Goal: Task Accomplishment & Management: Manage account settings

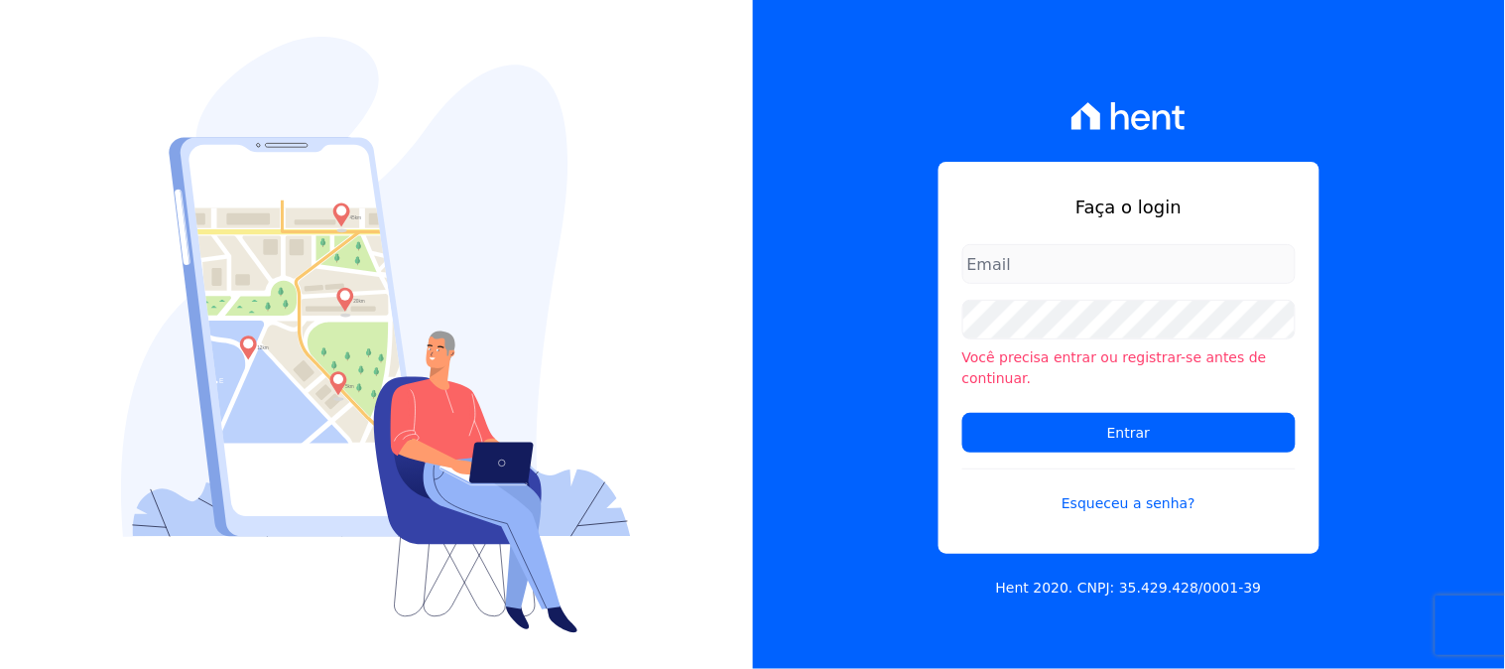
click at [1060, 281] on input "email" at bounding box center [1129, 264] width 333 height 40
type input "[PERSON_NAME][EMAIL_ADDRESS][PERSON_NAME][DOMAIN_NAME]"
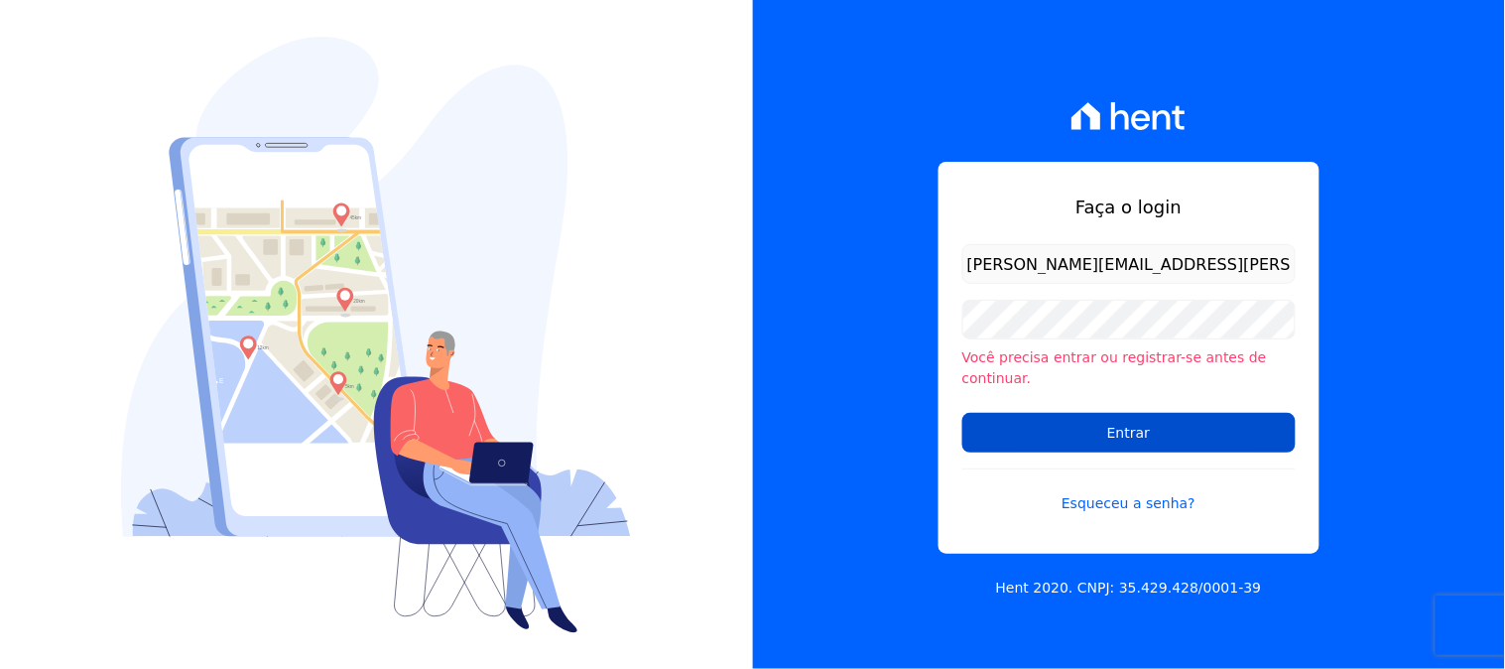
click at [1106, 427] on input "Entrar" at bounding box center [1129, 433] width 333 height 40
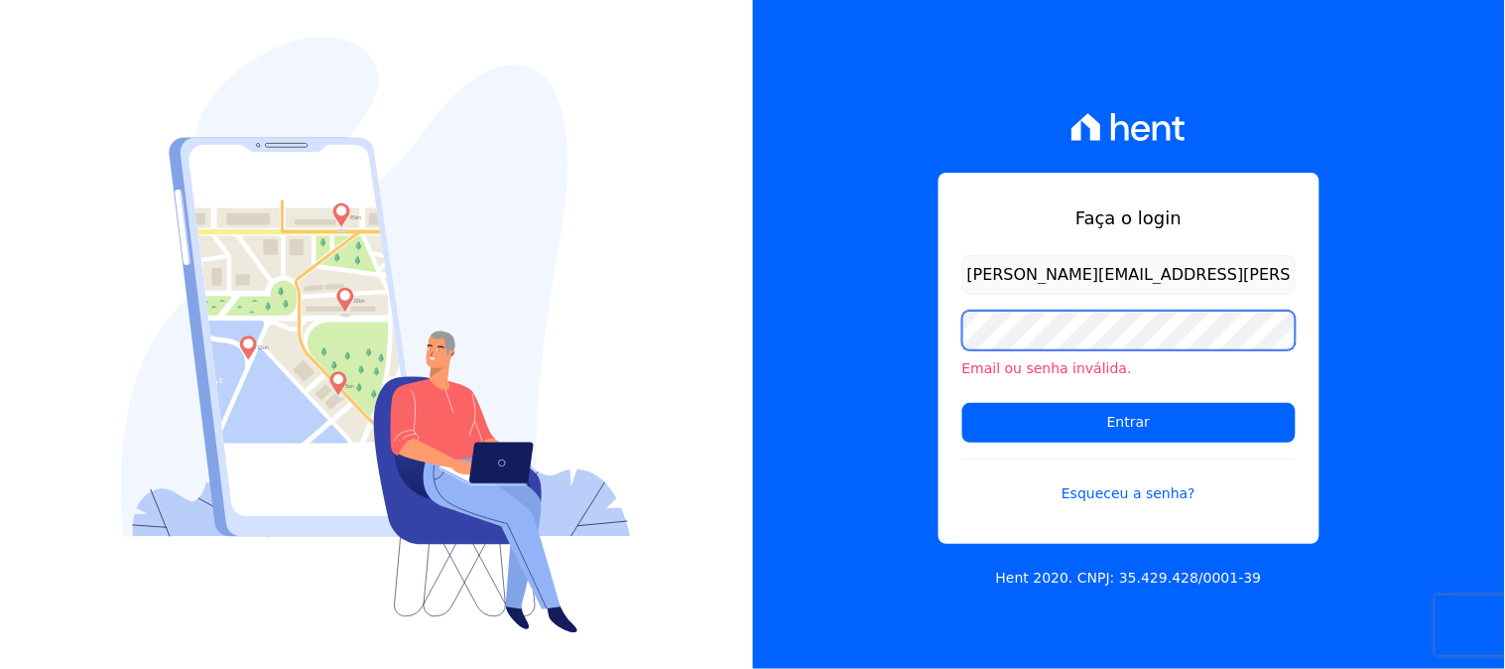
click at [963, 403] on input "Entrar" at bounding box center [1129, 423] width 333 height 40
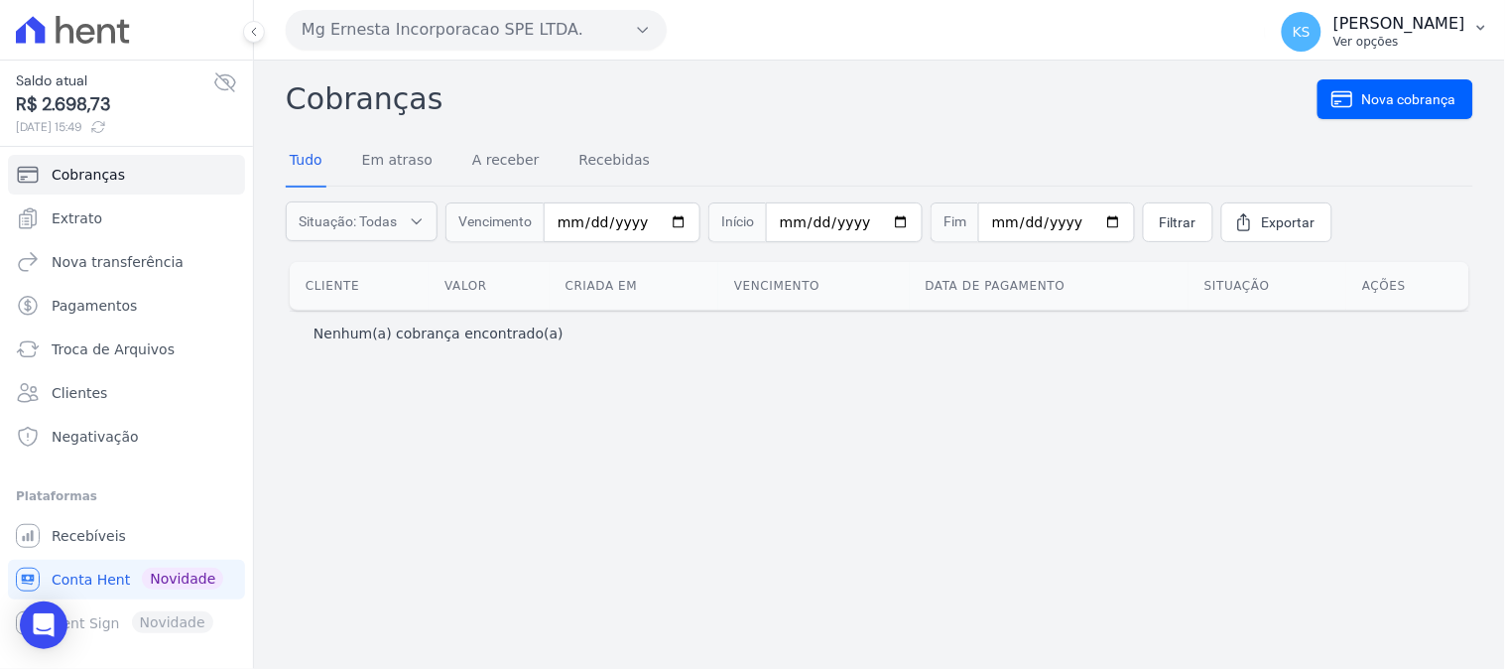
click at [1450, 35] on p "Ver opções" at bounding box center [1400, 42] width 132 height 16
click at [1295, 86] on link "Logout" at bounding box center [1378, 85] width 254 height 36
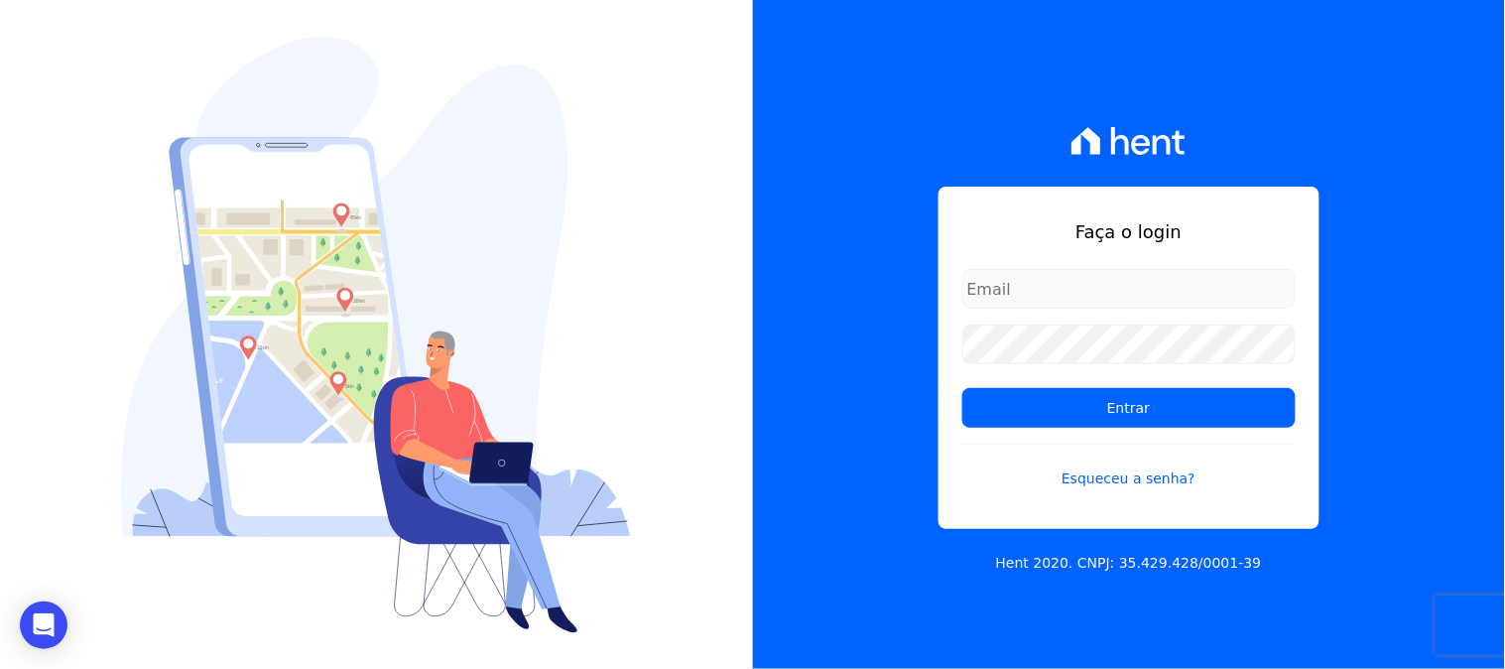
click at [1086, 275] on input "email" at bounding box center [1129, 289] width 333 height 40
type input "[PERSON_NAME][EMAIL_ADDRESS][PERSON_NAME][DOMAIN_NAME]"
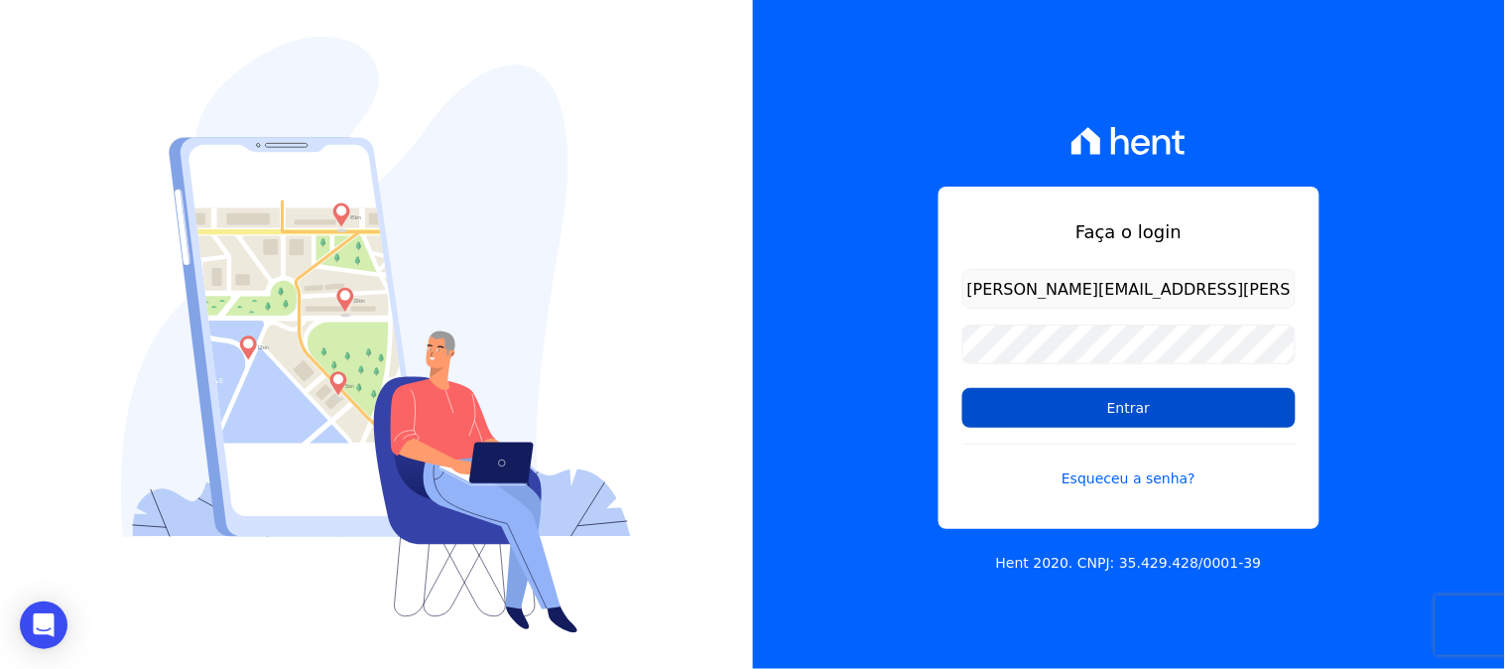
click at [1010, 403] on input "Entrar" at bounding box center [1129, 408] width 333 height 40
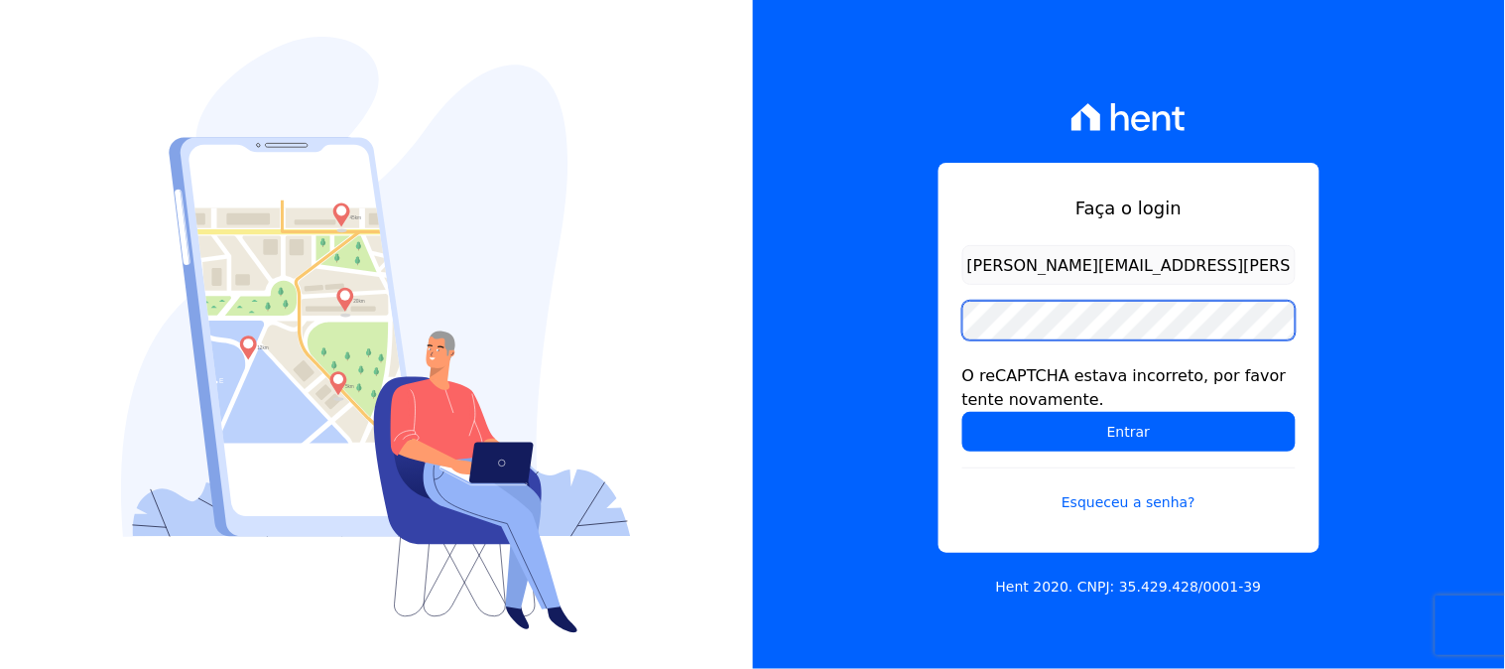
click at [963, 412] on input "Entrar" at bounding box center [1129, 432] width 333 height 40
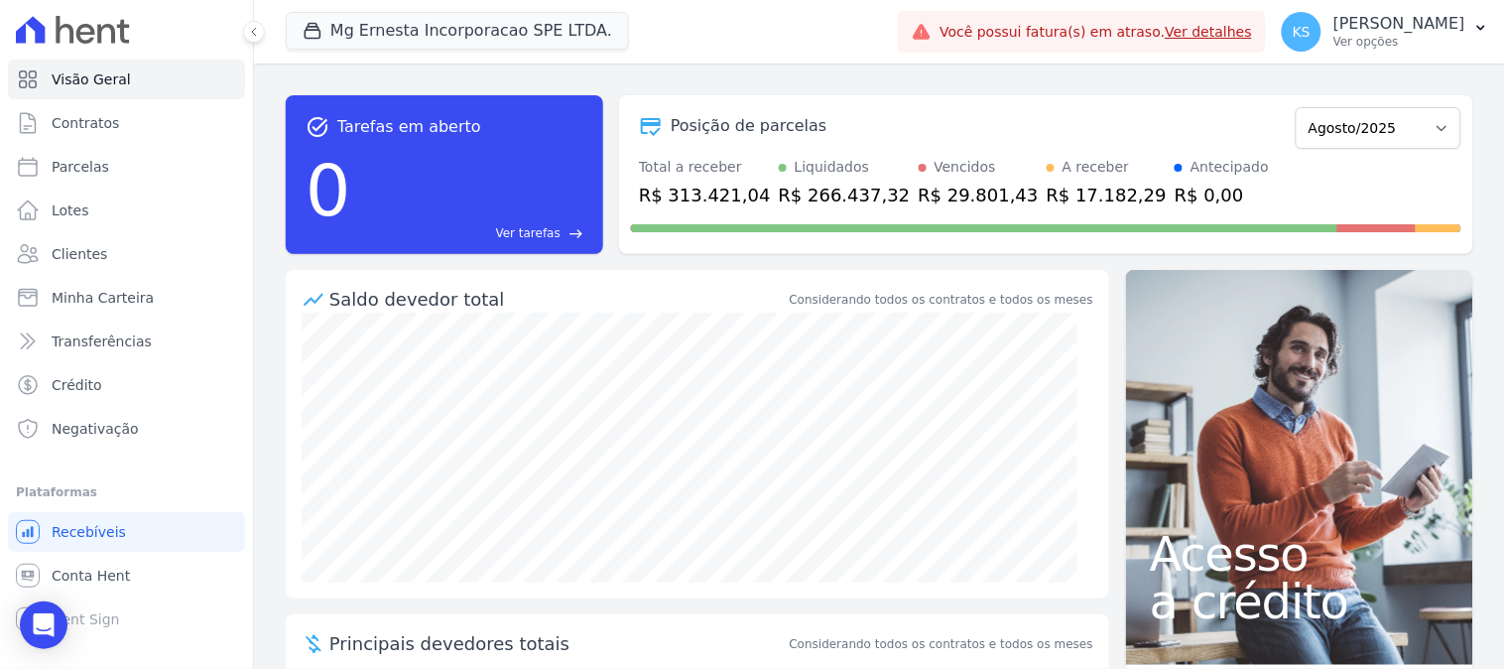
scroll to position [110, 0]
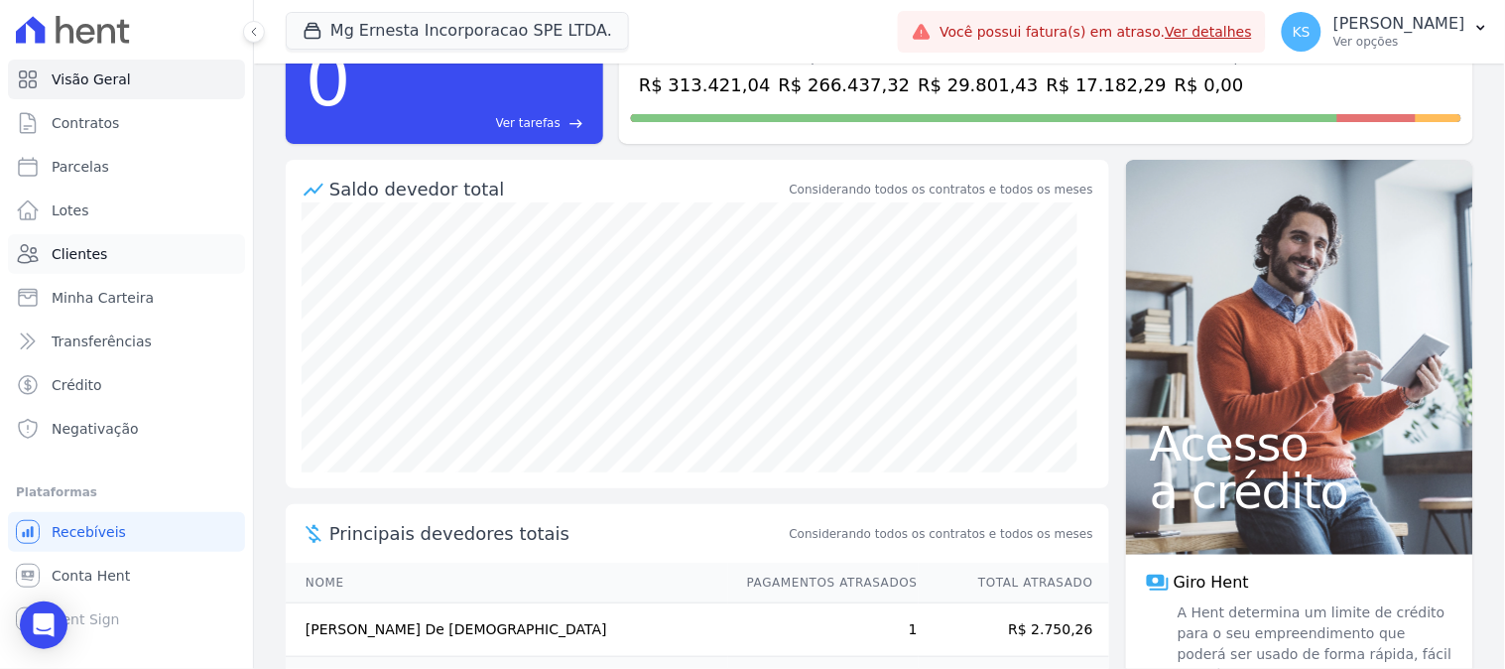
click at [84, 252] on span "Clientes" at bounding box center [80, 254] width 56 height 20
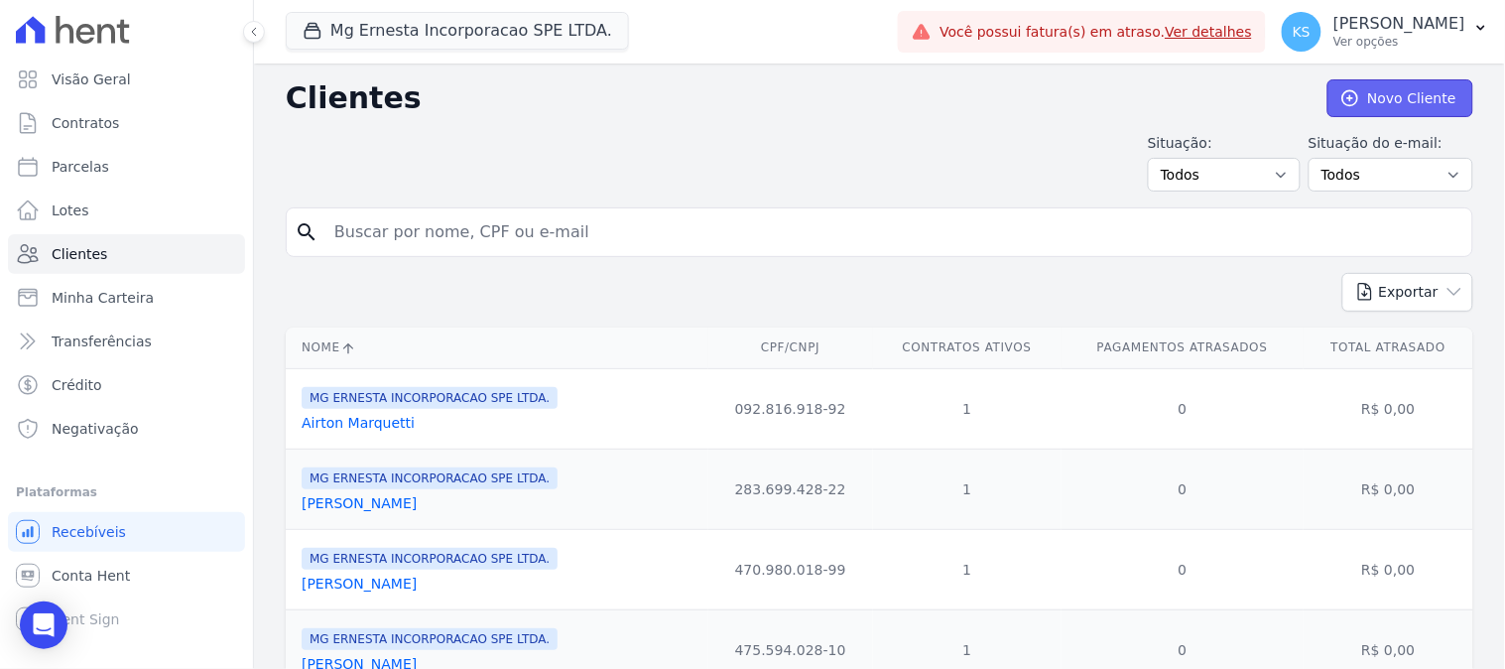
click at [1416, 105] on link "Novo Cliente" at bounding box center [1401, 98] width 146 height 38
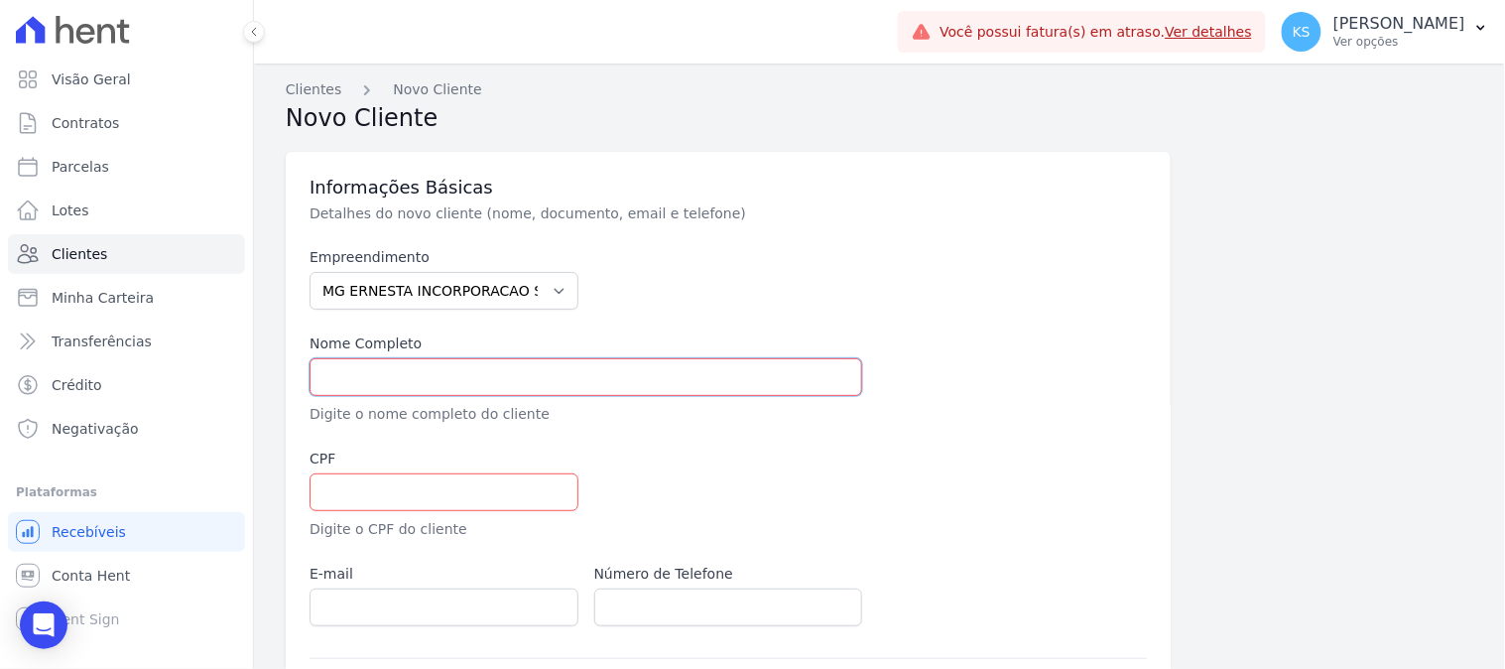
click at [432, 370] on input "text" at bounding box center [586, 377] width 553 height 38
click at [398, 381] on input "text" at bounding box center [586, 377] width 553 height 38
paste input "CAIO FERNANDES COVA"
type input "CAIO FERNANDES COVA"
click at [382, 497] on input "text" at bounding box center [444, 492] width 269 height 38
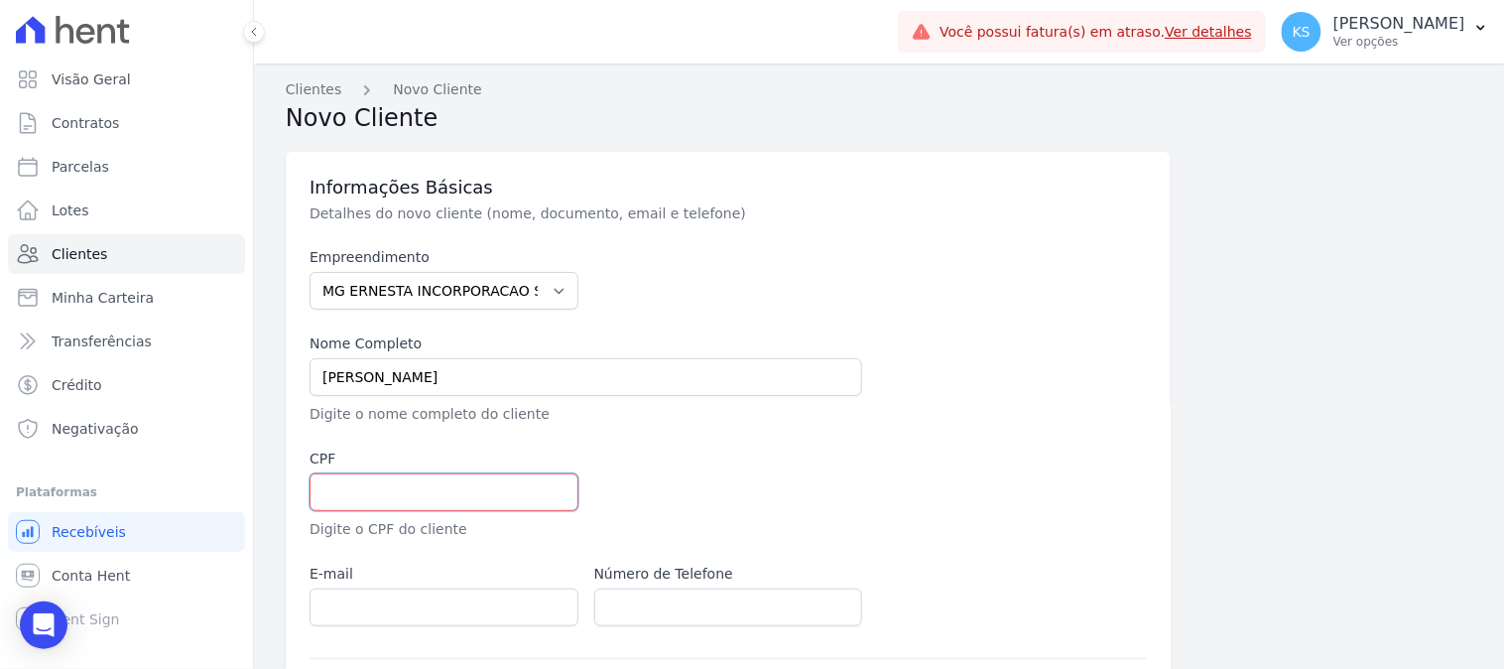
click at [438, 487] on input "text" at bounding box center [444, 492] width 269 height 38
paste input "230.777.388-64"
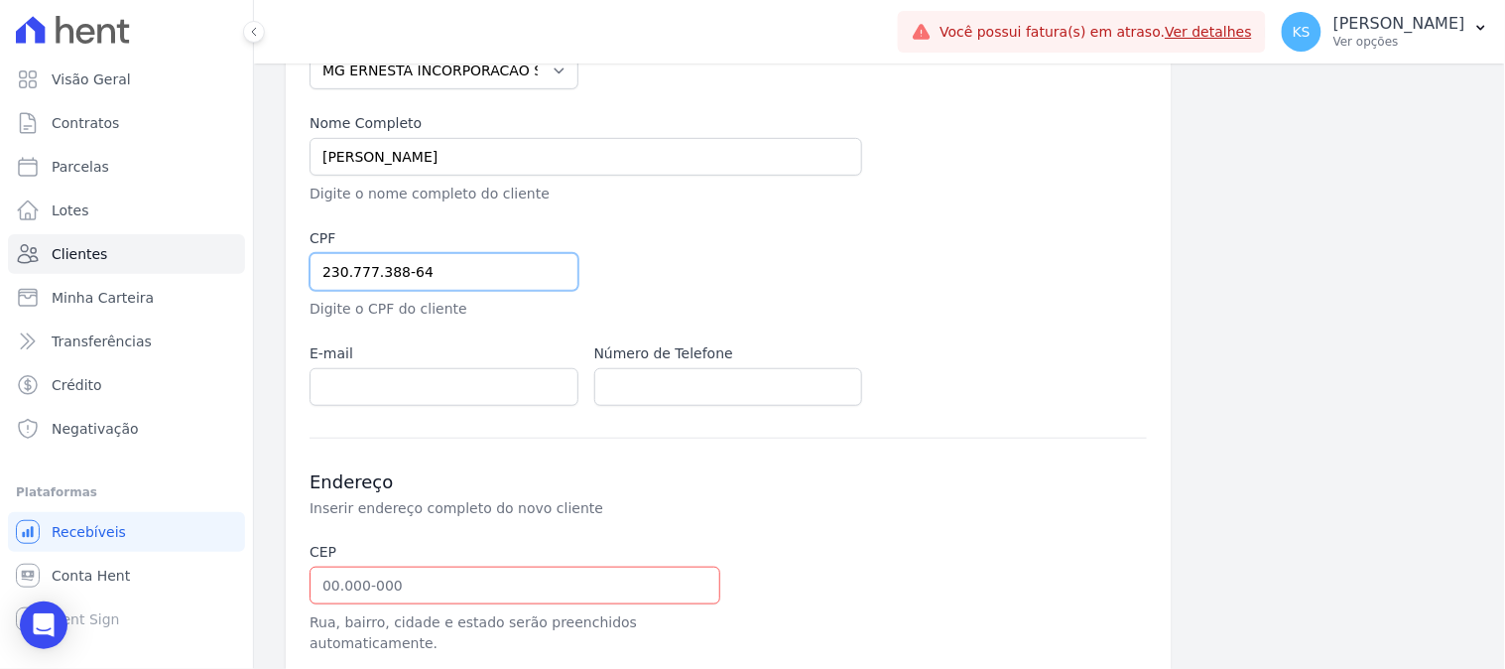
type input "230.777.388-64"
click at [402, 384] on input "email" at bounding box center [444, 387] width 269 height 38
click at [451, 388] on input "email" at bounding box center [444, 387] width 269 height 38
paste input "caio.fc94@gmail.com"
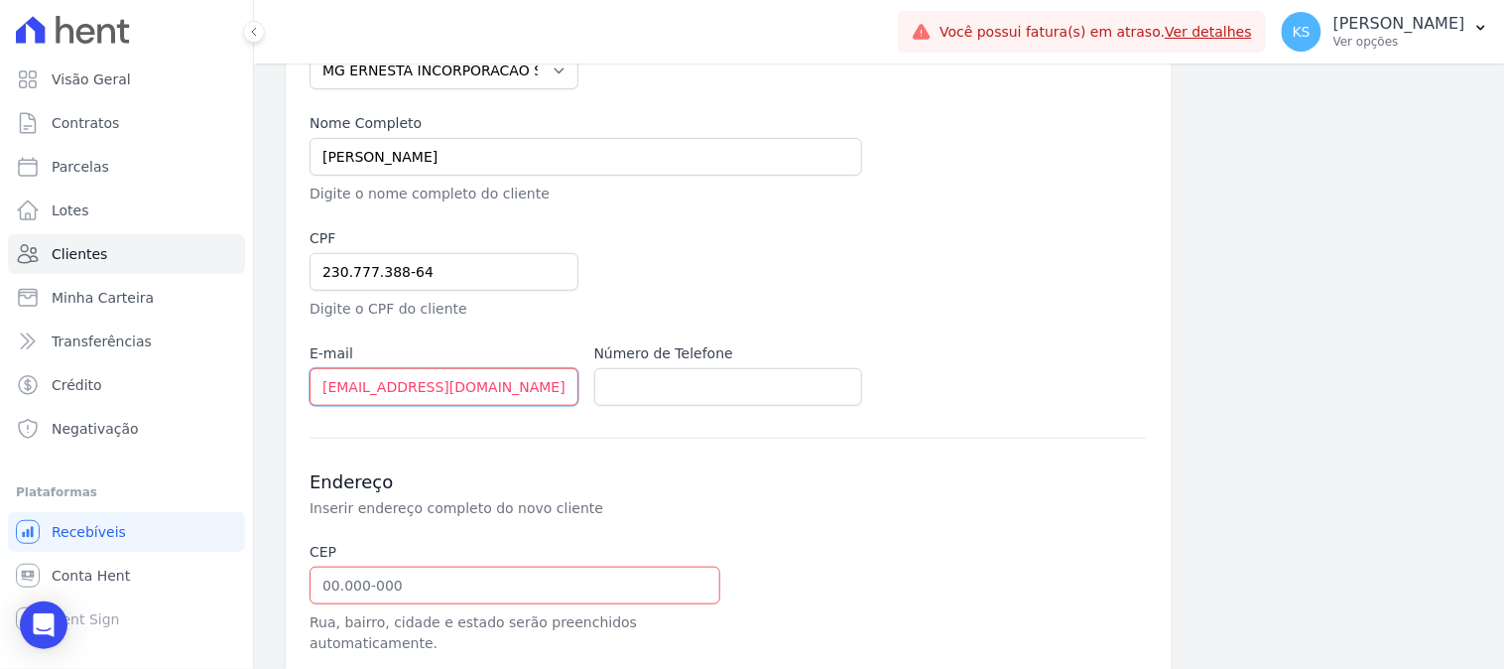
type input "caio.fc94@gmail.com"
click at [619, 395] on input "text" at bounding box center [728, 387] width 269 height 38
paste input "974977882"
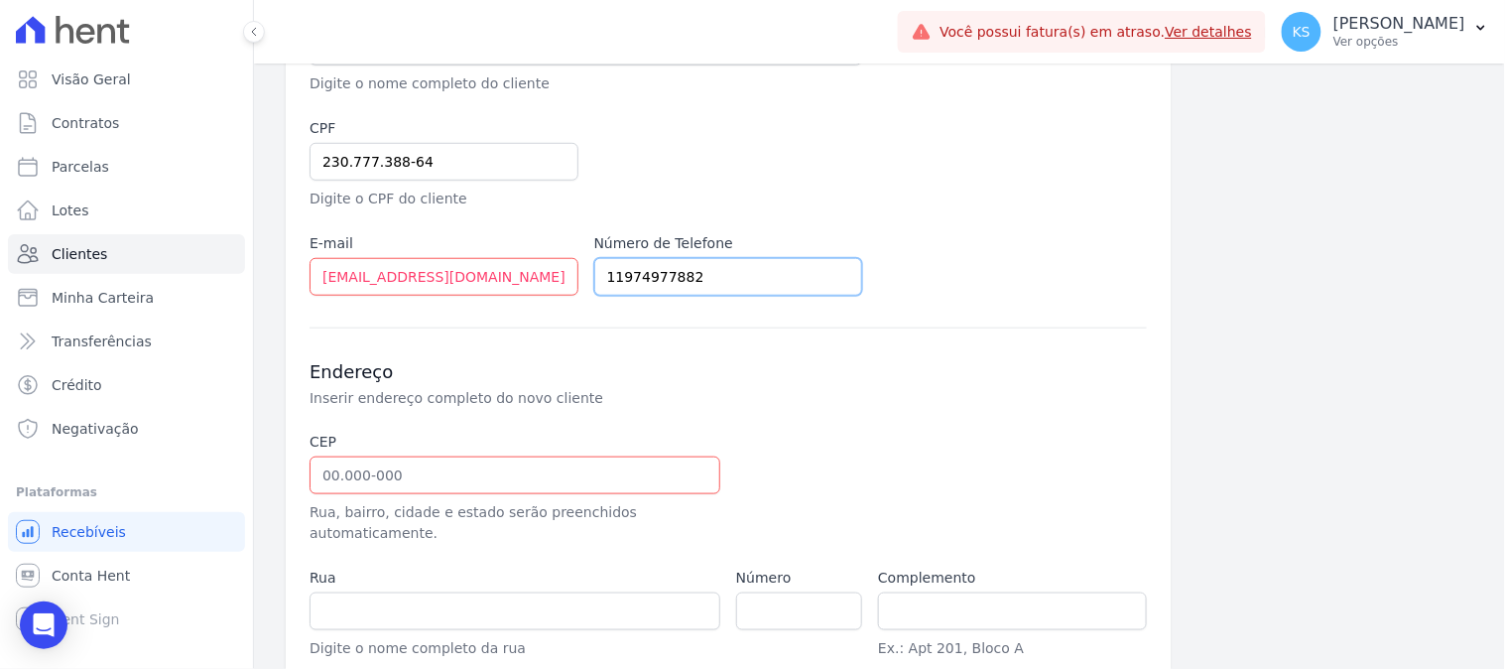
type input "11974977882"
click at [460, 471] on input "text" at bounding box center [515, 475] width 411 height 38
click at [394, 476] on input "text" at bounding box center [515, 475] width 411 height 38
paste input "09.750-225"
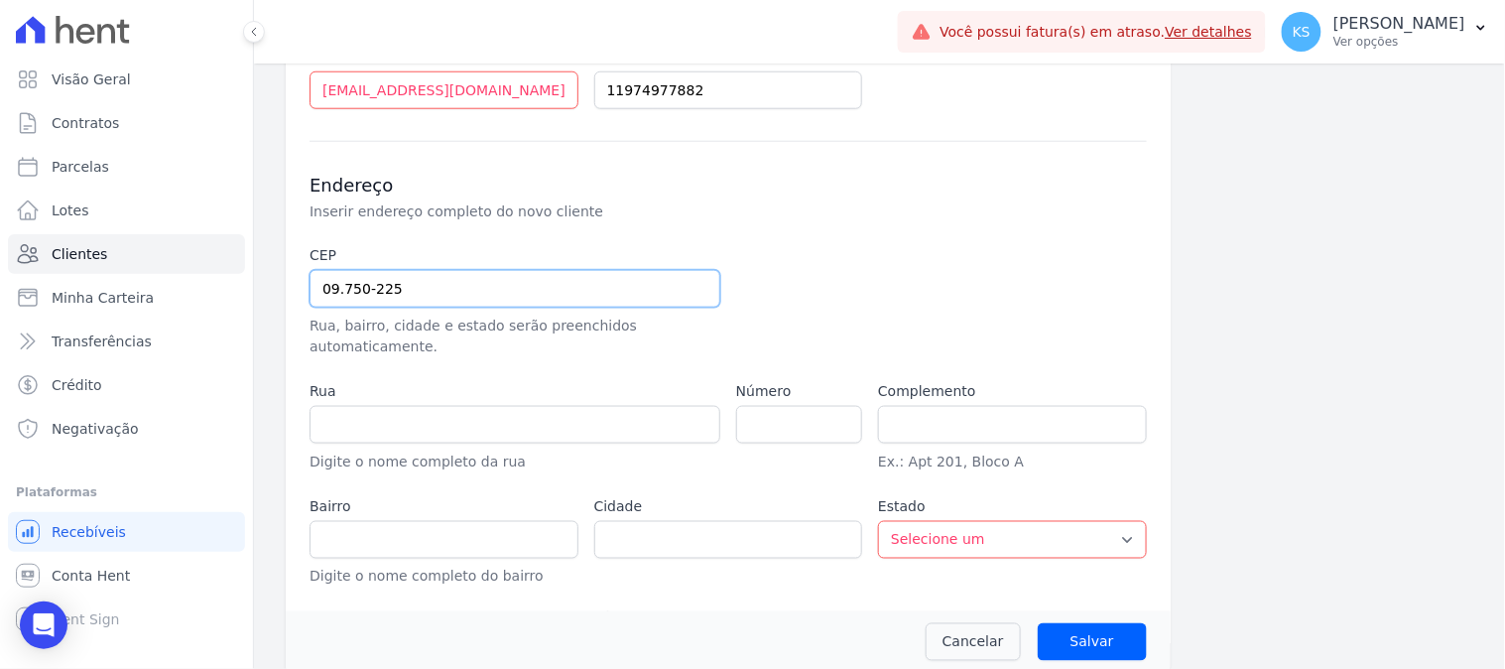
type input "09.750-225"
type input "Rua Doutor Marcel Preotesco"
type input "Centro"
type input "São Bernardo do Campo"
select select "SP"
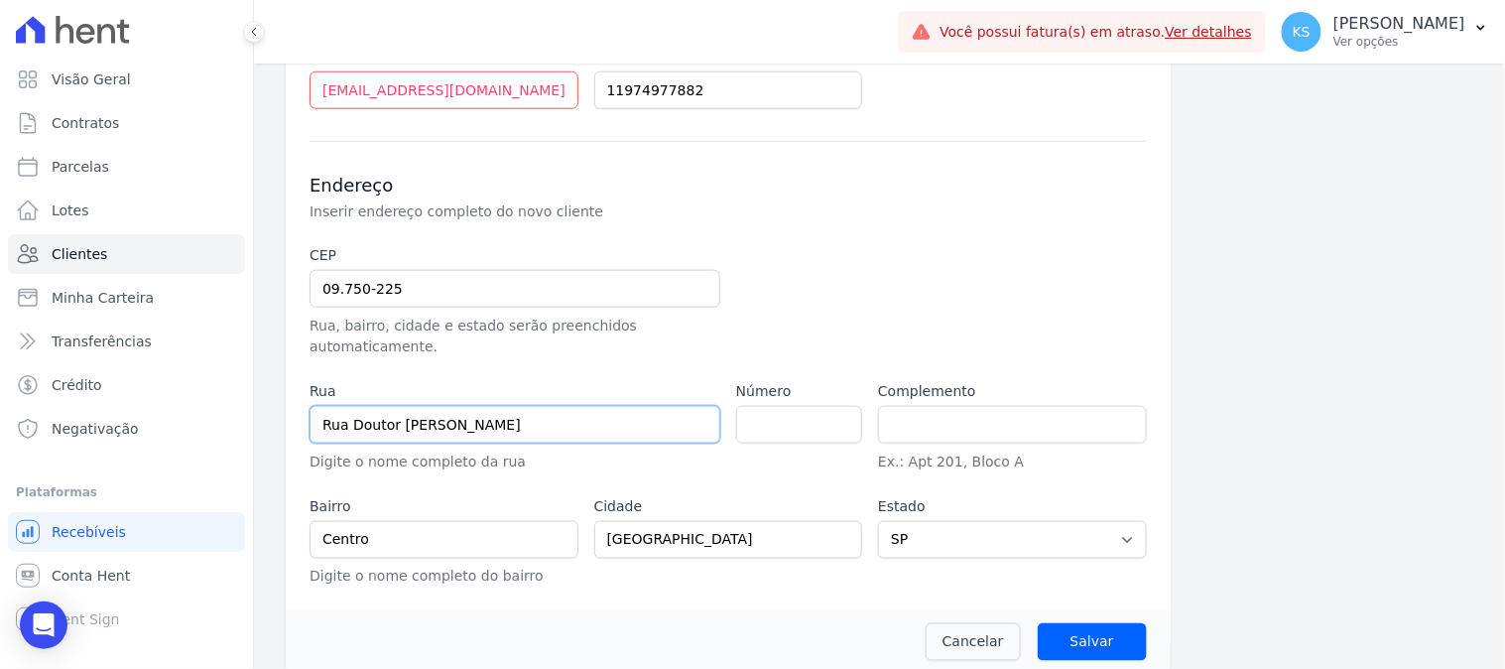
click at [367, 411] on input "Rua Doutor Marcel Preotesco" at bounding box center [515, 425] width 411 height 38
click at [785, 406] on input "number" at bounding box center [799, 425] width 126 height 38
type input "134"
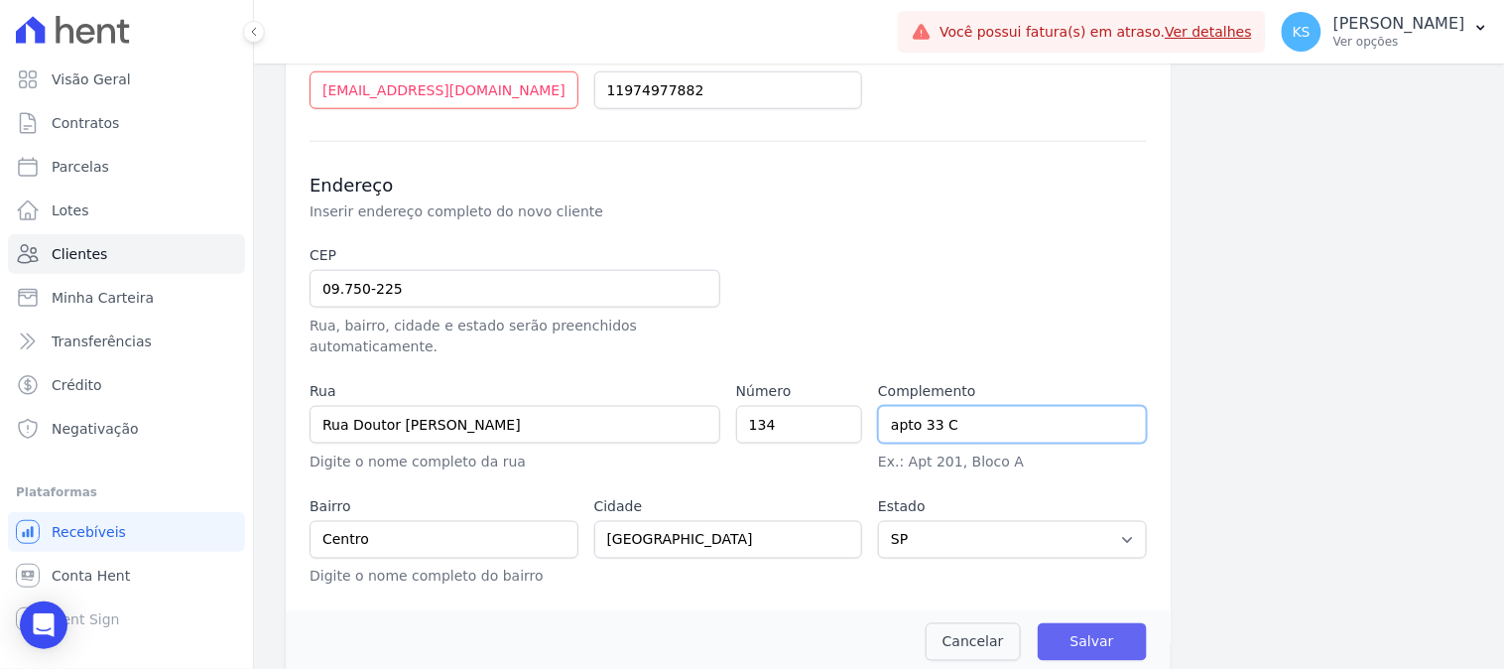
type input "apto 33 C"
click at [1101, 623] on input "Salvar" at bounding box center [1092, 642] width 109 height 38
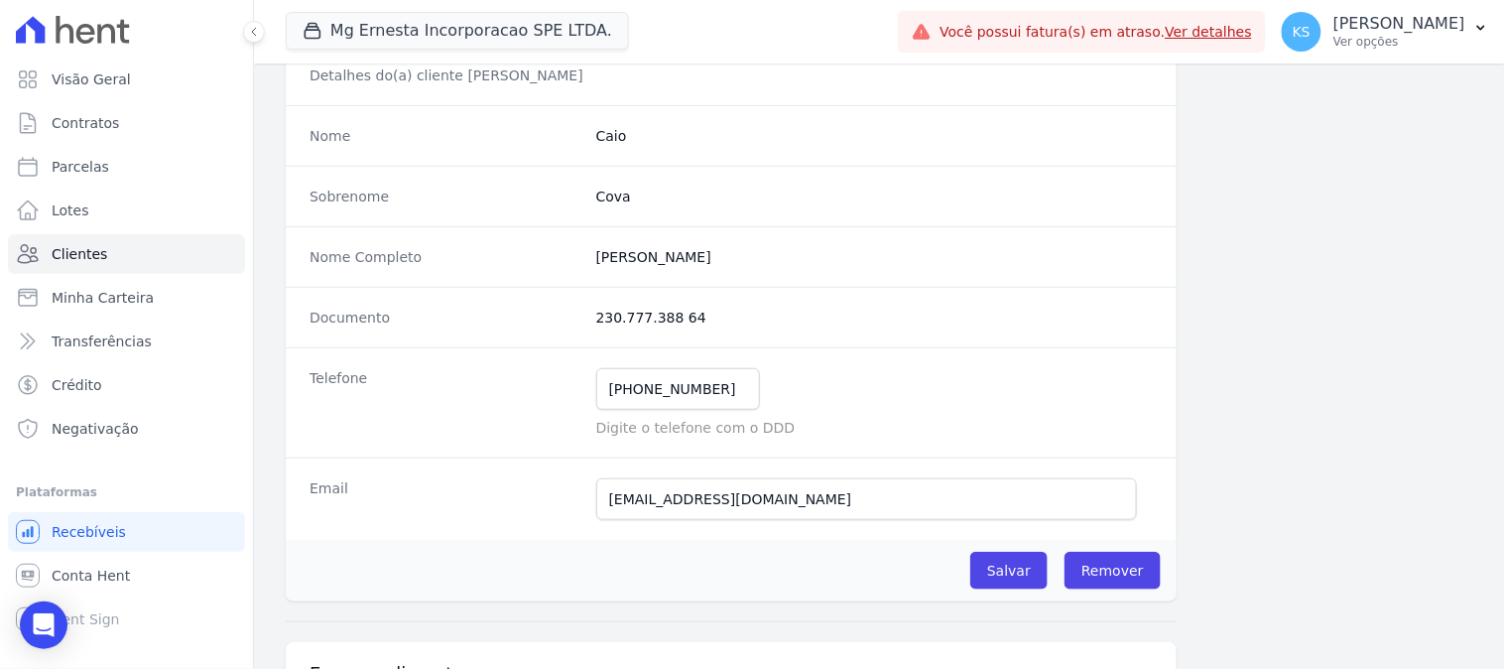
scroll to position [153, 0]
click at [1006, 578] on input "Salvar" at bounding box center [1008, 571] width 77 height 38
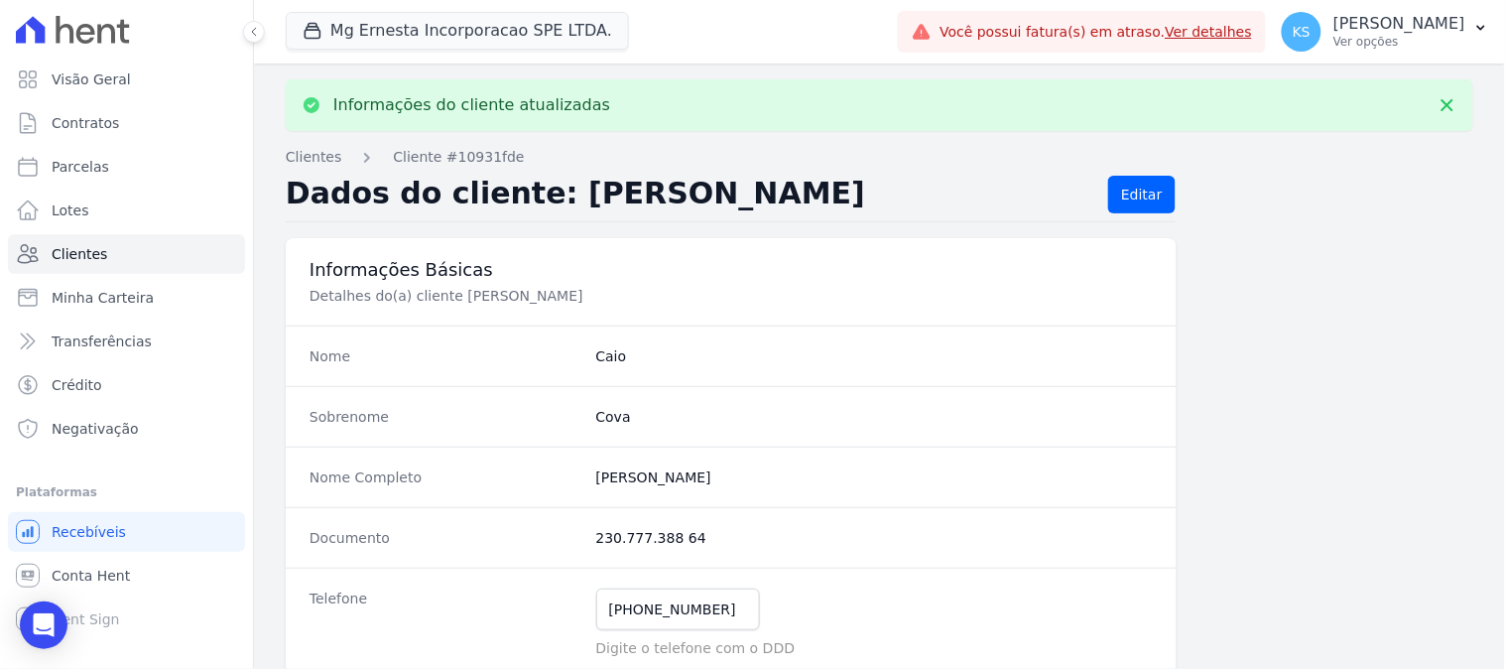
scroll to position [110, 0]
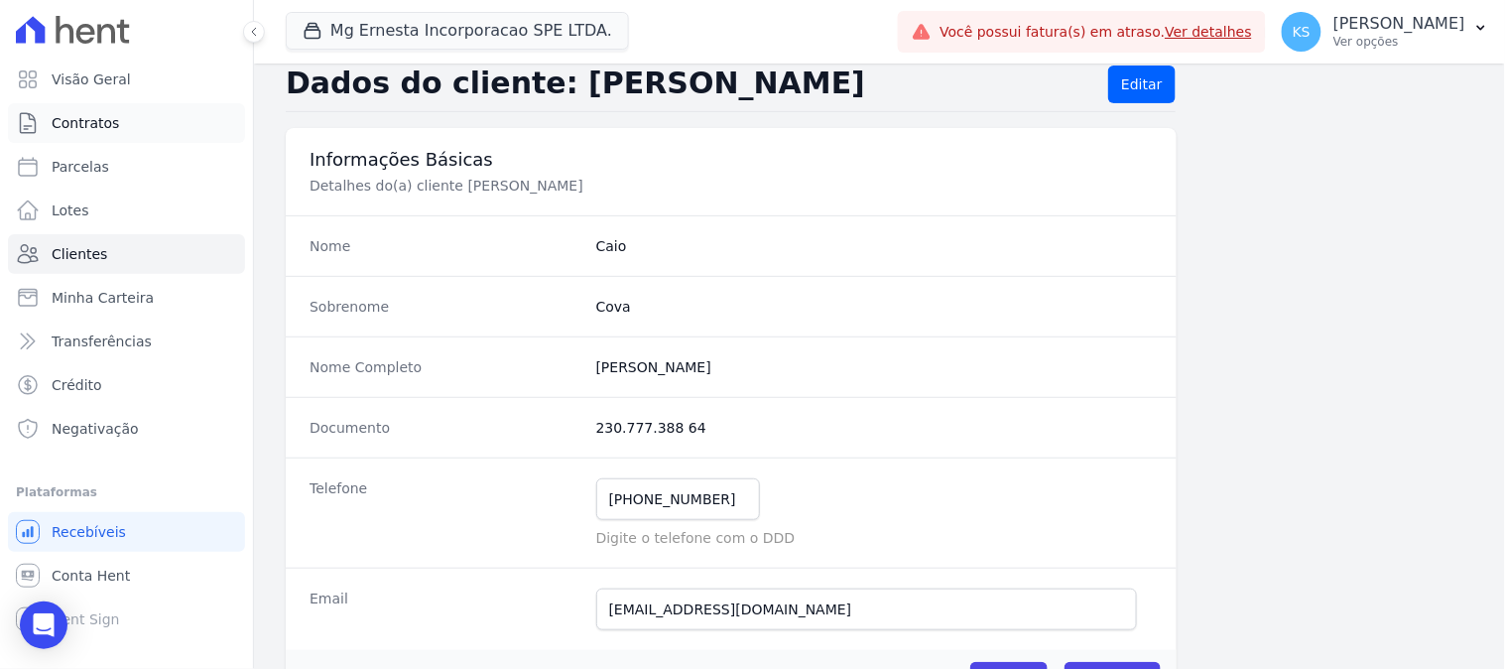
click at [84, 129] on span "Contratos" at bounding box center [85, 123] width 67 height 20
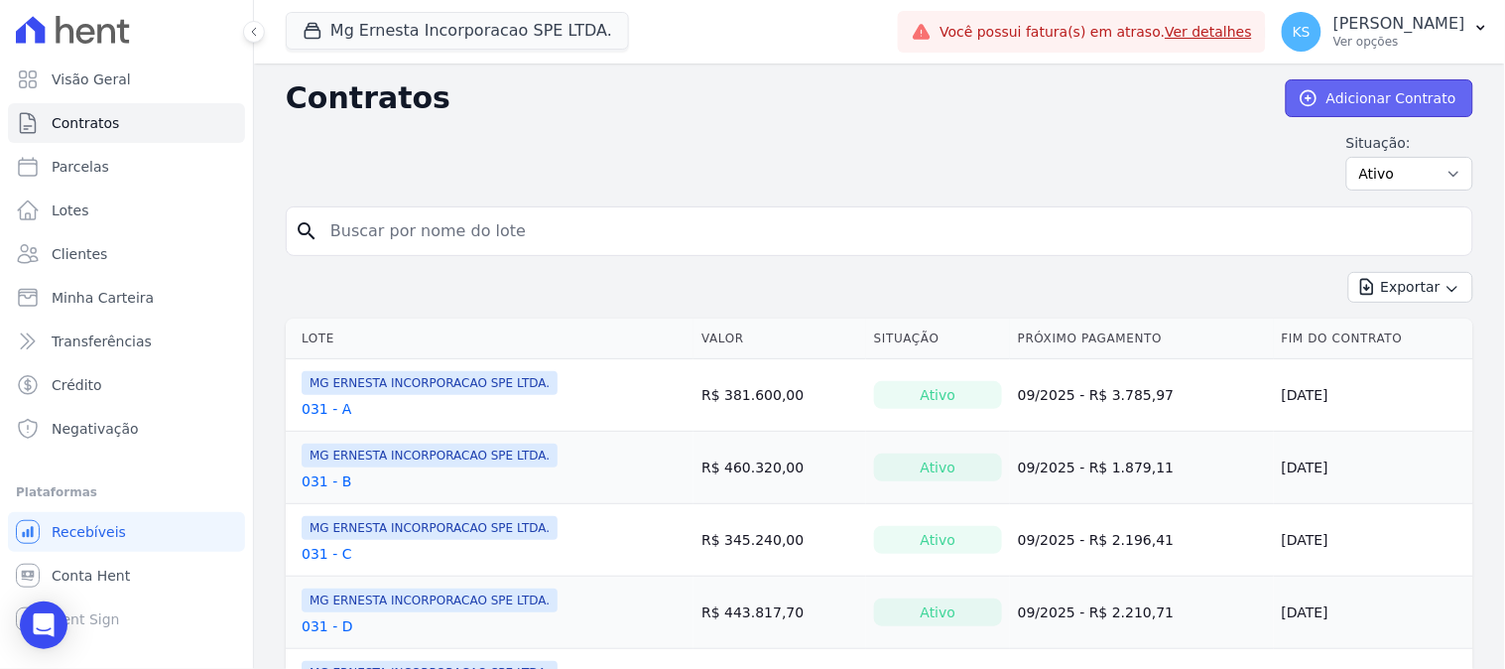
click at [1353, 105] on link "Adicionar Contrato" at bounding box center [1380, 98] width 188 height 38
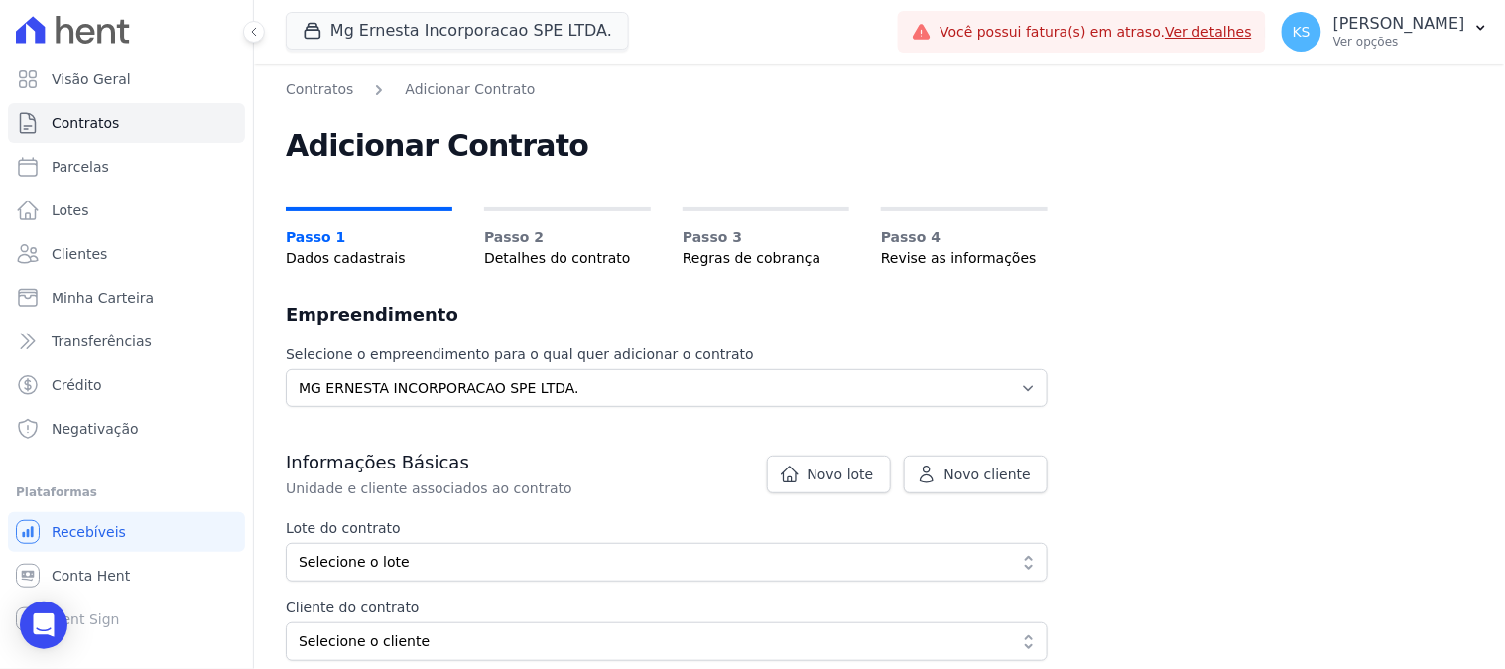
scroll to position [220, 0]
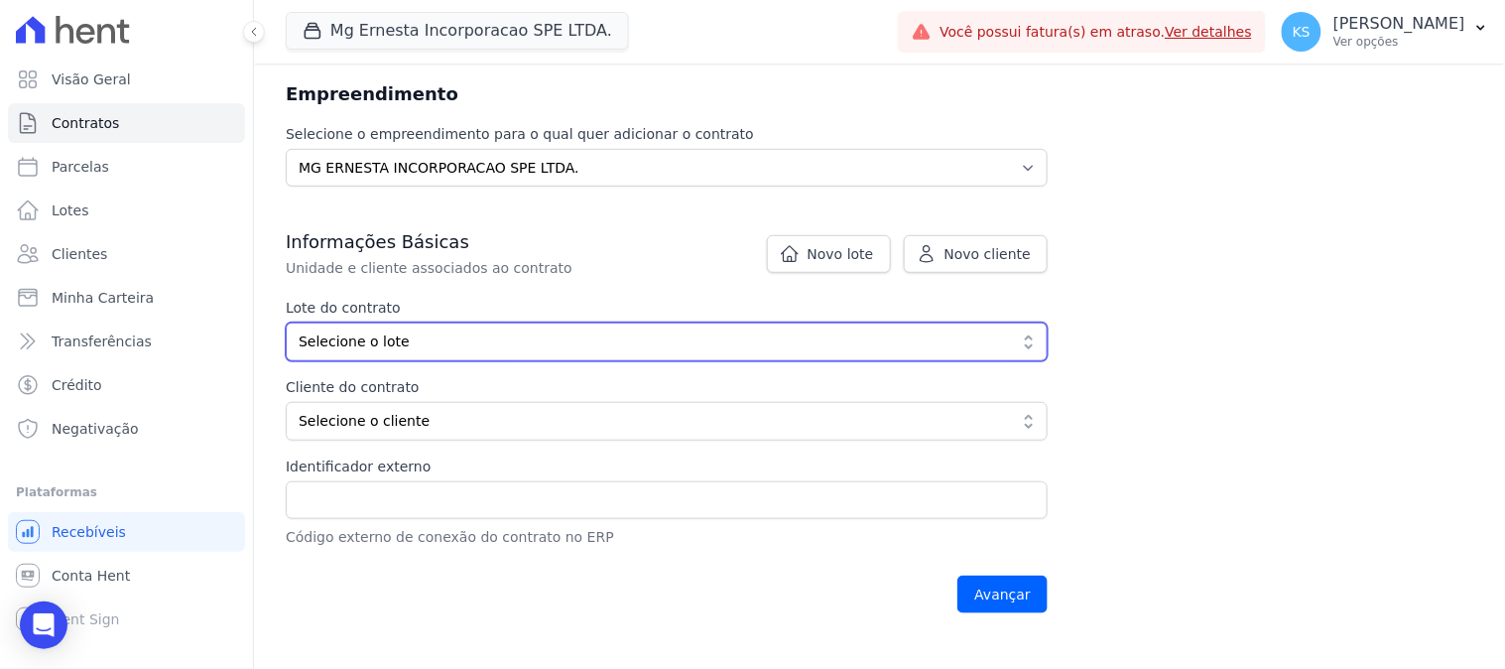
click at [438, 345] on span "Selecione o lote" at bounding box center [653, 341] width 708 height 21
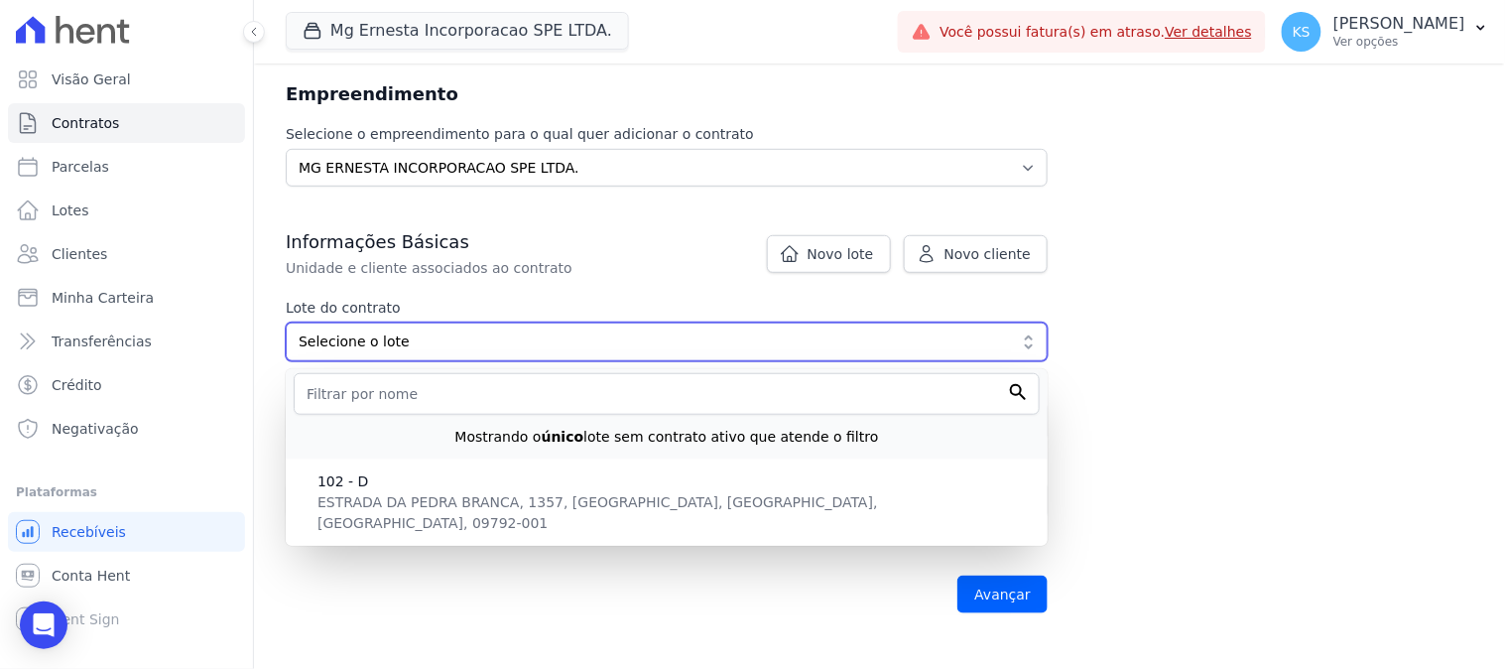
click at [438, 345] on span "Selecione o lote" at bounding box center [653, 341] width 708 height 21
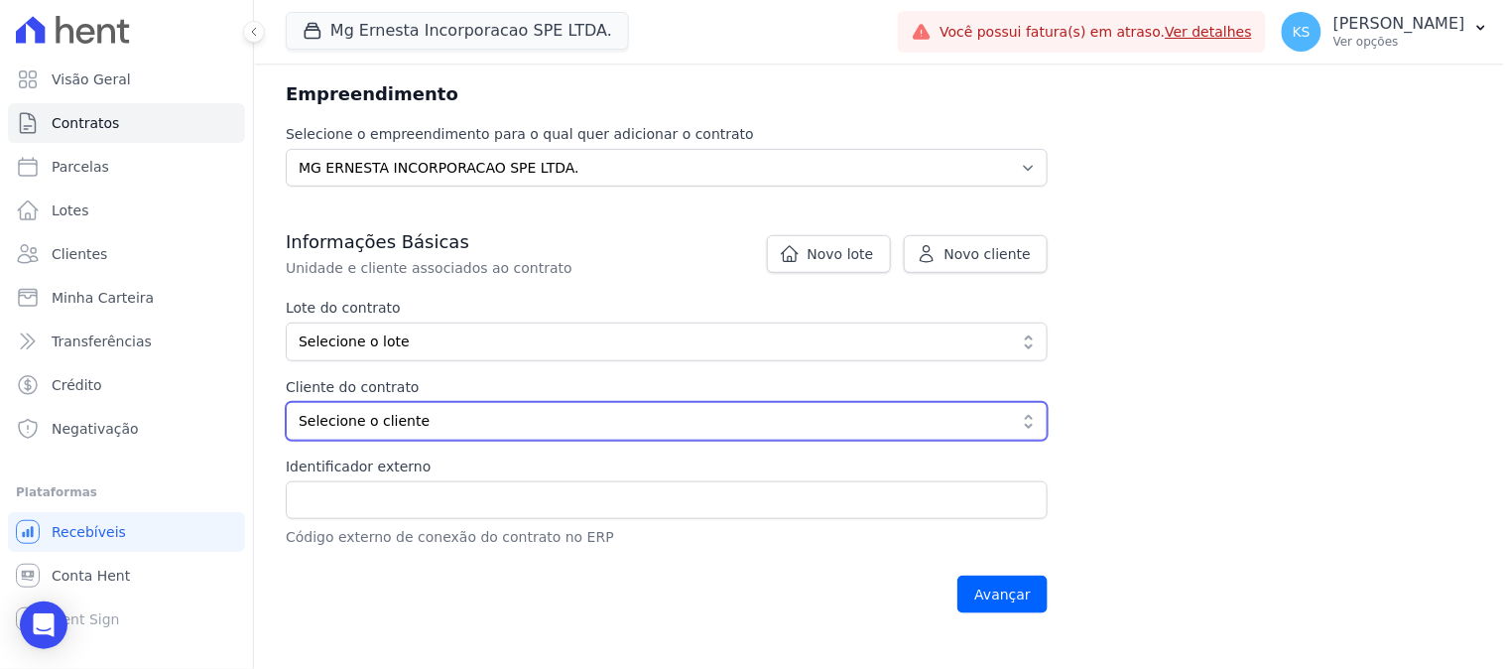
click at [433, 420] on span "Selecione o cliente" at bounding box center [653, 421] width 708 height 21
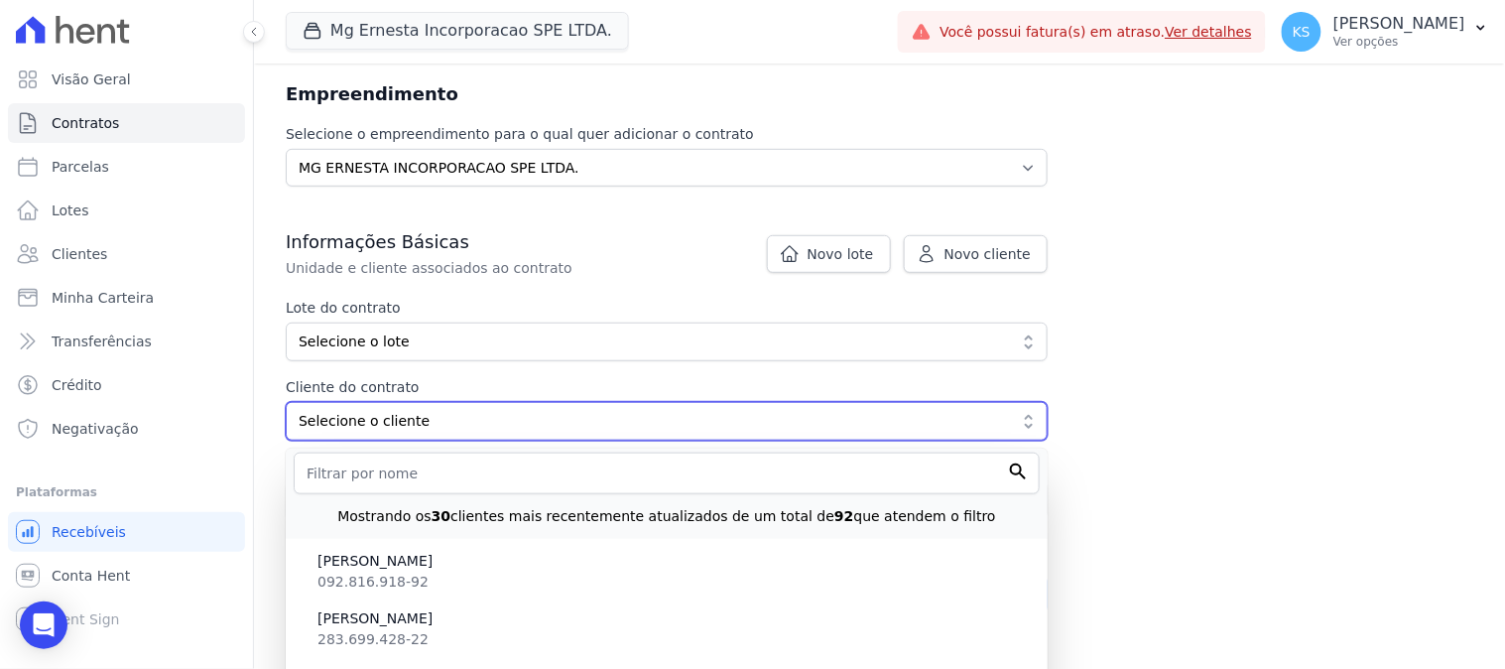
click at [450, 424] on span "Selecione o cliente" at bounding box center [653, 421] width 708 height 21
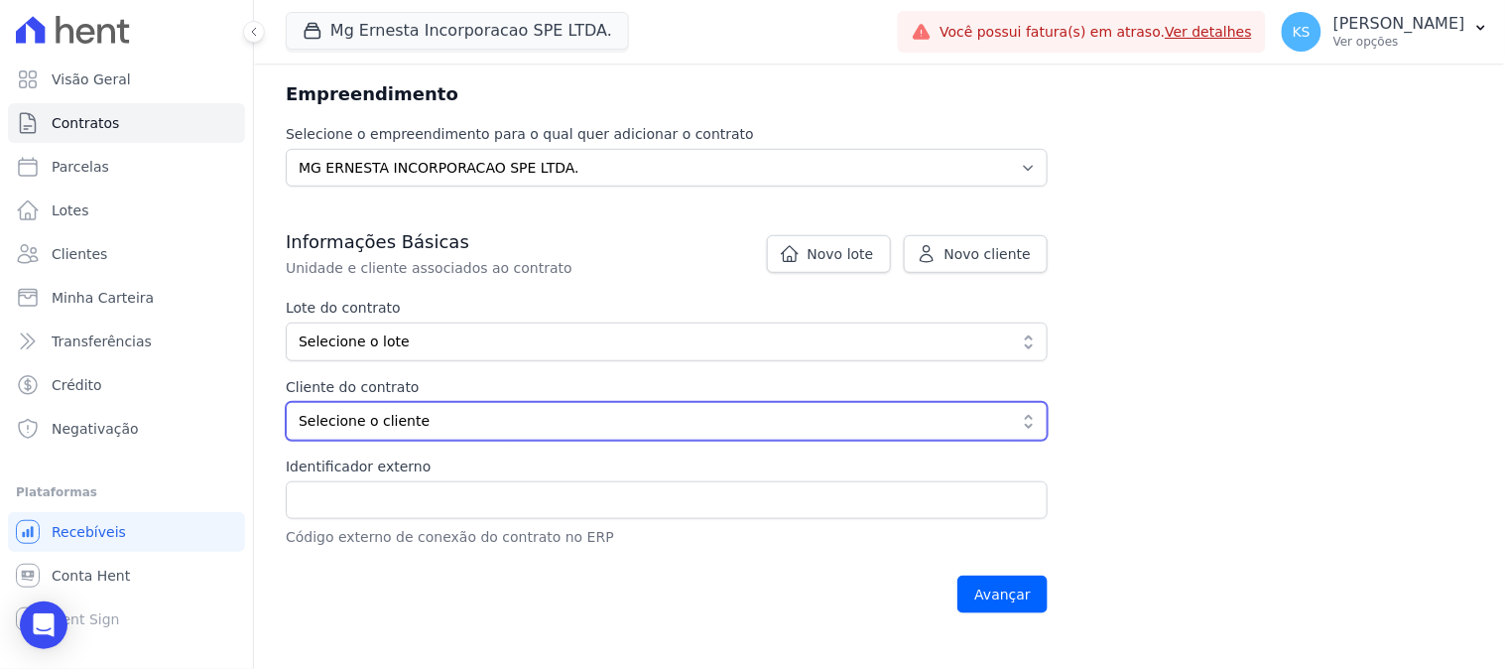
click at [451, 424] on span "Selecione o cliente" at bounding box center [653, 421] width 708 height 21
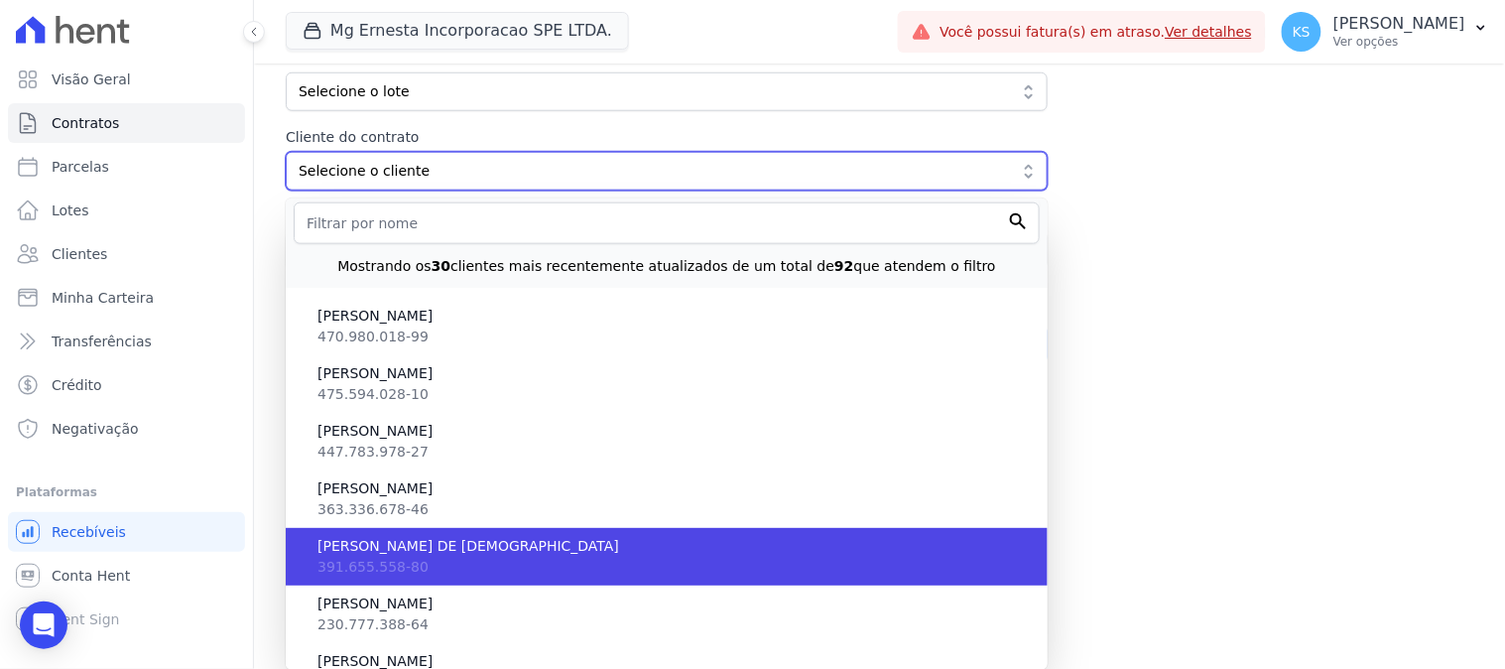
scroll to position [330, 0]
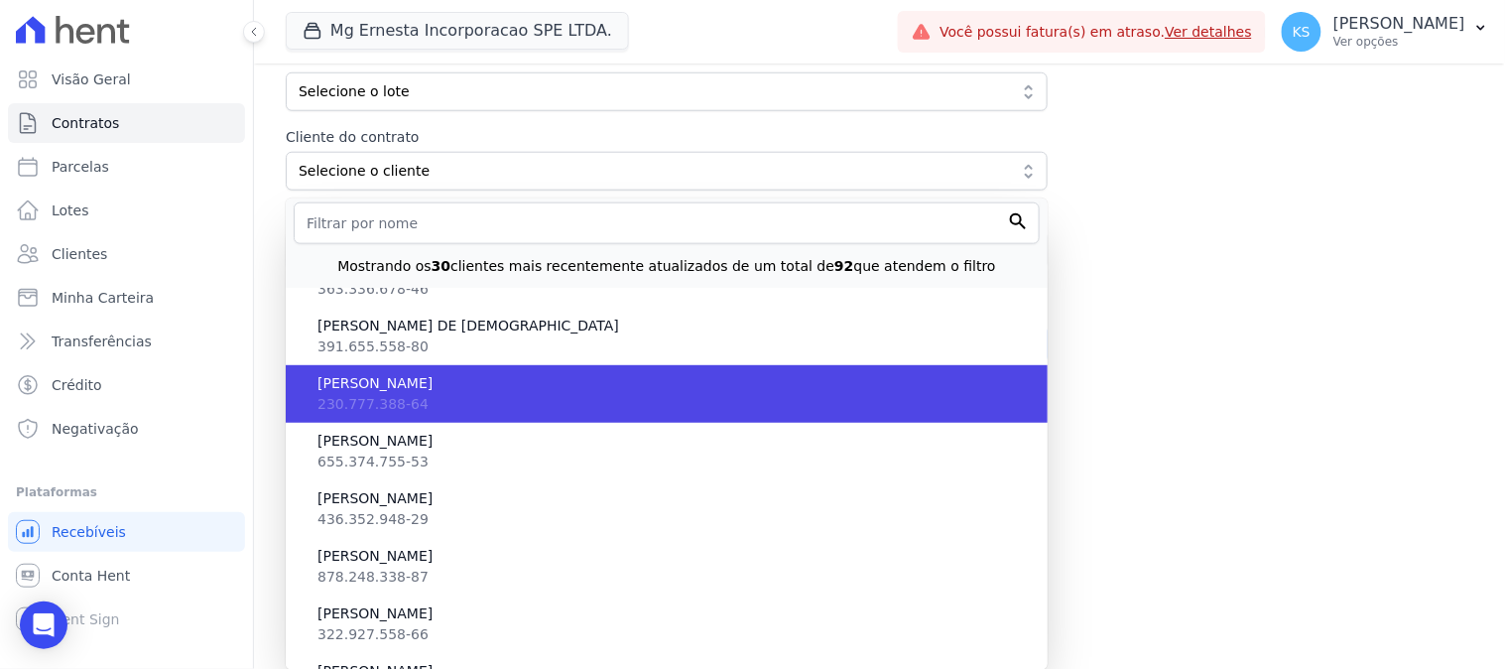
click at [392, 400] on span "230.777.388-64" at bounding box center [373, 404] width 111 height 16
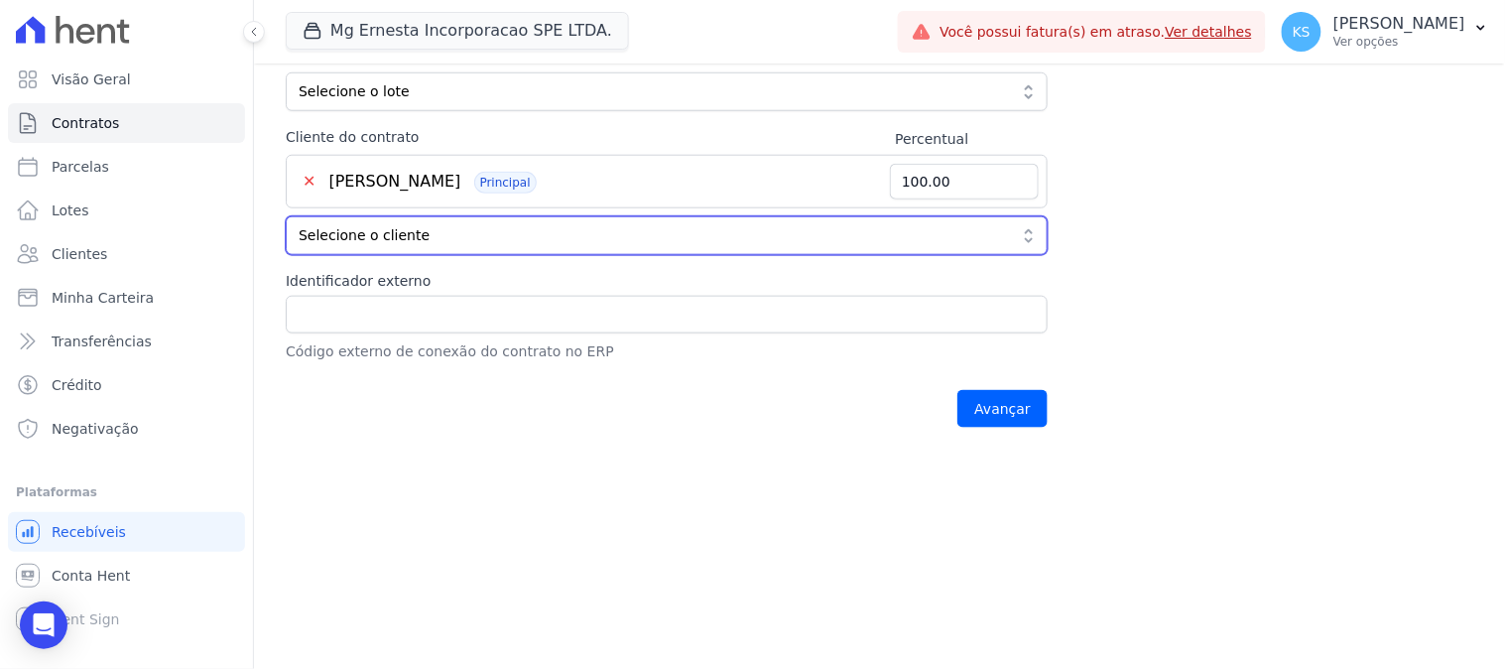
click at [511, 229] on span "Selecione o cliente" at bounding box center [653, 235] width 708 height 21
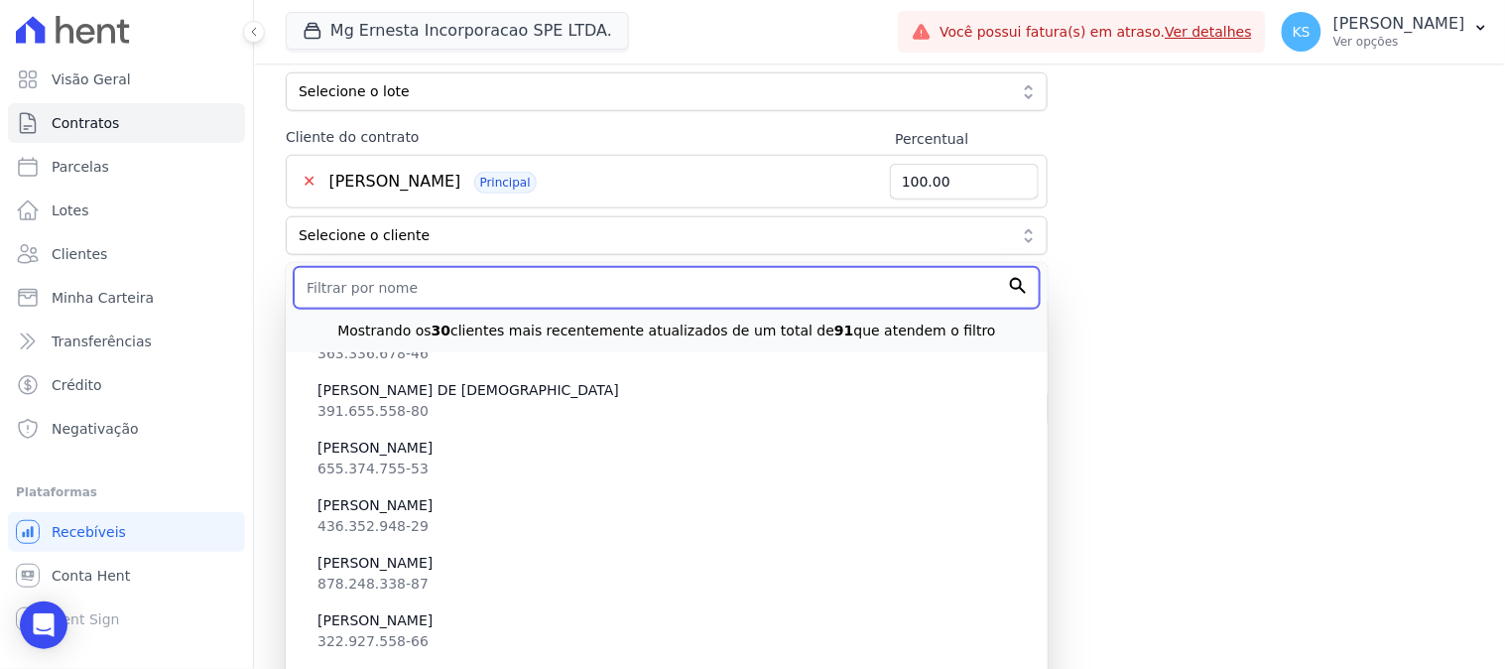
click at [516, 289] on input "text" at bounding box center [667, 288] width 746 height 42
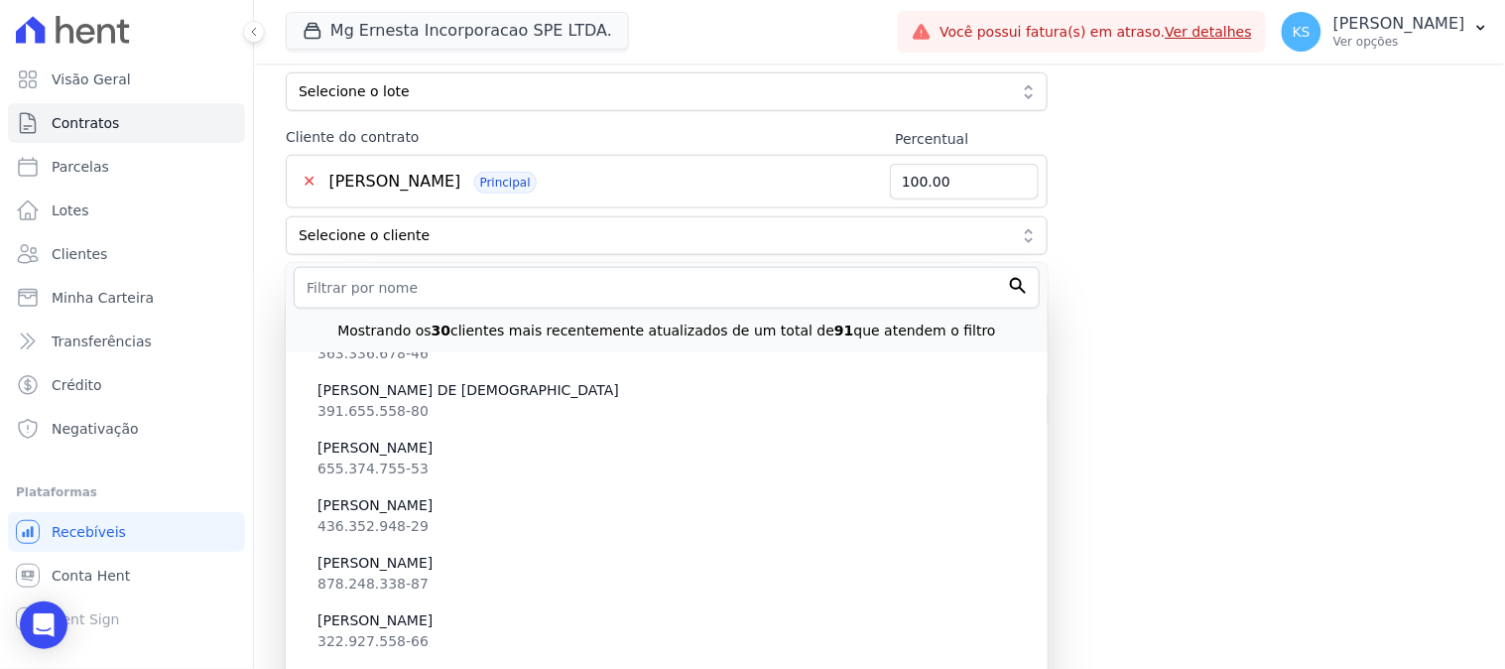
click at [1116, 308] on div "Contratos Adicionar Contrato Adicionar Contrato Passo 1 Dados cadastrais Passo …" at bounding box center [879, 24] width 1251 height 862
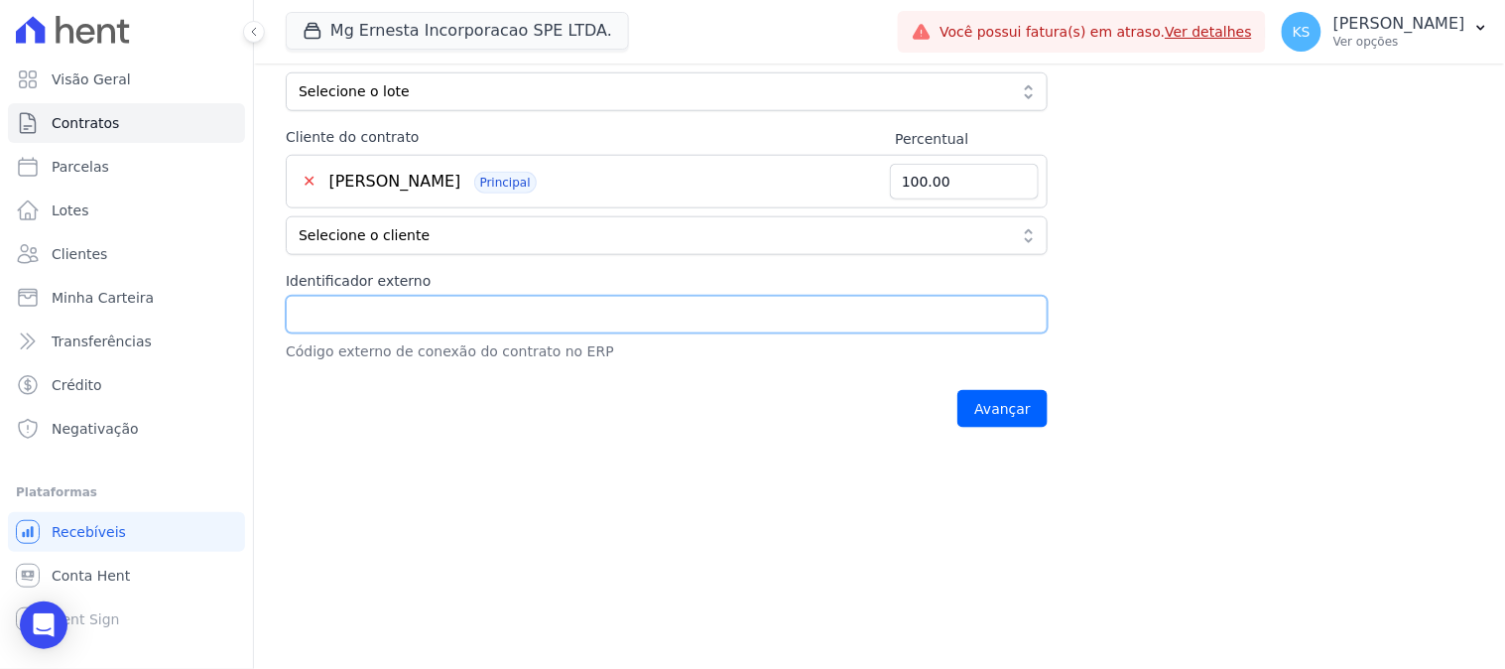
click at [510, 316] on input "Identificador externo" at bounding box center [667, 315] width 762 height 38
click at [1006, 412] on input "Avançar" at bounding box center [1003, 409] width 90 height 38
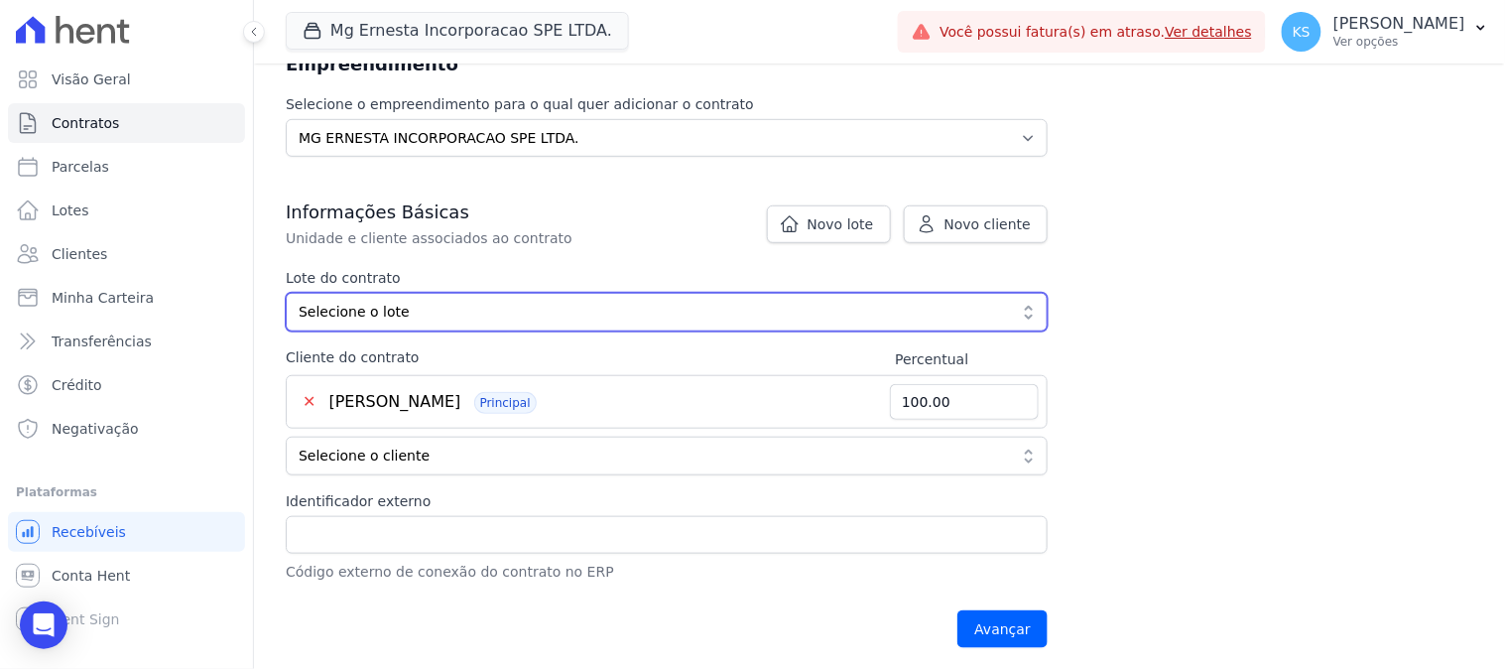
click at [556, 323] on button "Selecione o lote" at bounding box center [667, 312] width 762 height 39
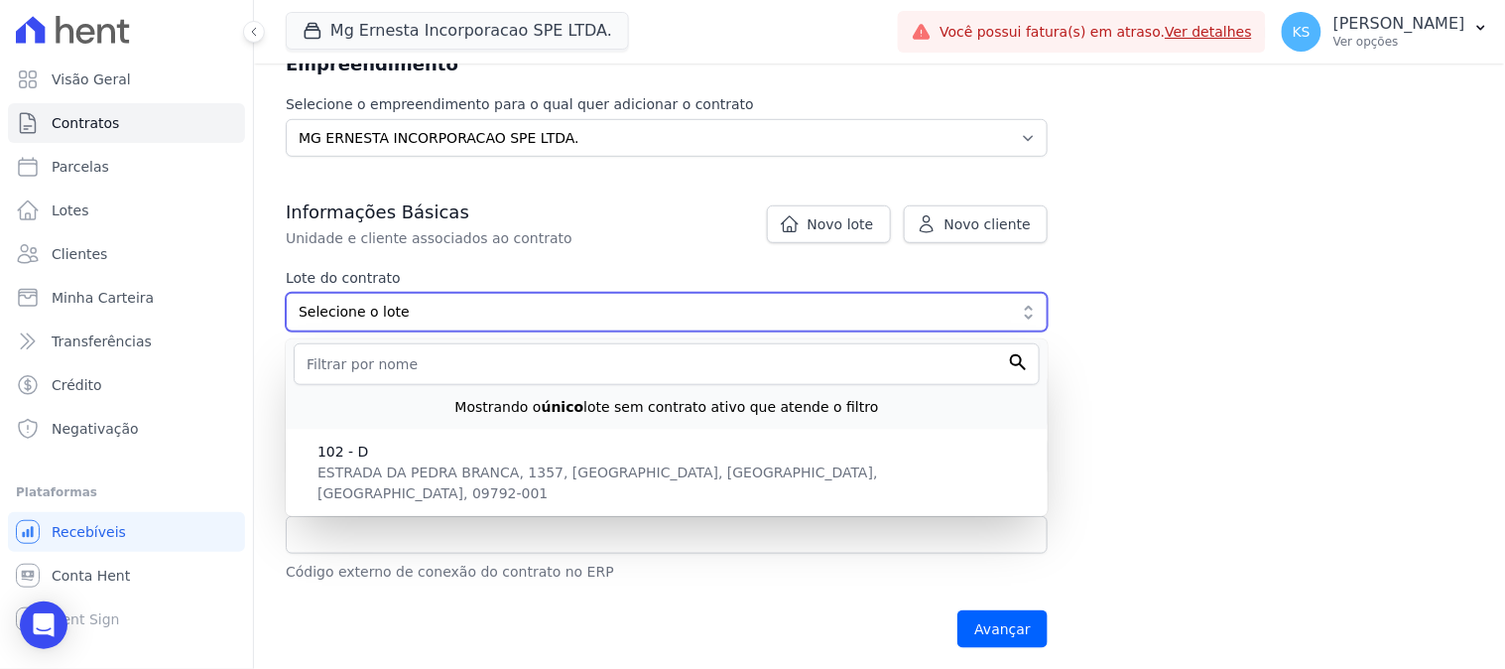
click at [621, 305] on span "Selecione o lote" at bounding box center [653, 312] width 708 height 21
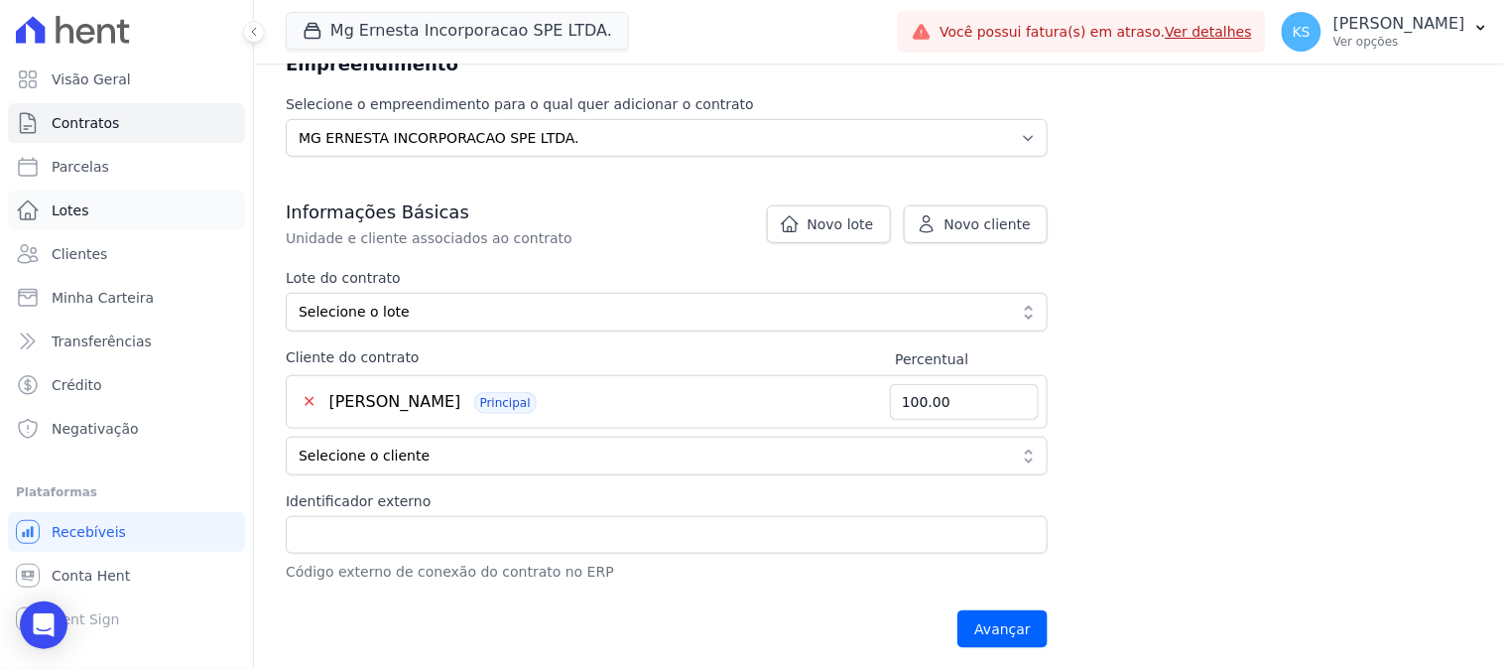
click at [79, 202] on span "Lotes" at bounding box center [71, 210] width 38 height 20
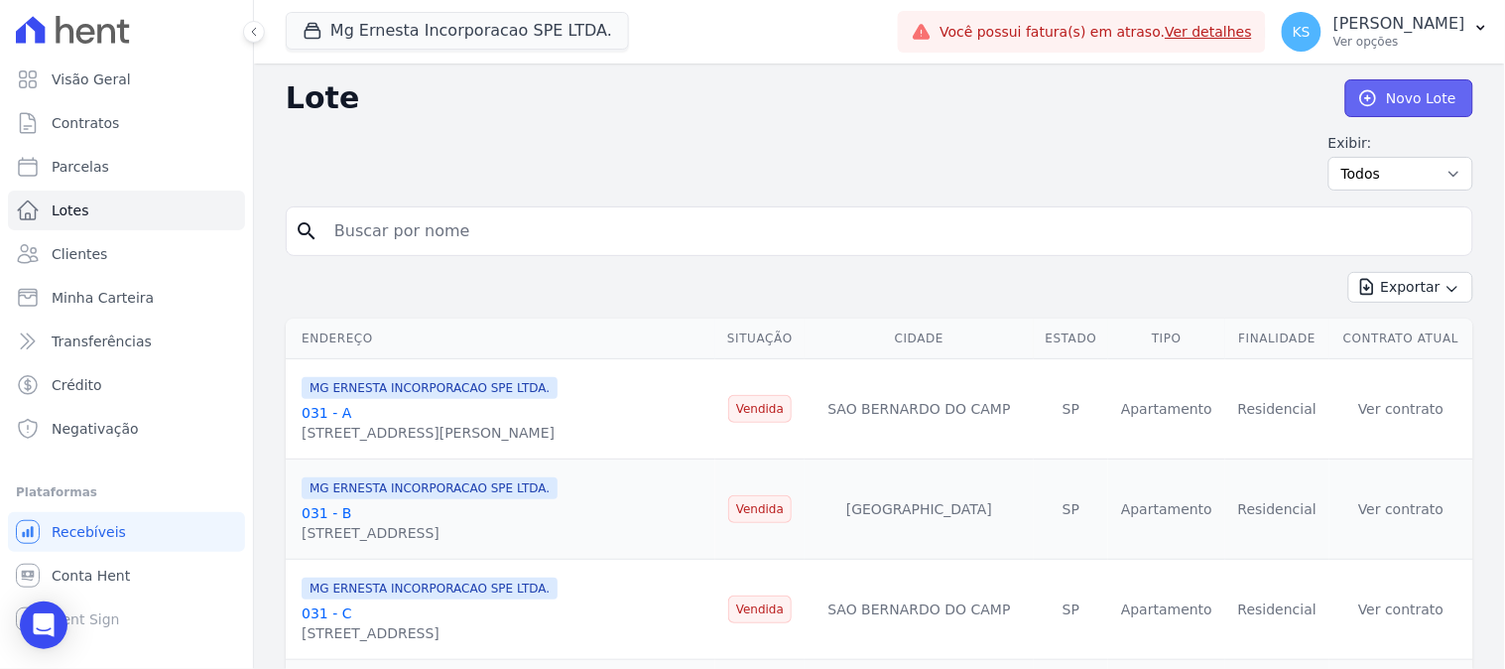
click at [1416, 101] on link "Novo Lote" at bounding box center [1410, 98] width 128 height 38
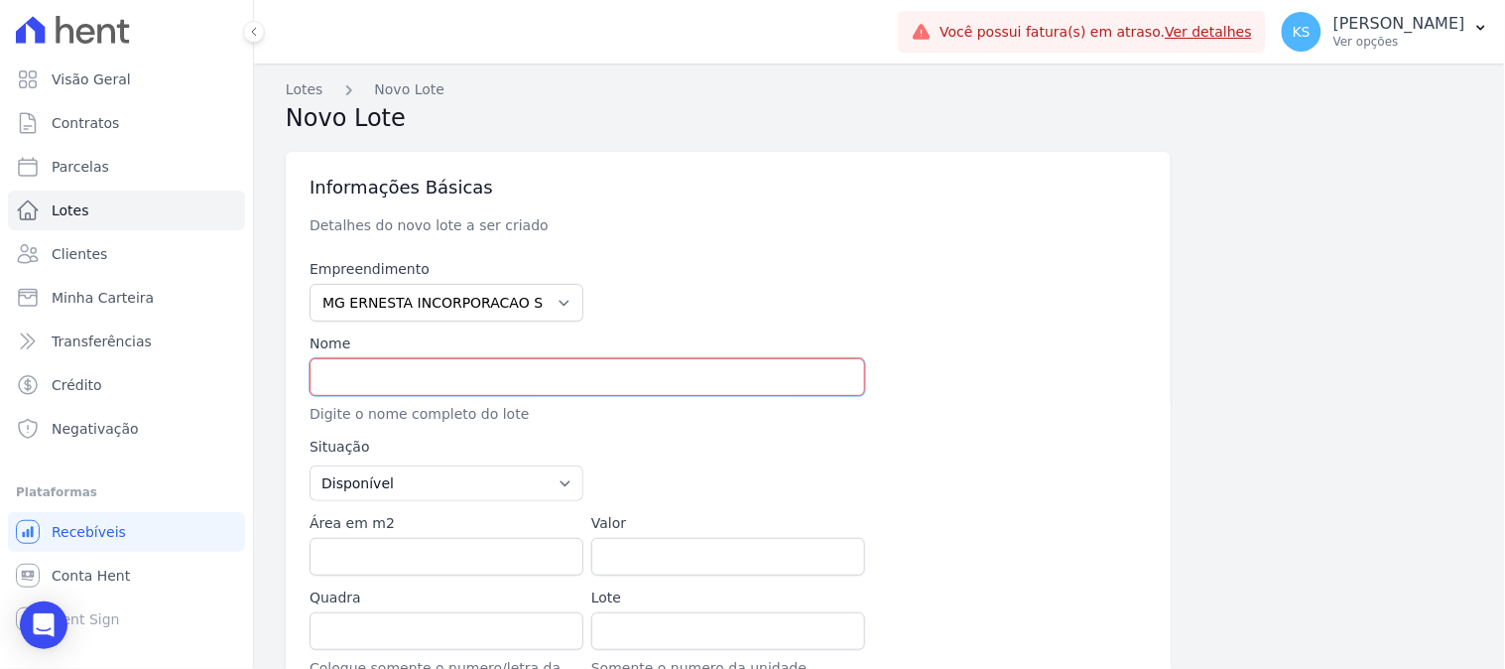
click at [423, 380] on input "text" at bounding box center [588, 377] width 556 height 38
click at [333, 335] on label "Nome" at bounding box center [588, 343] width 556 height 21
click at [67, 213] on span "Lotes" at bounding box center [71, 210] width 38 height 20
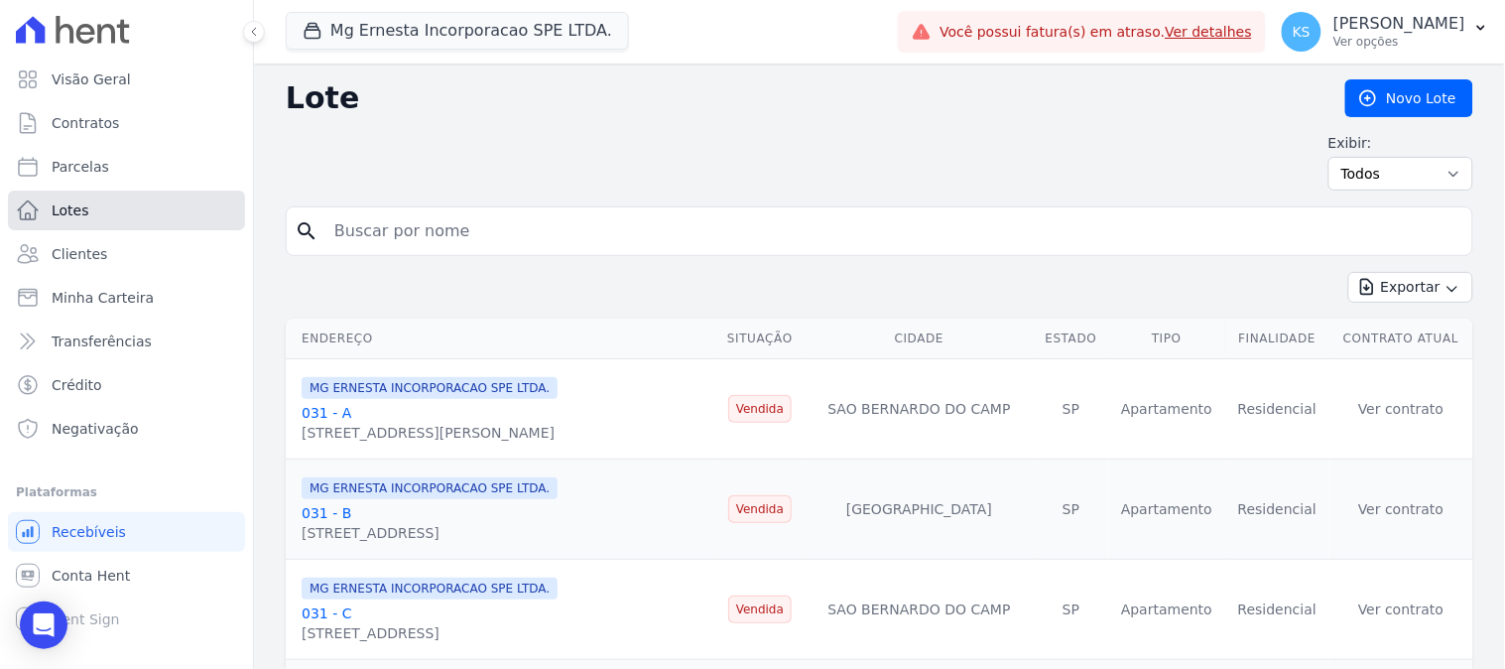
click at [64, 213] on span "Lotes" at bounding box center [71, 210] width 38 height 20
click at [314, 413] on link "031 - A" at bounding box center [327, 413] width 50 height 16
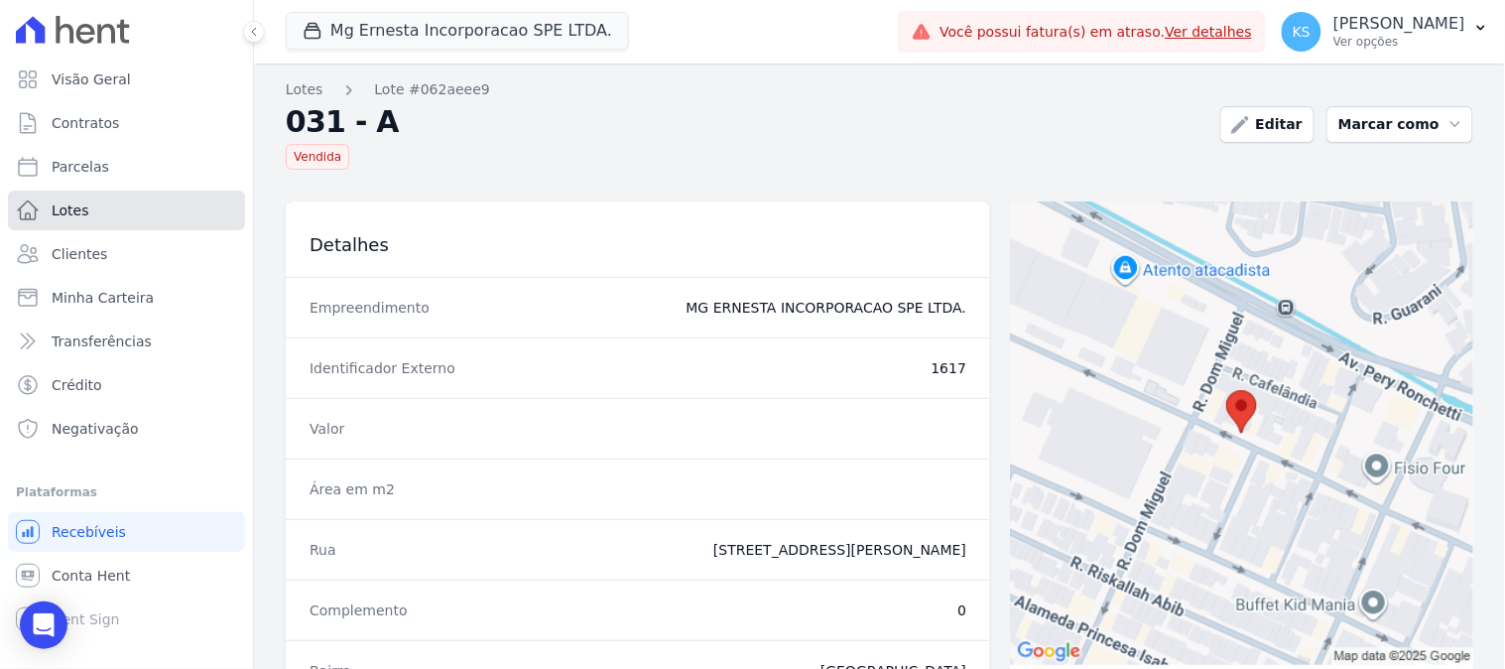
click at [74, 211] on span "Lotes" at bounding box center [71, 210] width 38 height 20
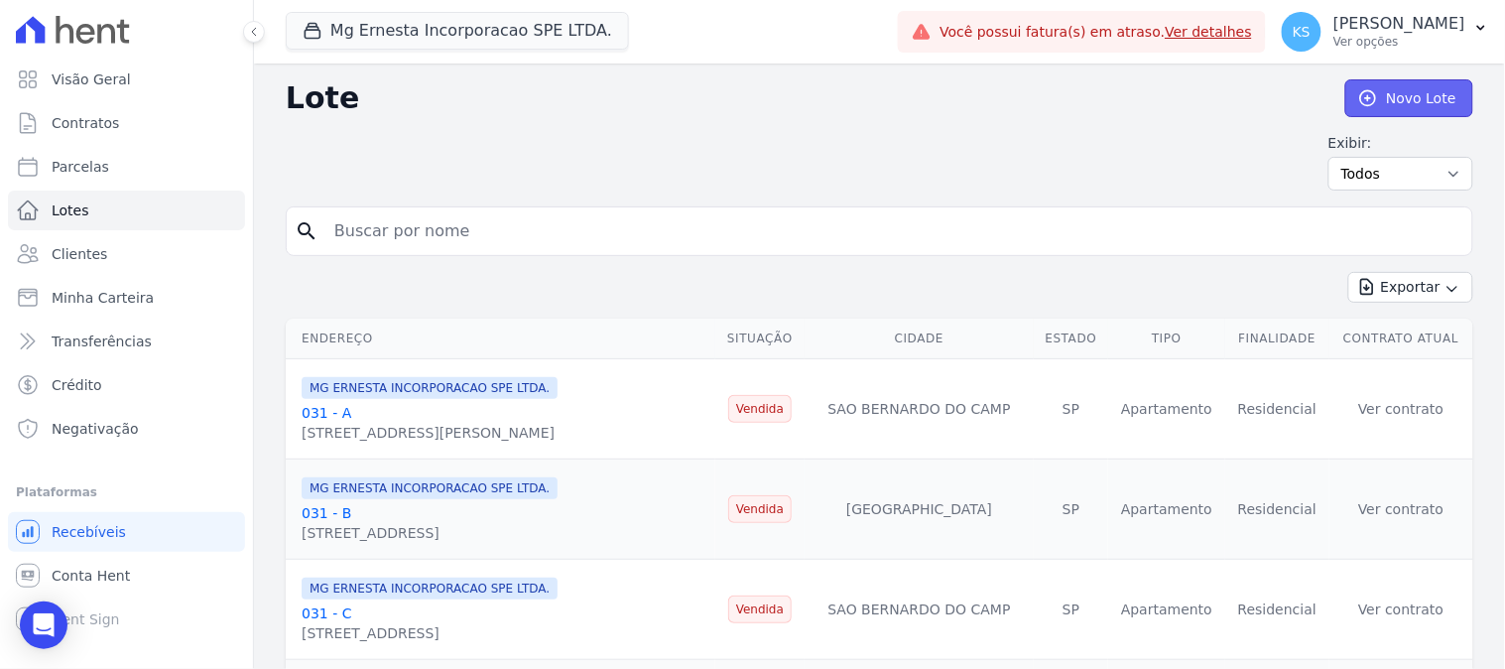
click at [1372, 101] on link "Novo Lote" at bounding box center [1410, 98] width 128 height 38
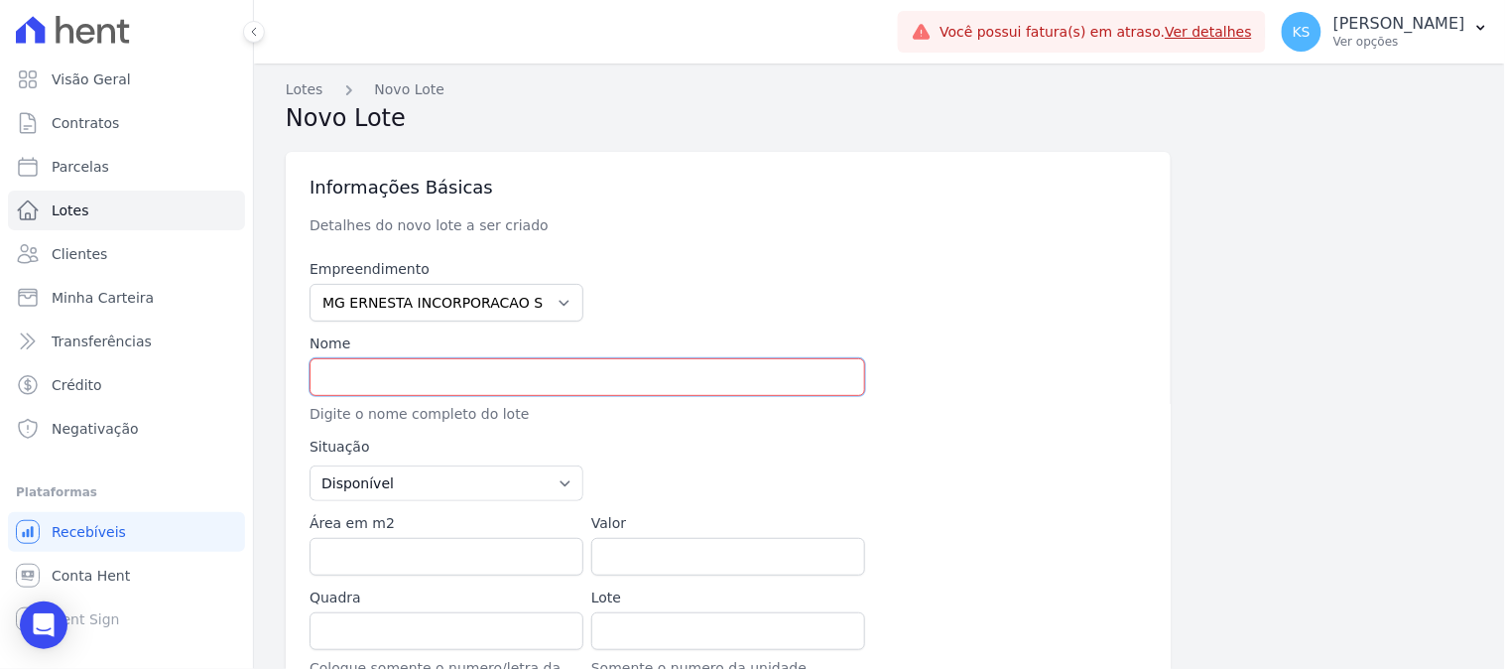
click at [407, 378] on input "text" at bounding box center [588, 377] width 556 height 38
click at [75, 211] on span "Lotes" at bounding box center [71, 210] width 38 height 20
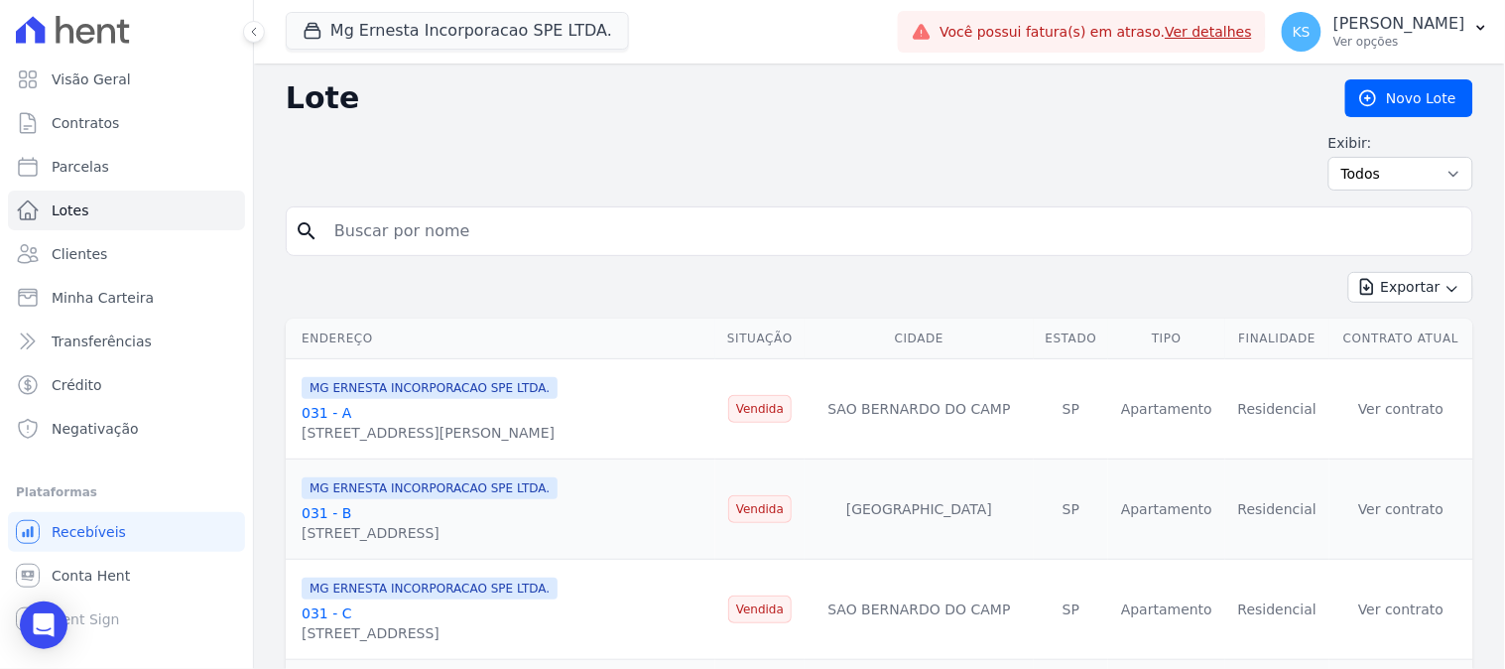
click at [322, 413] on link "031 - A" at bounding box center [327, 413] width 50 height 16
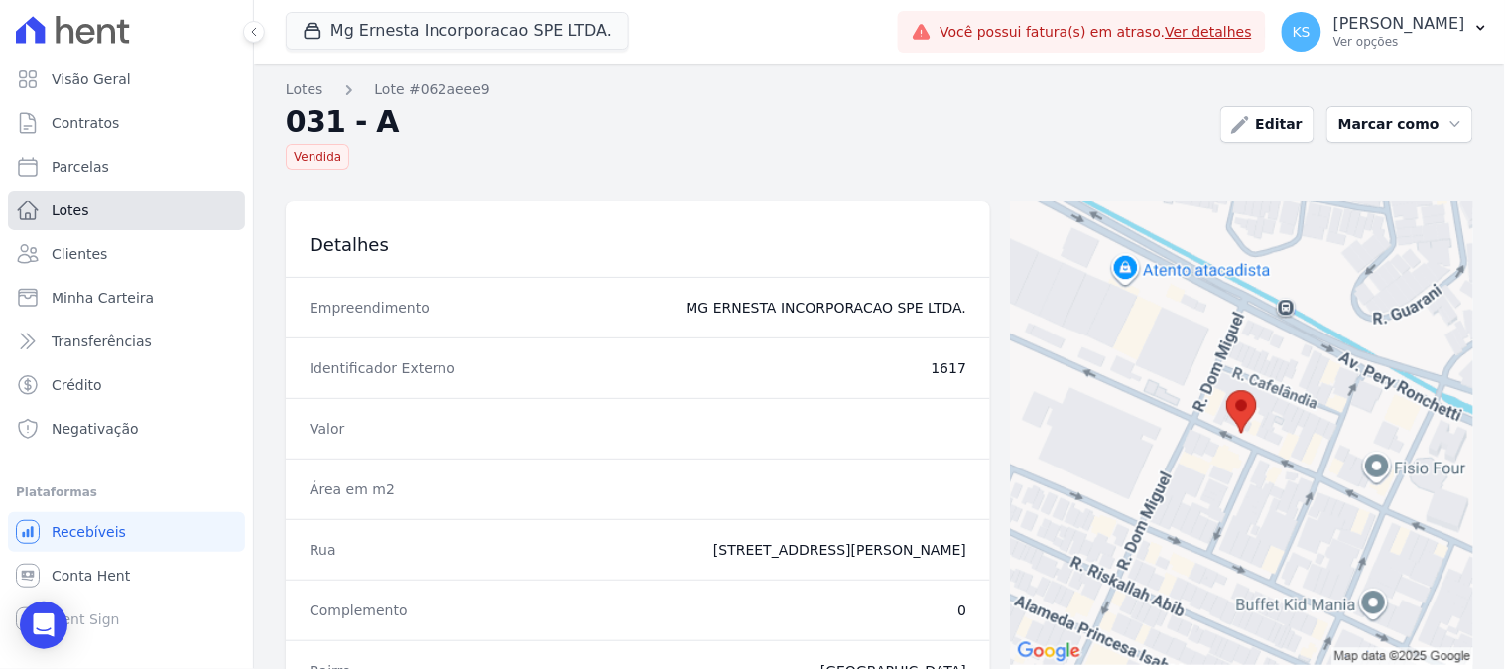
click at [77, 210] on span "Lotes" at bounding box center [71, 210] width 38 height 20
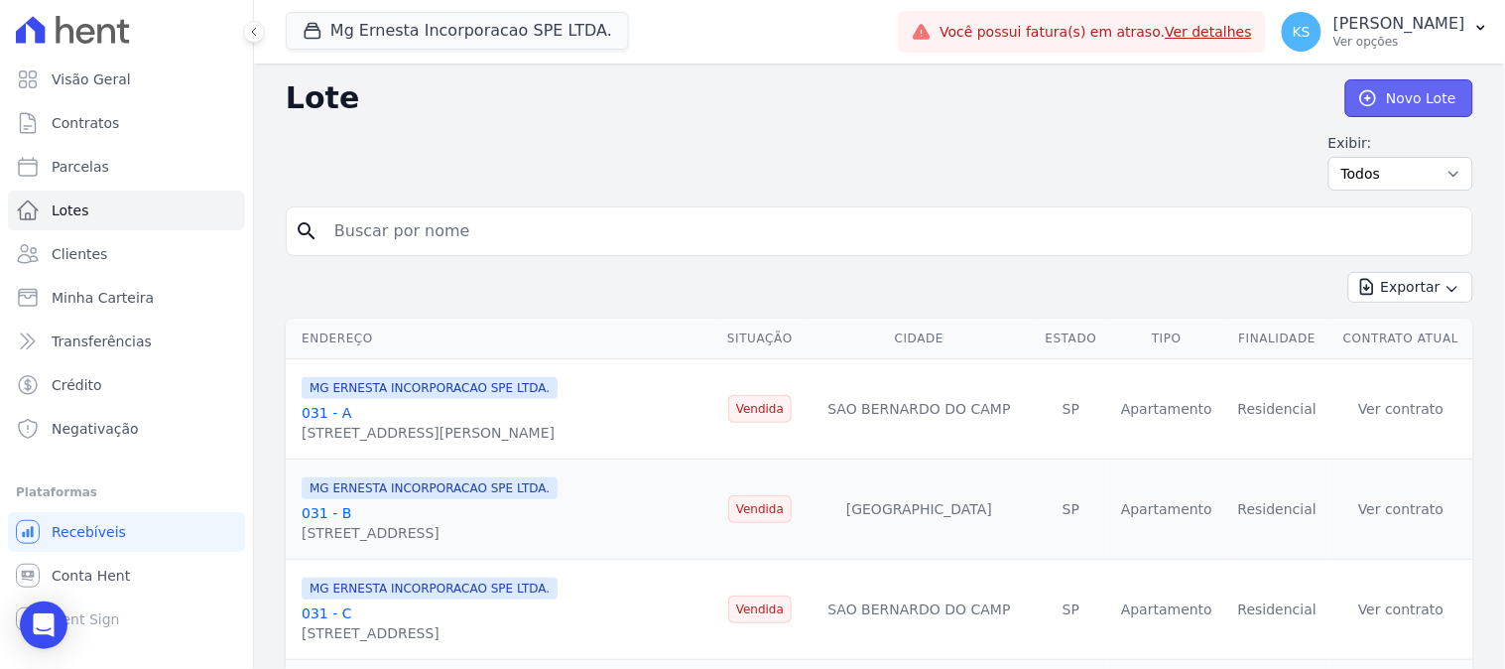
click at [1421, 90] on link "Novo Lote" at bounding box center [1410, 98] width 128 height 38
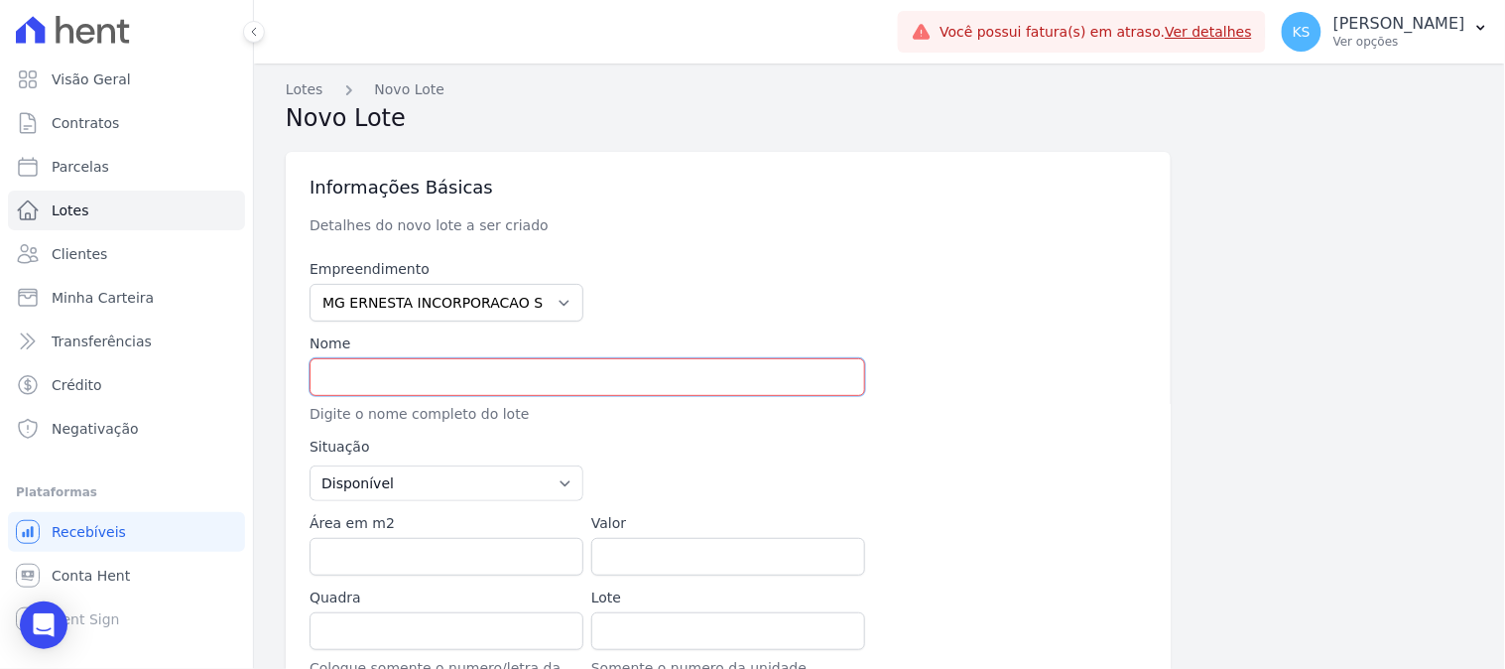
click at [453, 373] on input "text" at bounding box center [588, 377] width 556 height 38
type input "091 A"
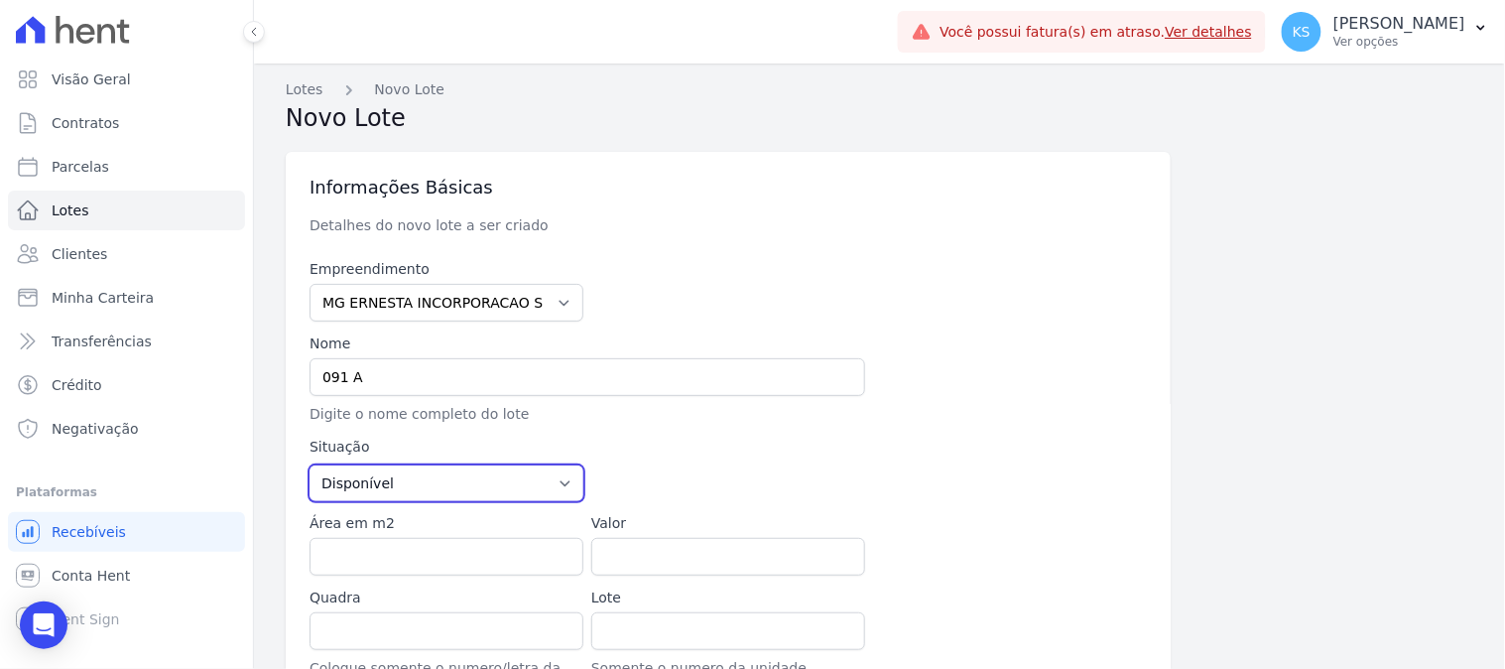
click at [418, 487] on select "Disponível Vendida Reservada Indisponível" at bounding box center [447, 483] width 274 height 36
select select "sold"
click at [310, 465] on select "Disponível Vendida Reservada Indisponível" at bounding box center [447, 483] width 274 height 36
click at [393, 550] on input "Área em m2" at bounding box center [447, 557] width 274 height 38
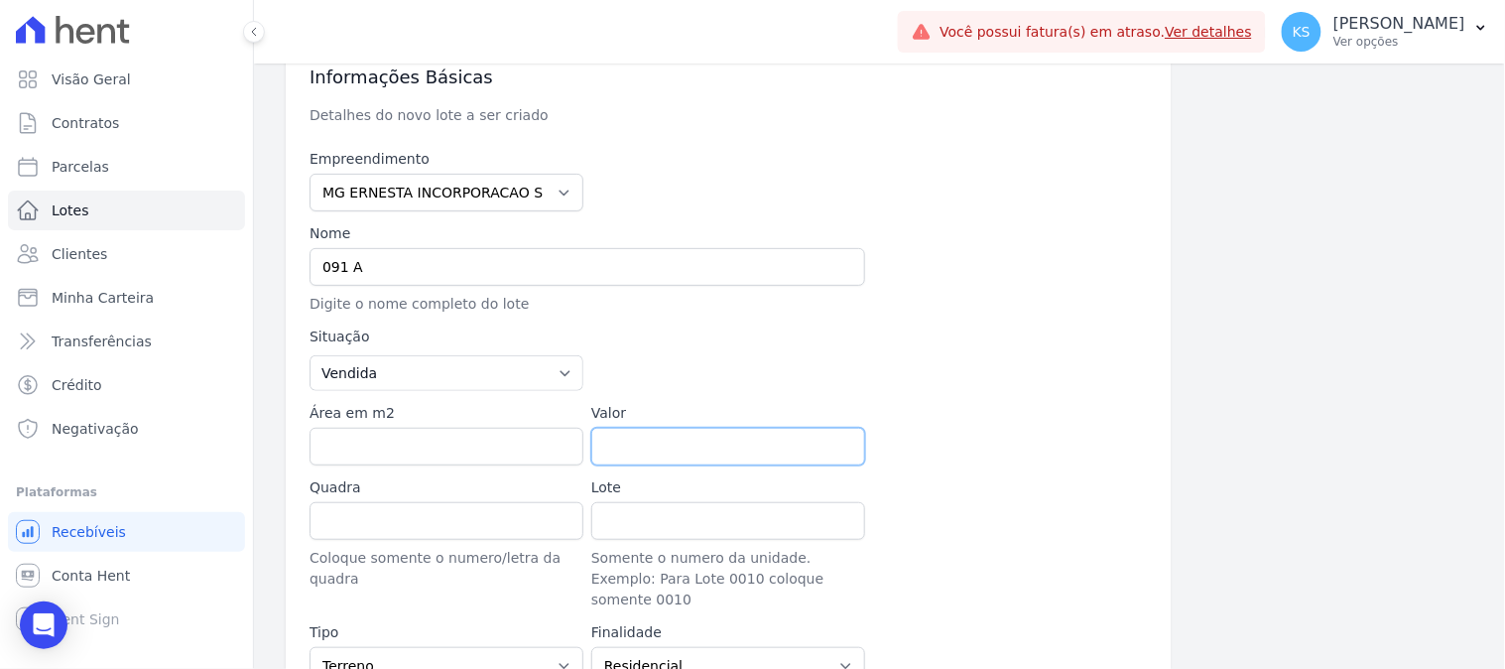
click at [629, 444] on input "Valor" at bounding box center [728, 447] width 274 height 38
click at [626, 450] on input "Valor" at bounding box center [728, 447] width 274 height 38
paste input "475470.00"
type input "475470.00"
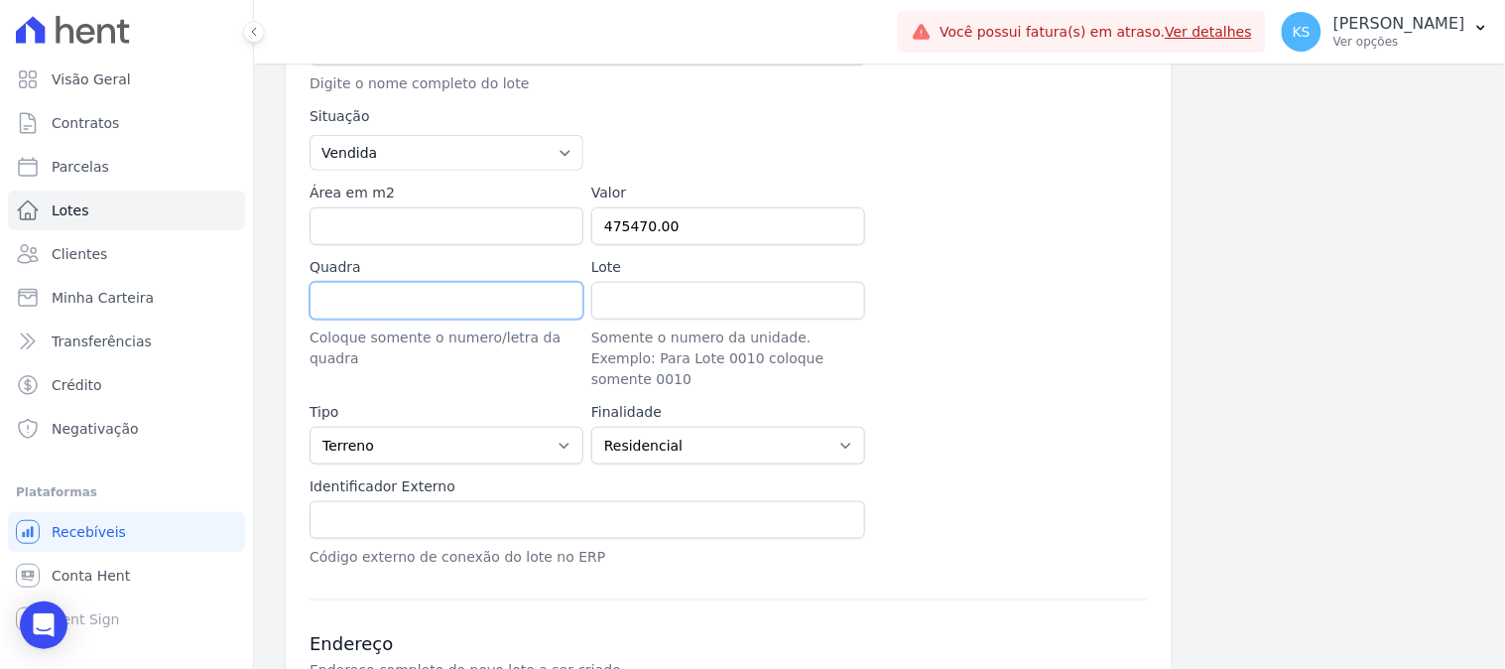
click at [349, 302] on input "Quadra" at bounding box center [447, 301] width 274 height 38
click at [414, 430] on select "Casa Apartamento Escritório Flat Loja Espaço Comercial Terreno Outros" at bounding box center [447, 446] width 274 height 38
select select "apartment"
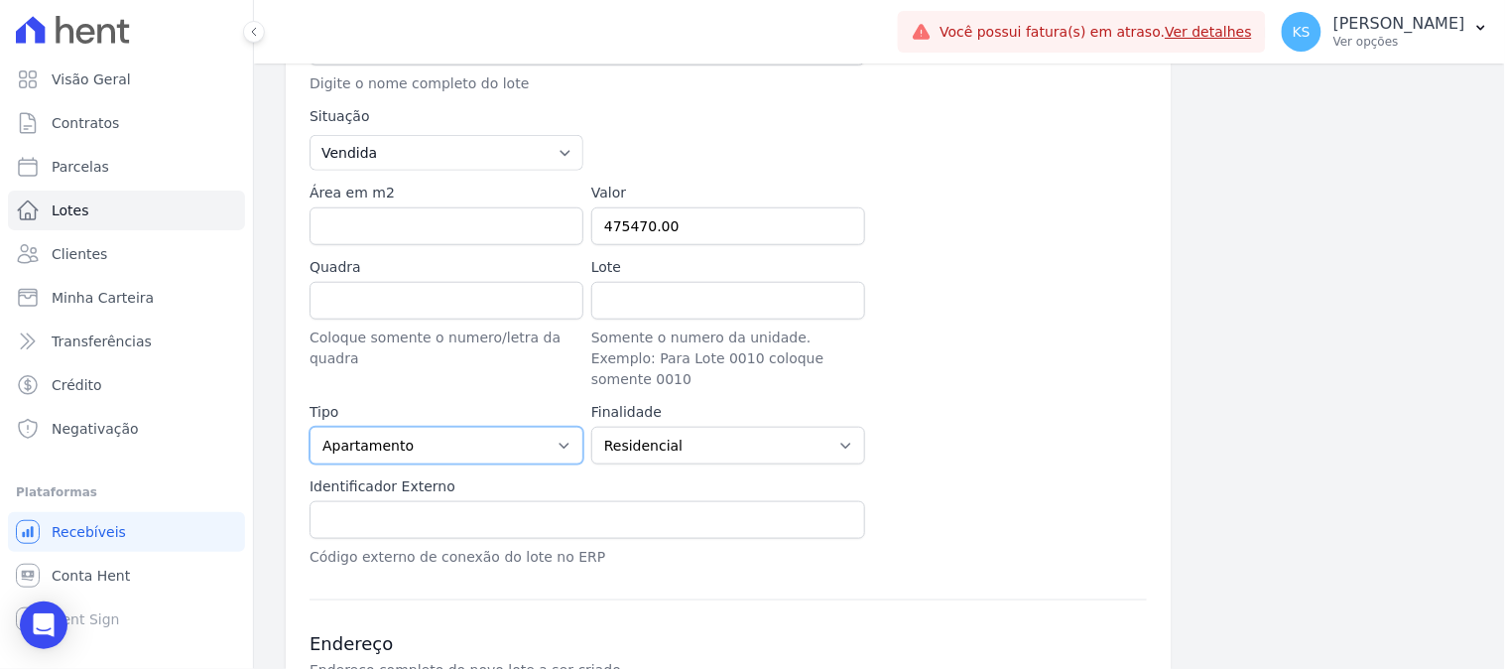
click at [310, 427] on select "Casa Apartamento Escritório Flat Loja Espaço Comercial Terreno Outros" at bounding box center [447, 446] width 274 height 38
click at [692, 427] on select "Residencial Não-residencial Comercial Industrial Misto" at bounding box center [728, 446] width 274 height 38
click at [591, 427] on select "Residencial Não-residencial Comercial Industrial Misto" at bounding box center [728, 446] width 274 height 38
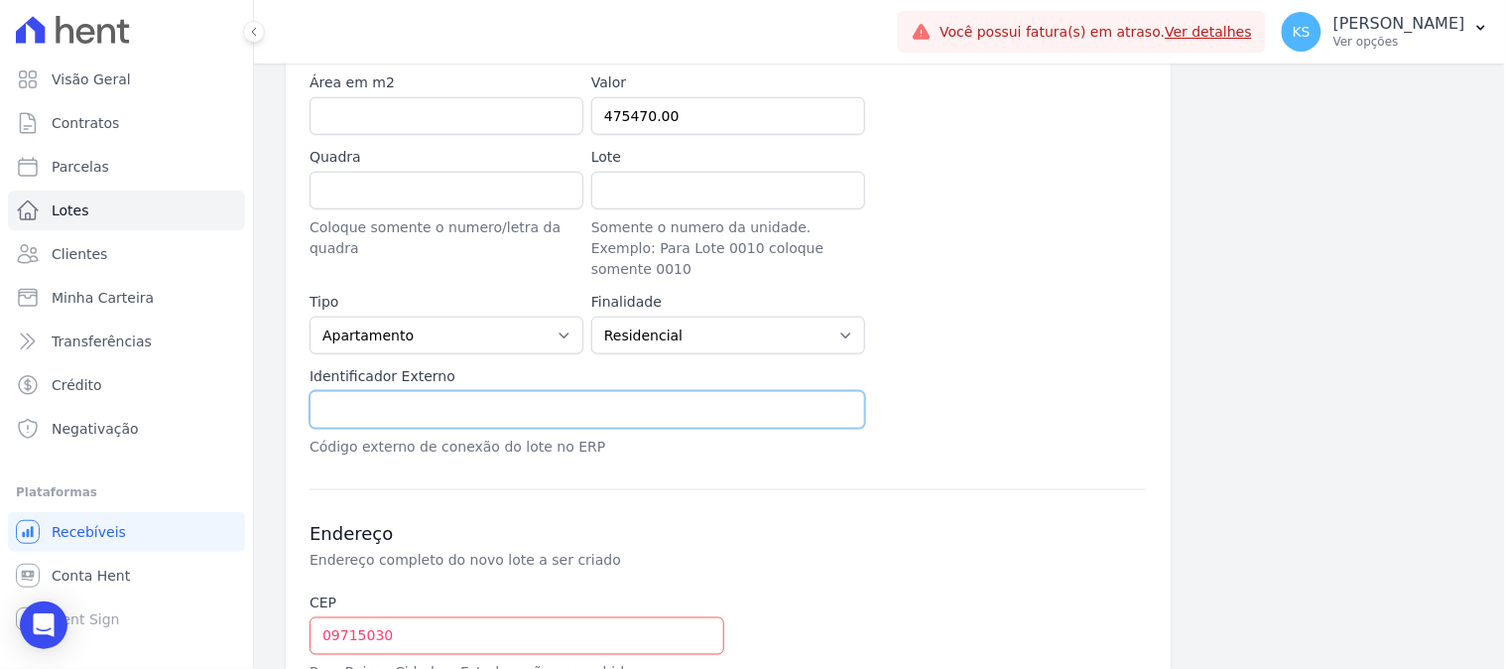
click at [398, 391] on input "text" at bounding box center [588, 410] width 556 height 38
click at [539, 391] on input "text" at bounding box center [588, 410] width 556 height 38
type input "1784"
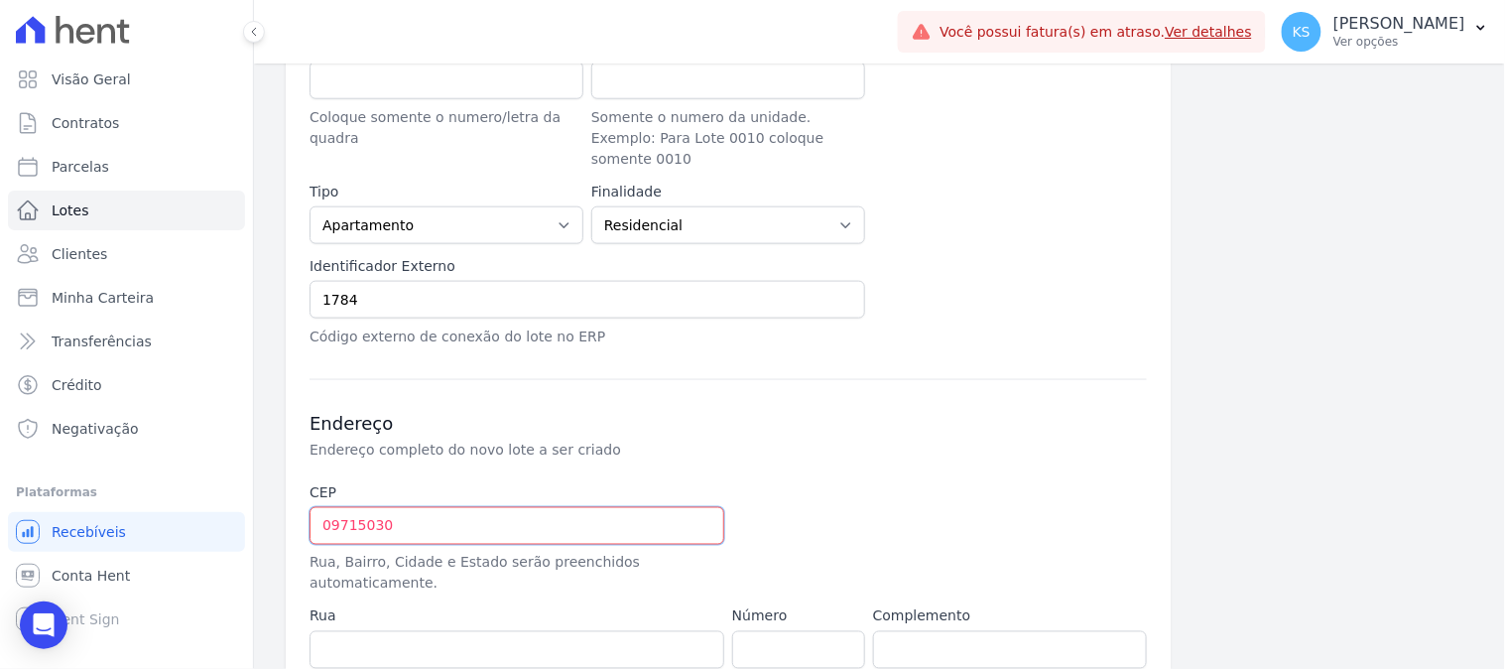
scroll to position [714, 0]
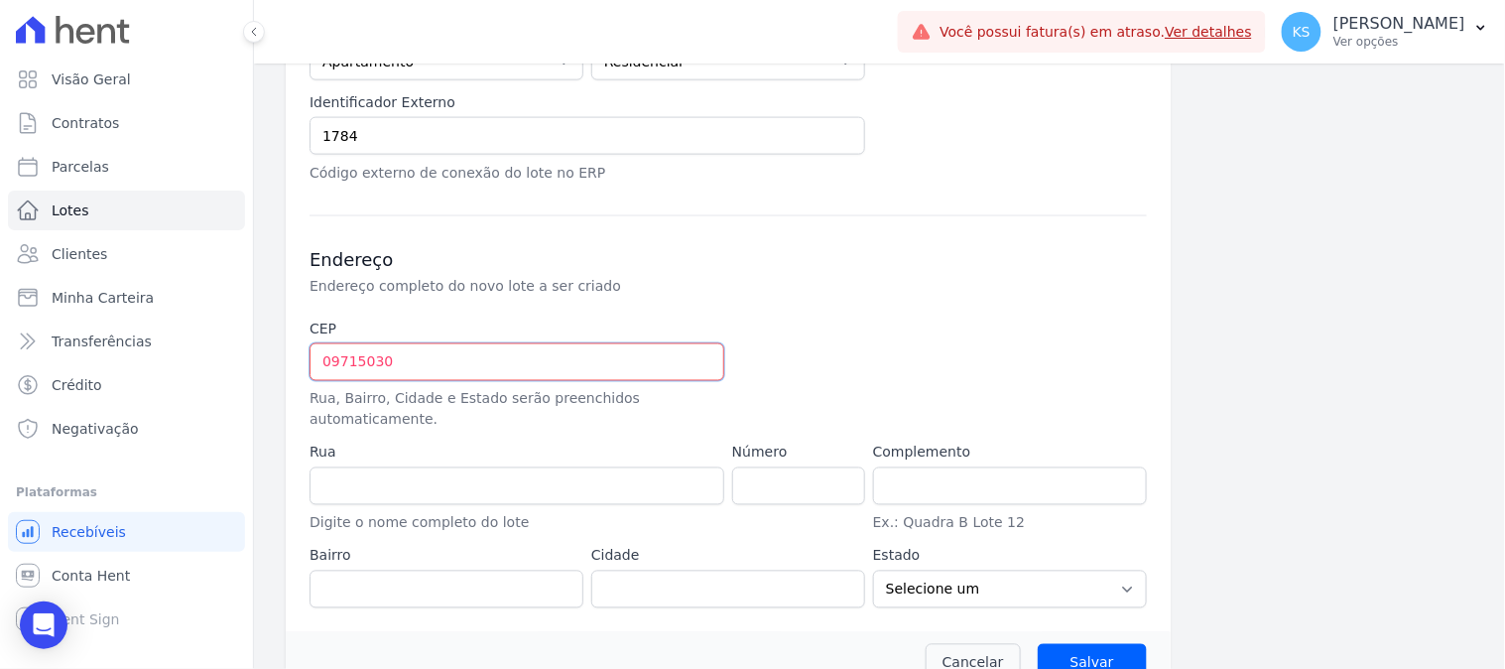
click at [405, 344] on input "09715030" at bounding box center [517, 362] width 415 height 38
drag, startPoint x: 407, startPoint y: 343, endPoint x: 272, endPoint y: 343, distance: 135.0
click at [272, 343] on div "Lotes Novo Lote Novo Lote Informações Básicas Detalhes do novo lote a ser criad…" at bounding box center [879, 29] width 1251 height 1360
paste input ".750-225"
type input "09.750-225"
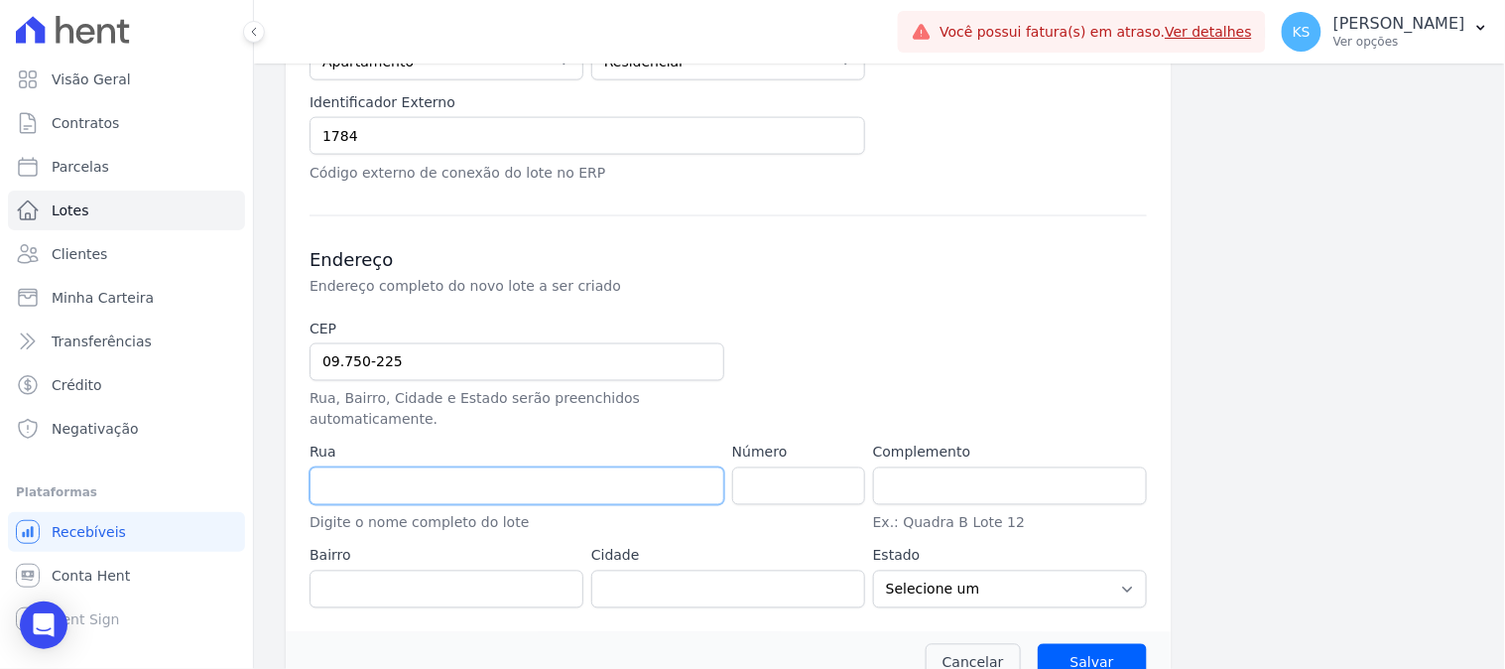
type input "Rua Doutor Marcel Preotesco"
type input "Centro"
type input "São Bernardo do Campo"
select select "SP"
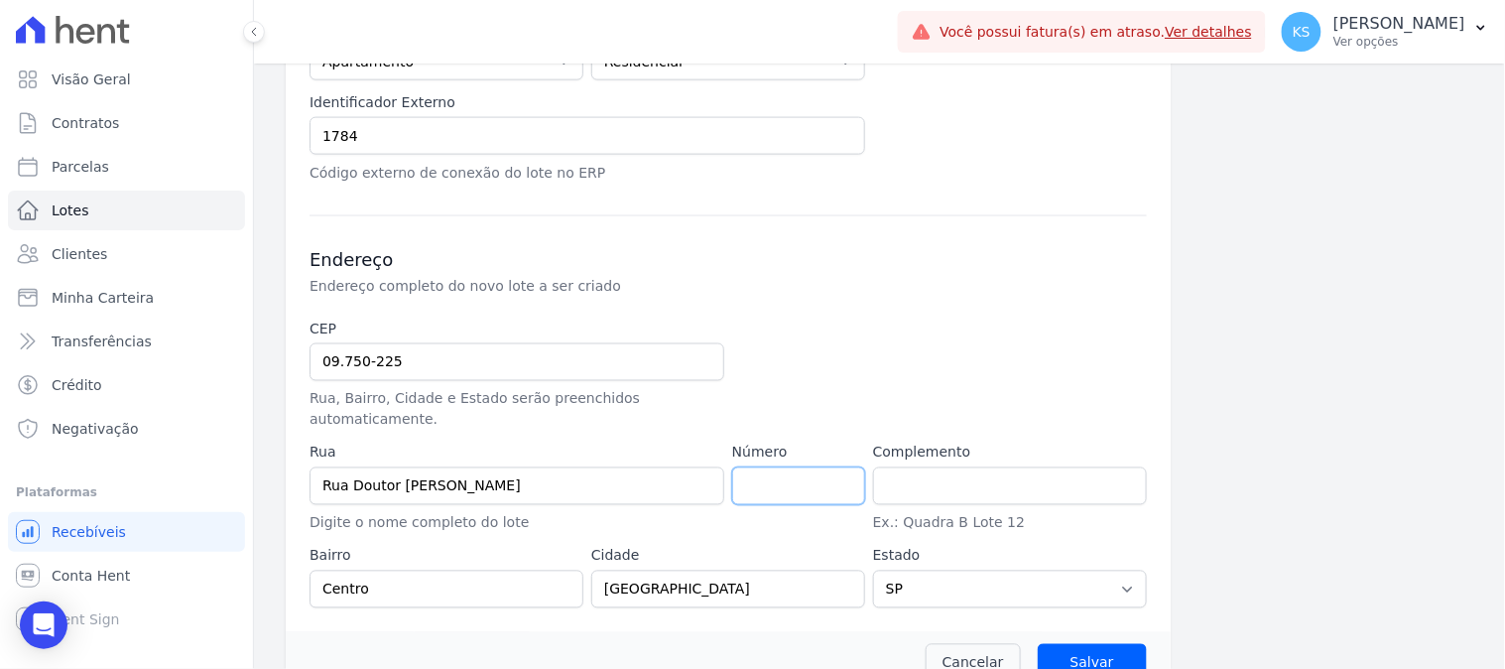
click at [781, 467] on input "number" at bounding box center [798, 486] width 133 height 38
type input "134"
type input "P"
type input "APTO 33 C"
click at [1097, 644] on input "Salvar" at bounding box center [1092, 663] width 109 height 38
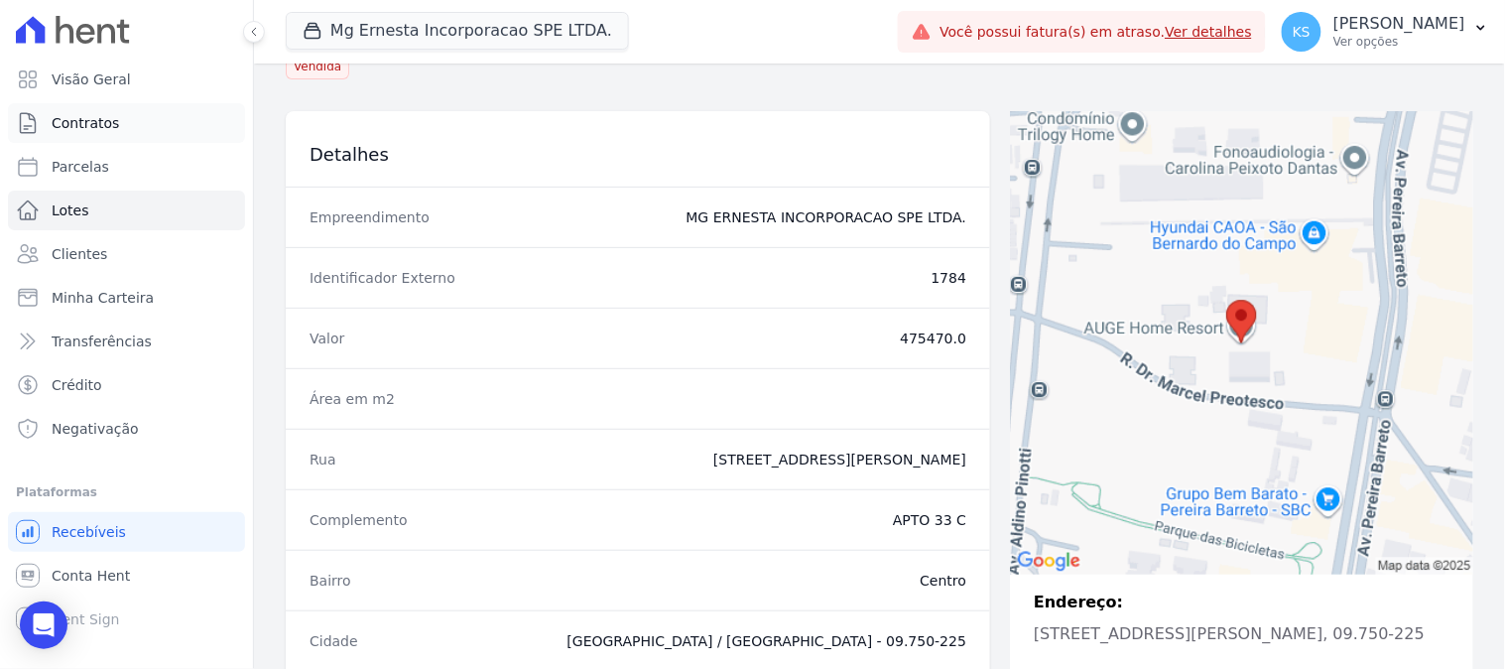
scroll to position [22, 0]
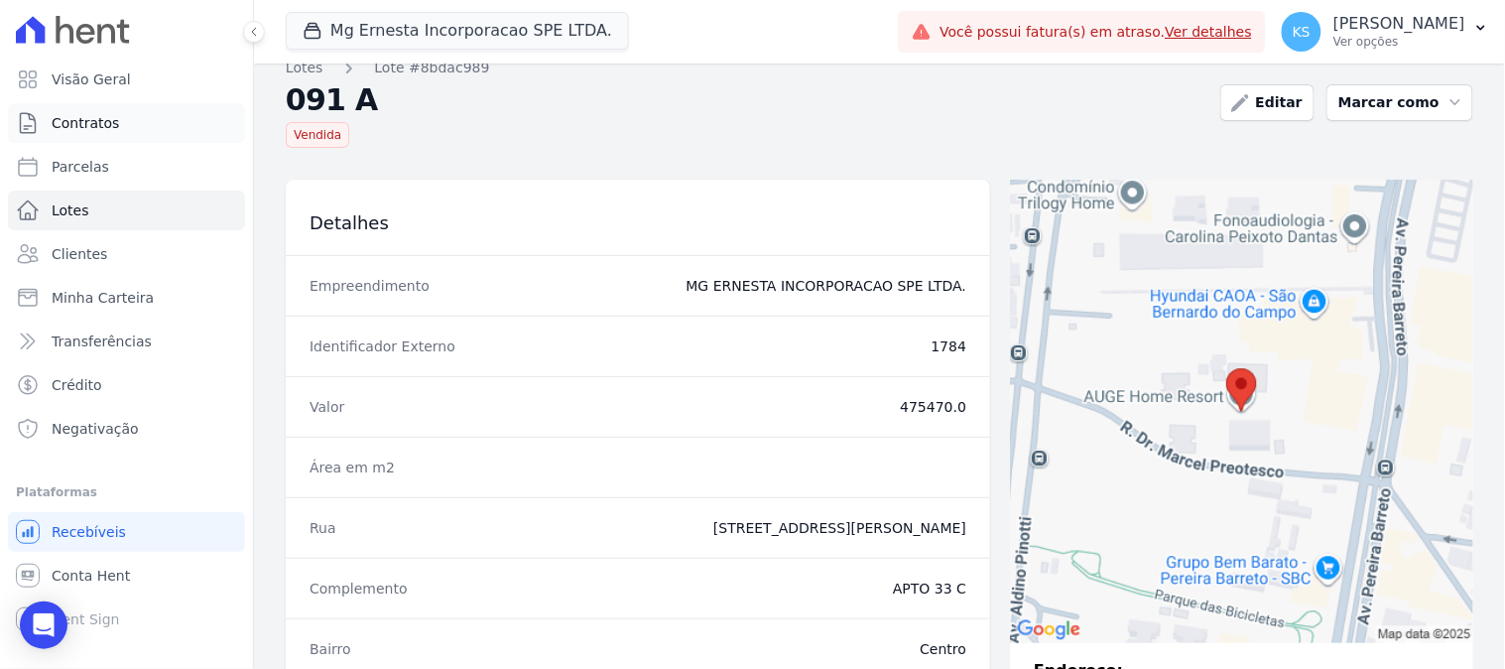
click at [95, 124] on span "Contratos" at bounding box center [85, 123] width 67 height 20
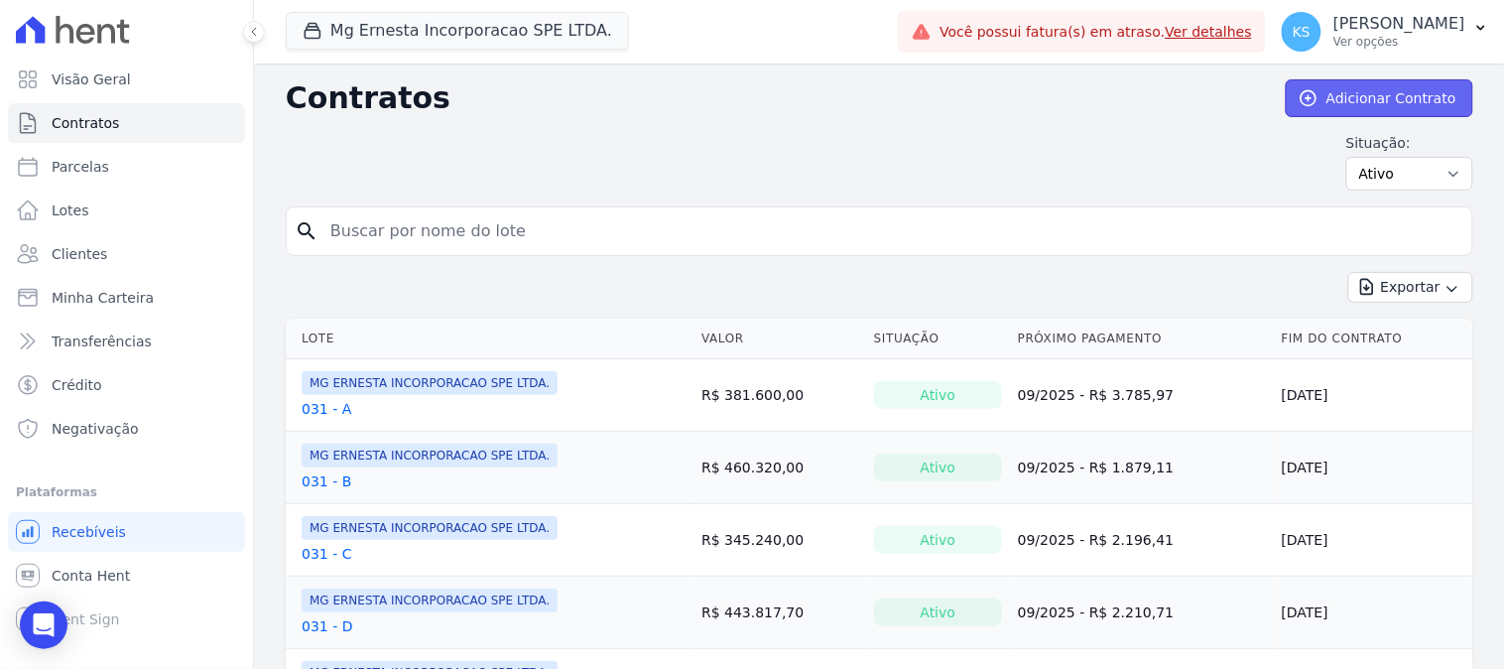
click at [1323, 92] on link "Adicionar Contrato" at bounding box center [1380, 98] width 188 height 38
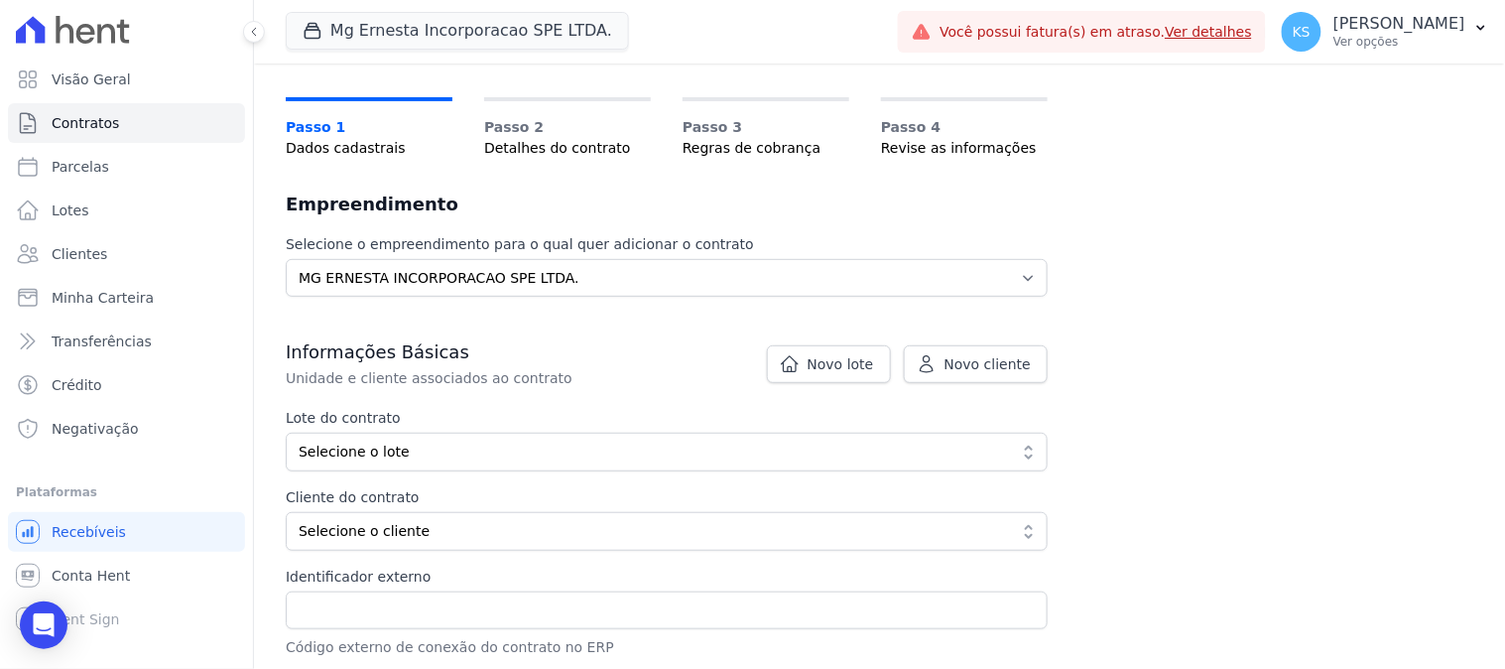
scroll to position [220, 0]
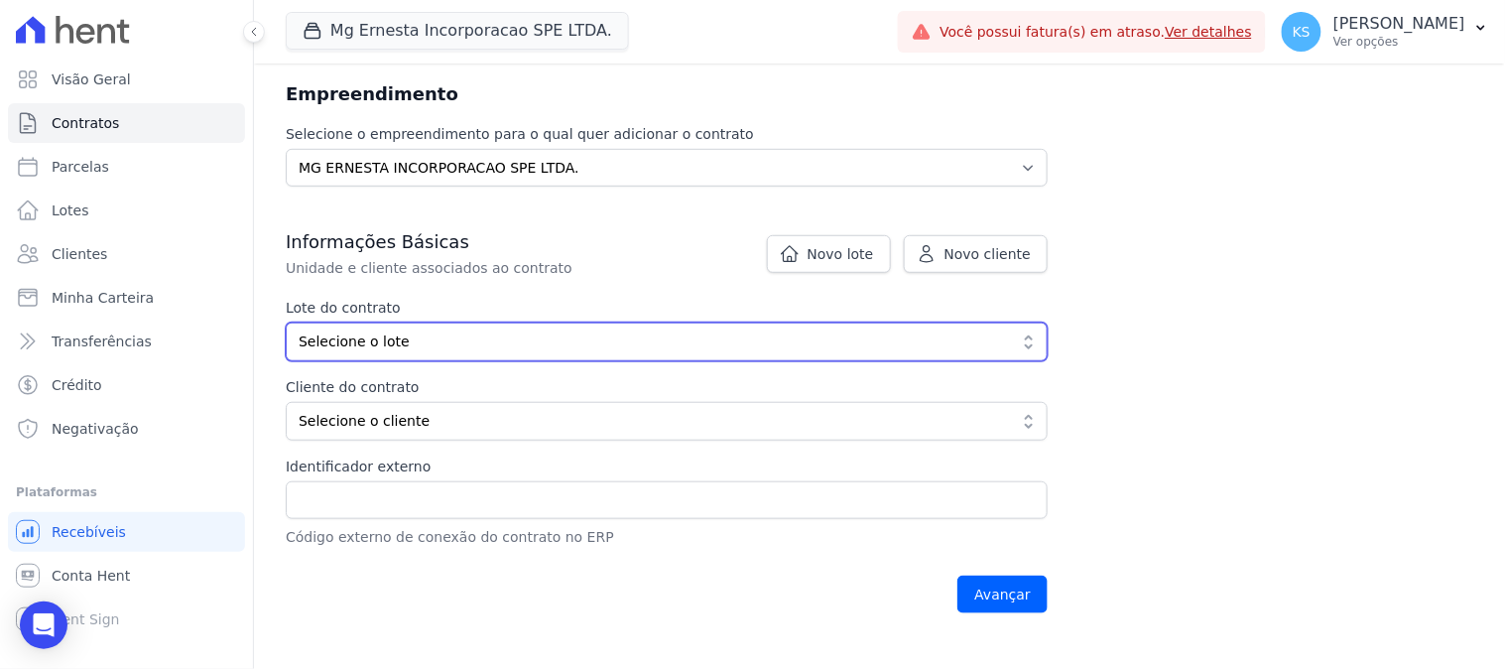
click at [461, 340] on span "Selecione o lote" at bounding box center [653, 341] width 708 height 21
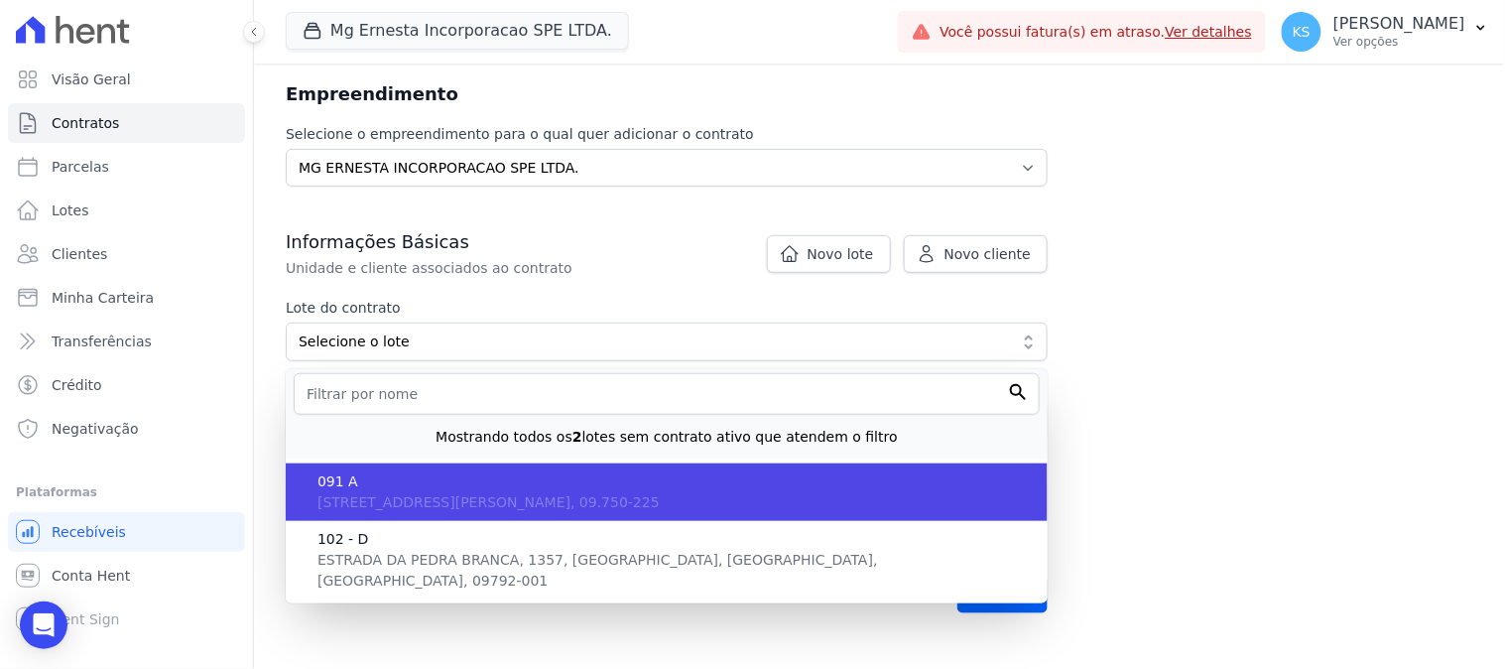
click at [466, 499] on span "Rua Doutor Marcel Preotesco, 134 - APTO 33 C, Centro, SP, São Bernardo do Campo…" at bounding box center [489, 502] width 342 height 16
type input "8bdac989-3efb-4587-b1b1-47c57f0d4f96"
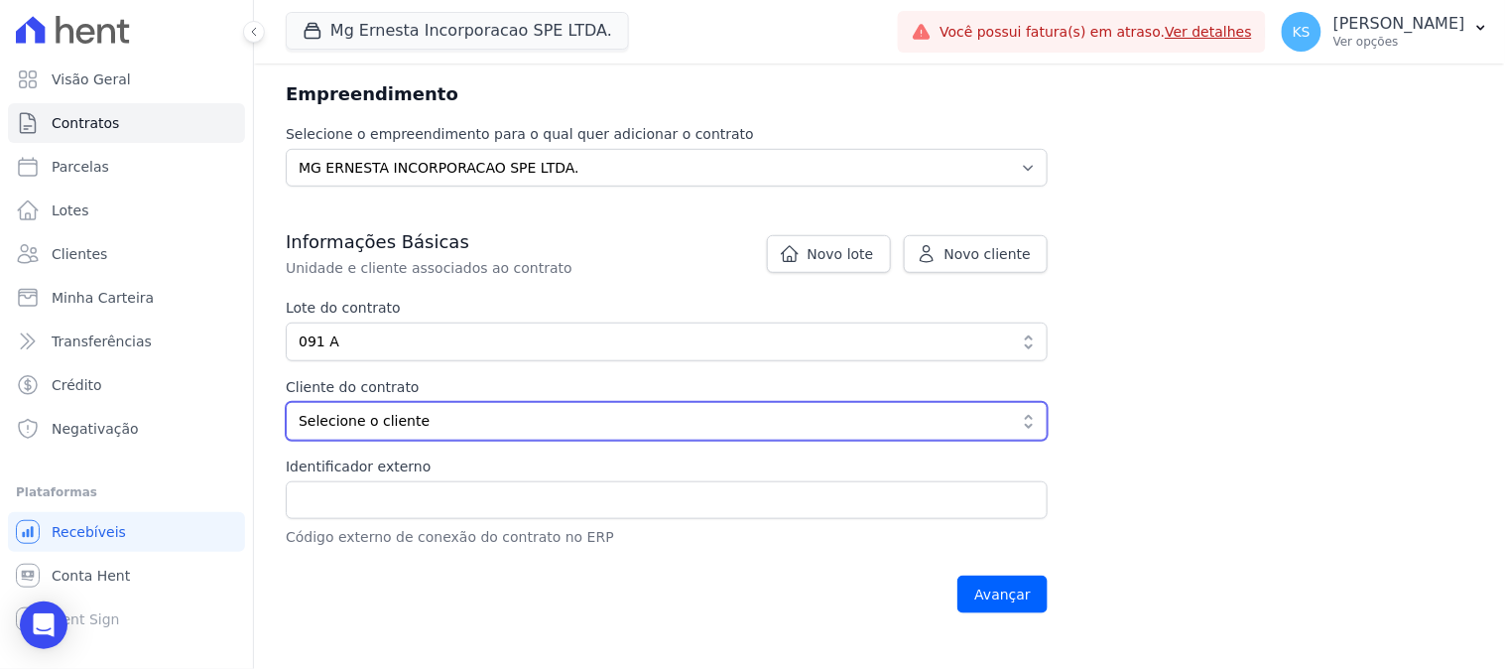
click at [429, 424] on span "Selecione o cliente" at bounding box center [653, 421] width 708 height 21
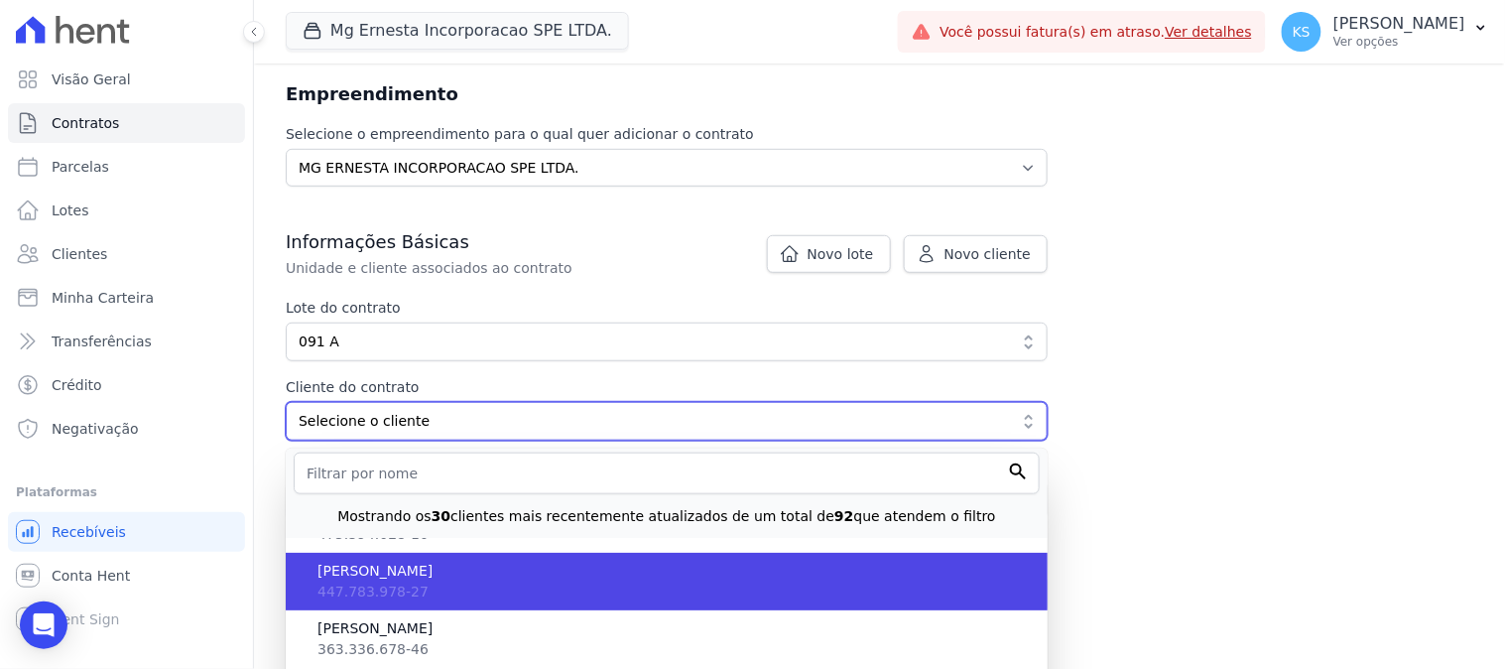
scroll to position [330, 0]
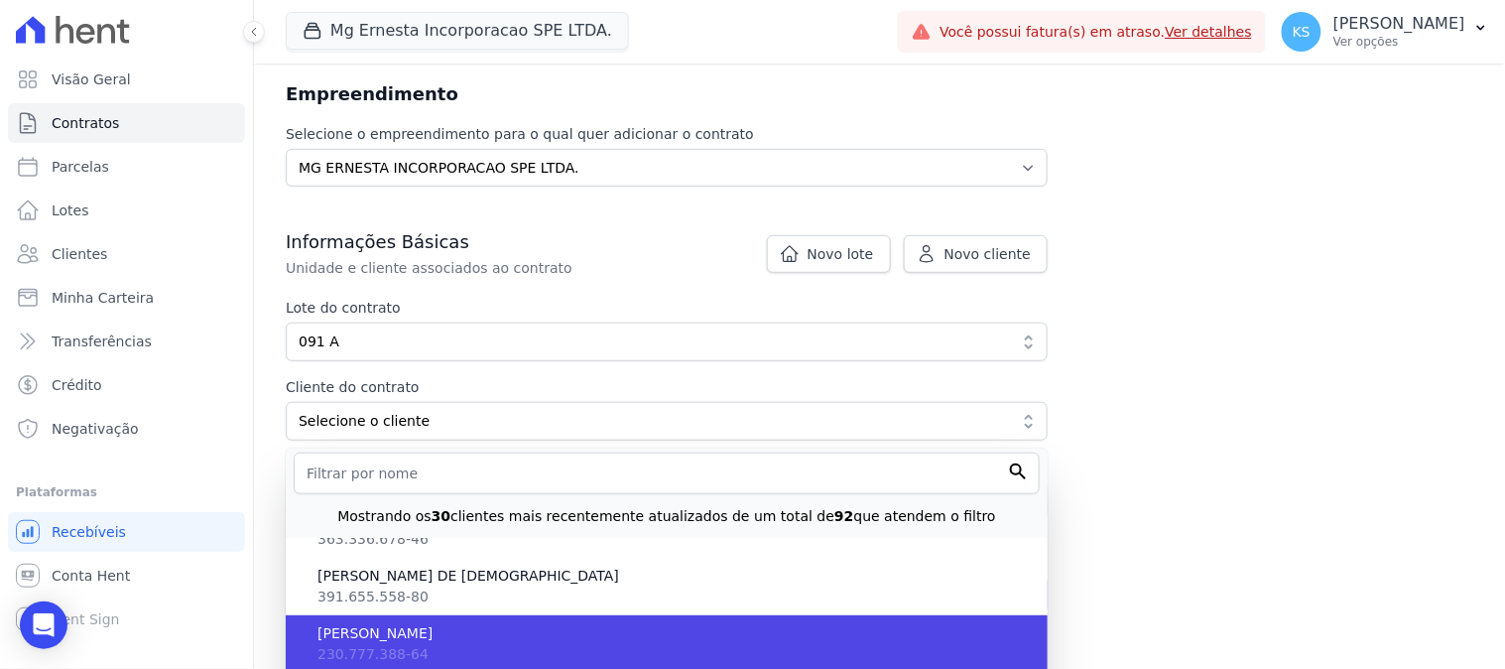
click at [448, 625] on span "[PERSON_NAME]" at bounding box center [675, 633] width 714 height 21
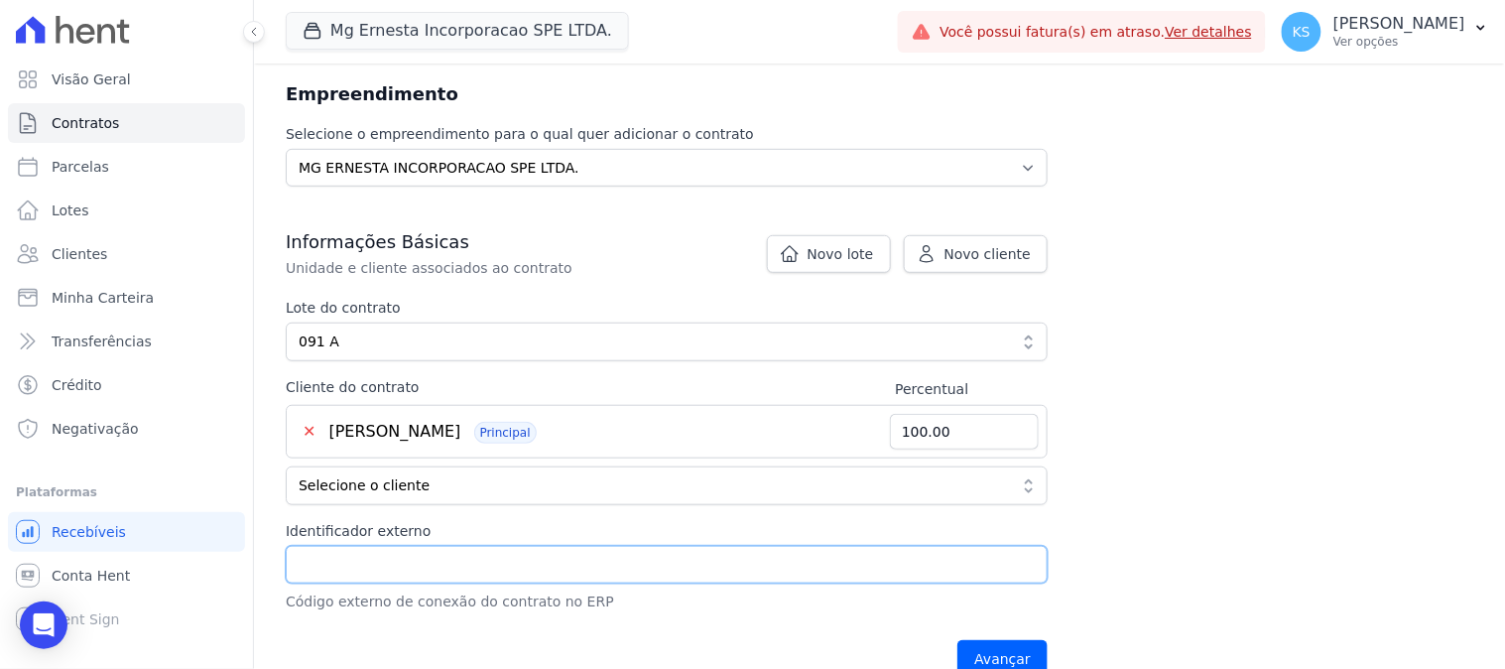
click at [405, 559] on input "Identificador externo" at bounding box center [667, 565] width 762 height 38
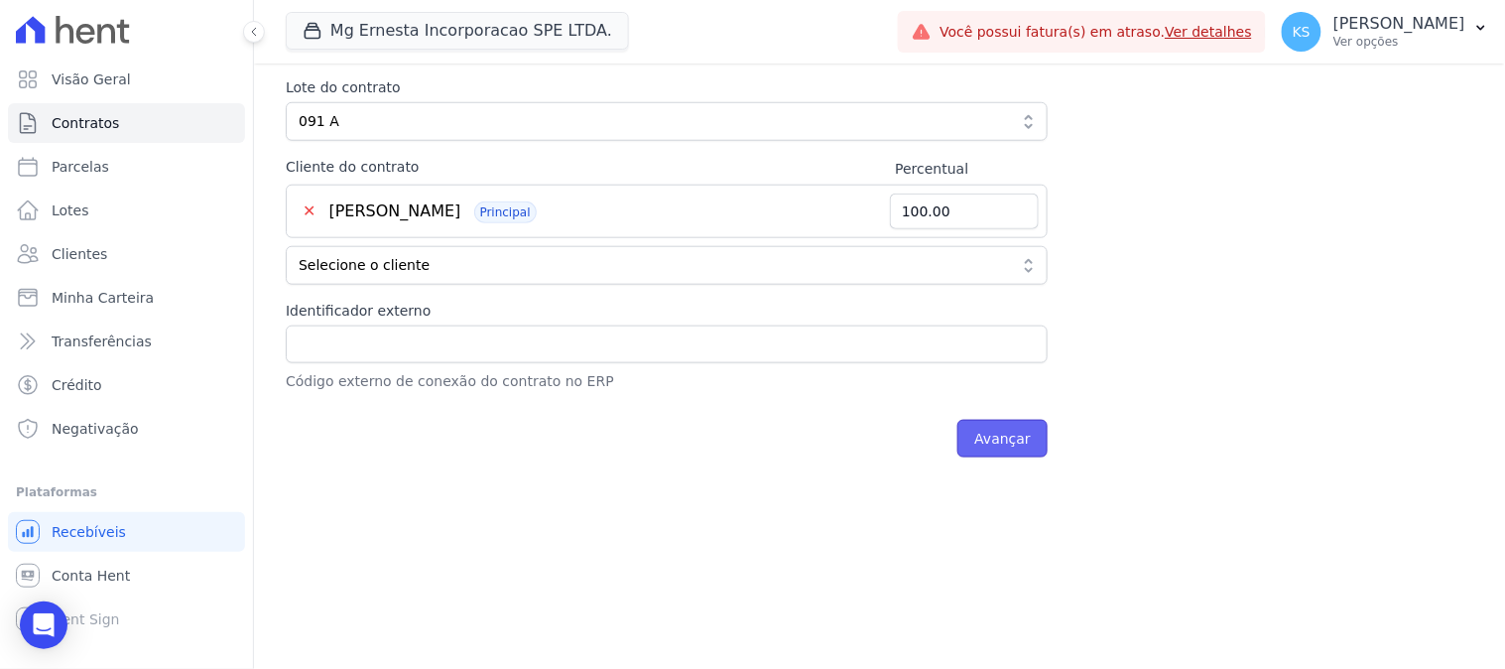
click at [989, 435] on input "Avançar" at bounding box center [1003, 439] width 90 height 38
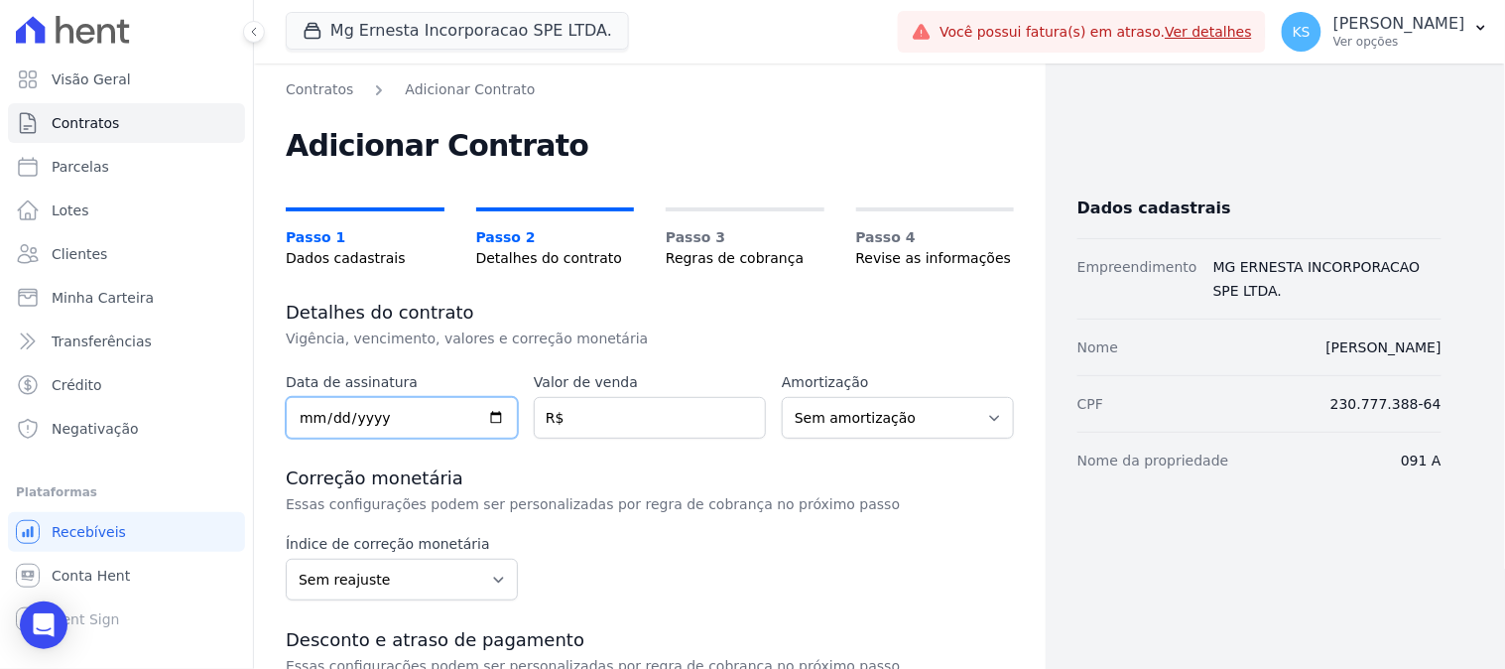
click at [379, 421] on input "date" at bounding box center [402, 418] width 232 height 42
type input "[DATE]"
click at [585, 405] on input "number" at bounding box center [650, 418] width 232 height 42
paste input "475470.00"
type input "475470.00"
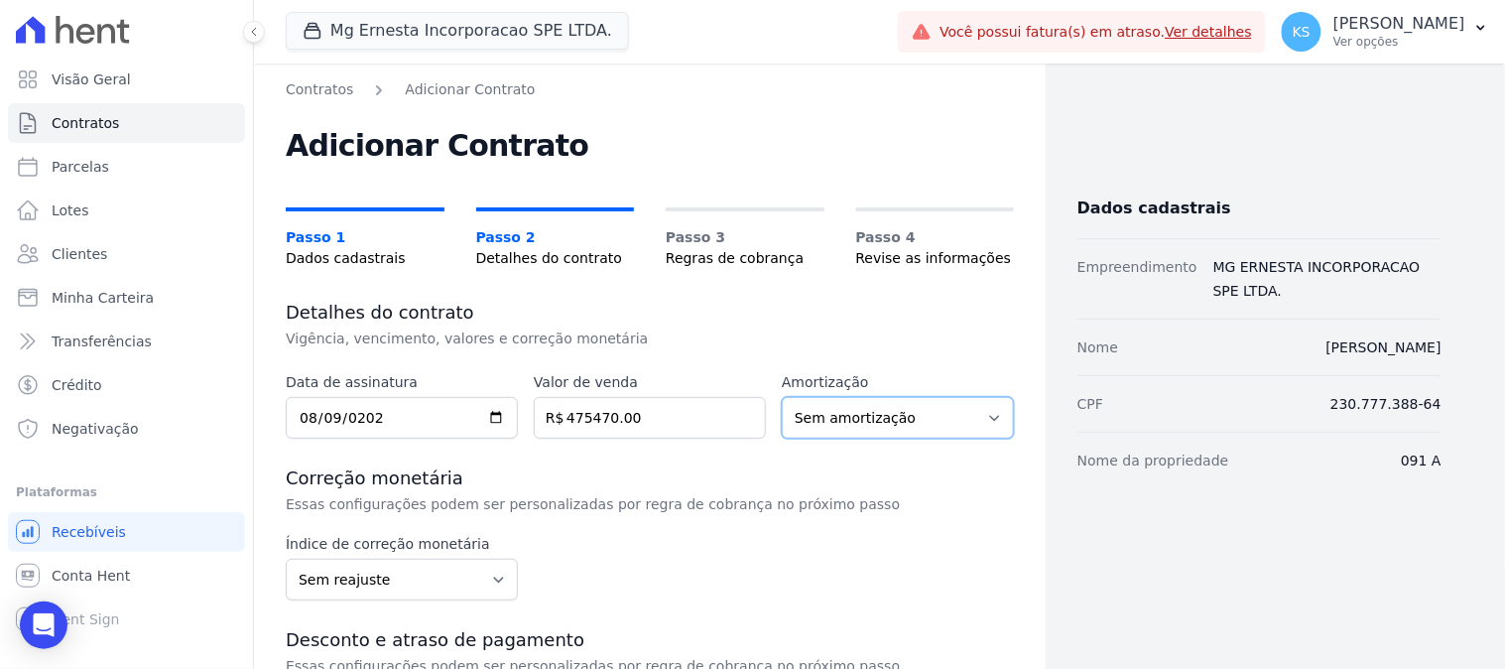
click at [907, 408] on select "Sem amortização Price Sac" at bounding box center [898, 418] width 232 height 42
click at [782, 397] on select "Sem amortização Price Sac" at bounding box center [898, 418] width 232 height 42
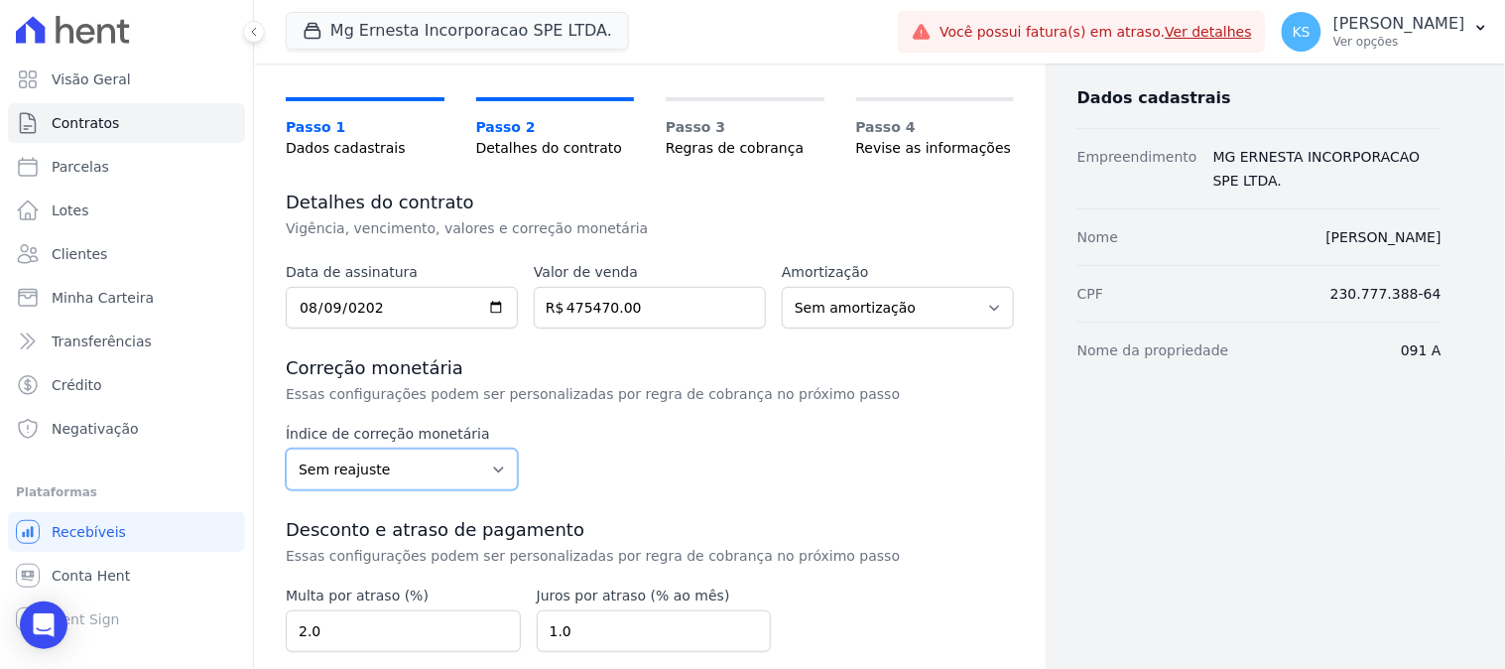
click at [359, 467] on select "Sem reajuste Média dos últimos 12 meses acumulado de INCCM Média dos últimos 12…" at bounding box center [402, 470] width 232 height 42
select select "inccm"
click at [286, 449] on select "Sem reajuste Média dos últimos 12 meses acumulado de INCCM Média dos últimos 12…" at bounding box center [402, 470] width 232 height 42
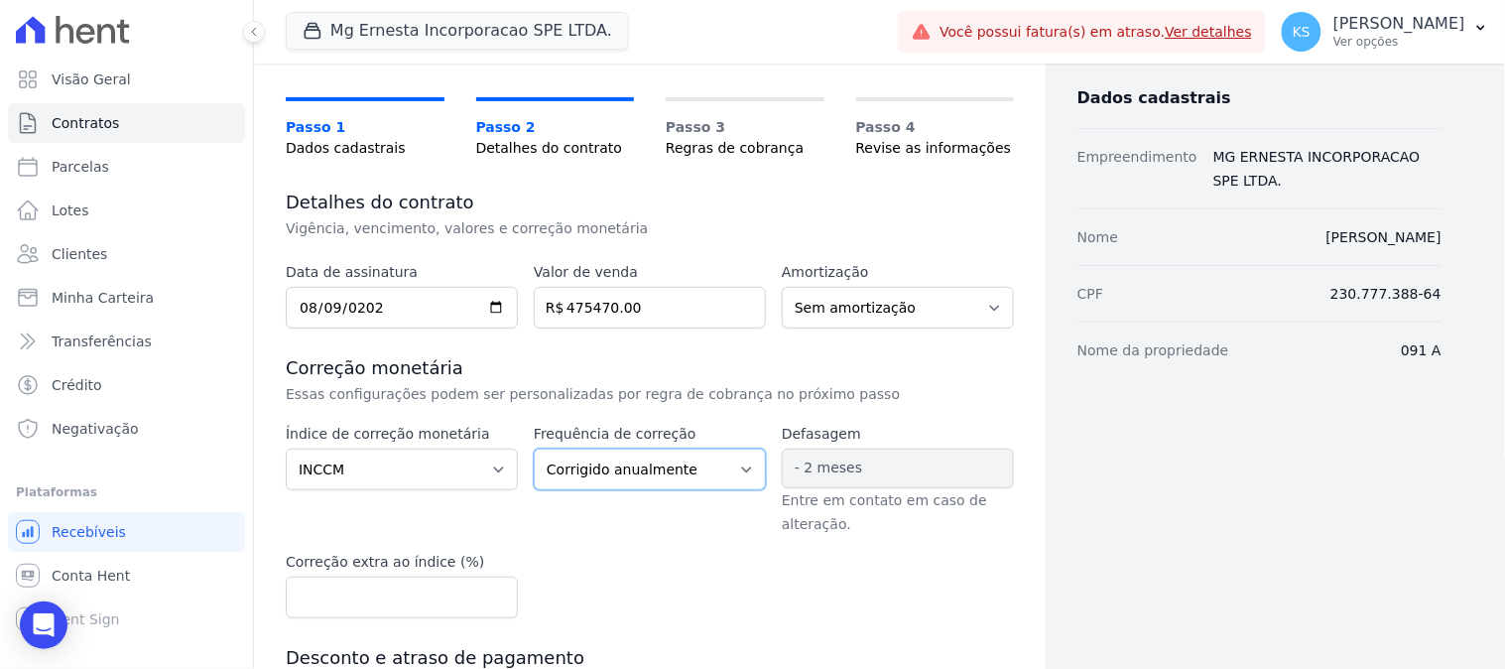
click at [675, 477] on select "Corrigido semestralmente Corrigido mensalmente Corrigido anualmente" at bounding box center [650, 470] width 232 height 42
select select "monthly"
click at [534, 449] on select "Corrigido semestralmente Corrigido mensalmente Corrigido anualmente" at bounding box center [650, 470] width 232 height 42
click at [824, 477] on span "- 2 meses" at bounding box center [898, 469] width 232 height 40
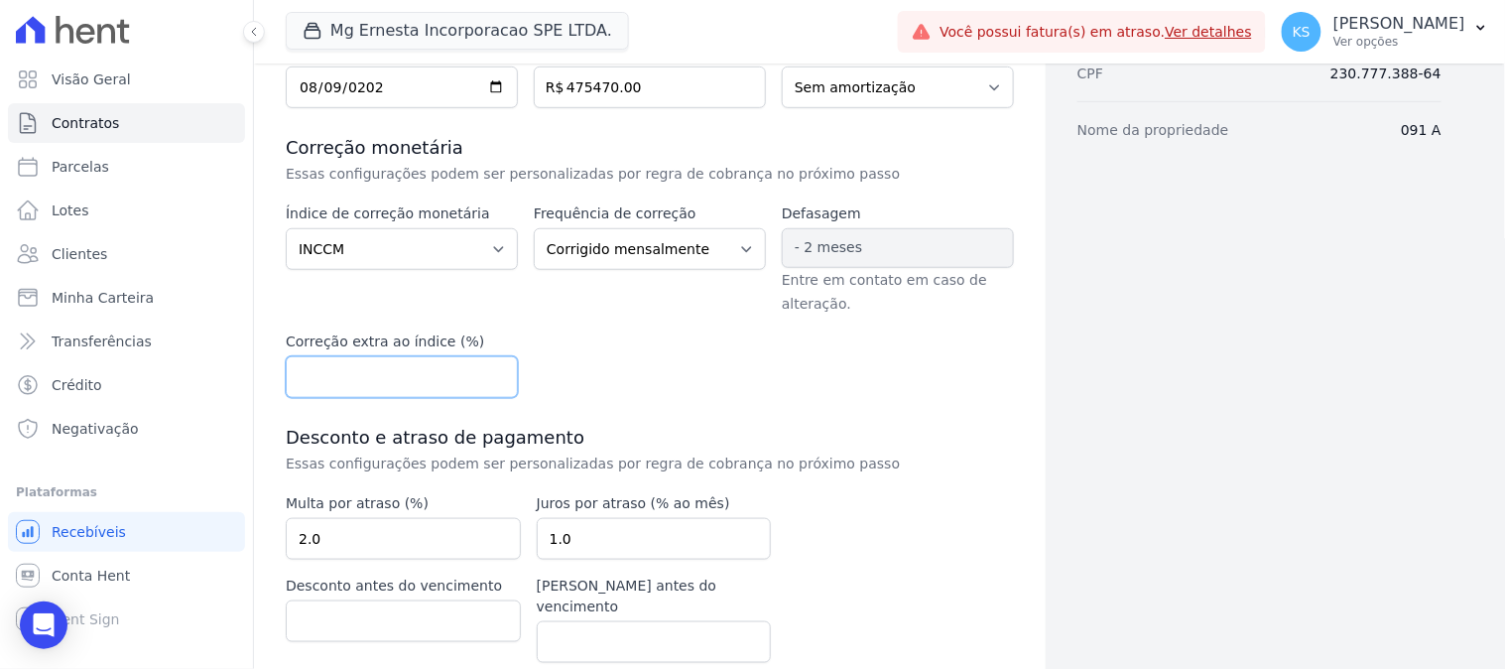
click at [368, 380] on input "number" at bounding box center [402, 377] width 232 height 42
click at [494, 384] on input "0" at bounding box center [402, 377] width 232 height 42
click at [490, 372] on input "0.01" at bounding box center [402, 377] width 232 height 42
type input "0"
click at [490, 385] on input "0" at bounding box center [402, 377] width 232 height 42
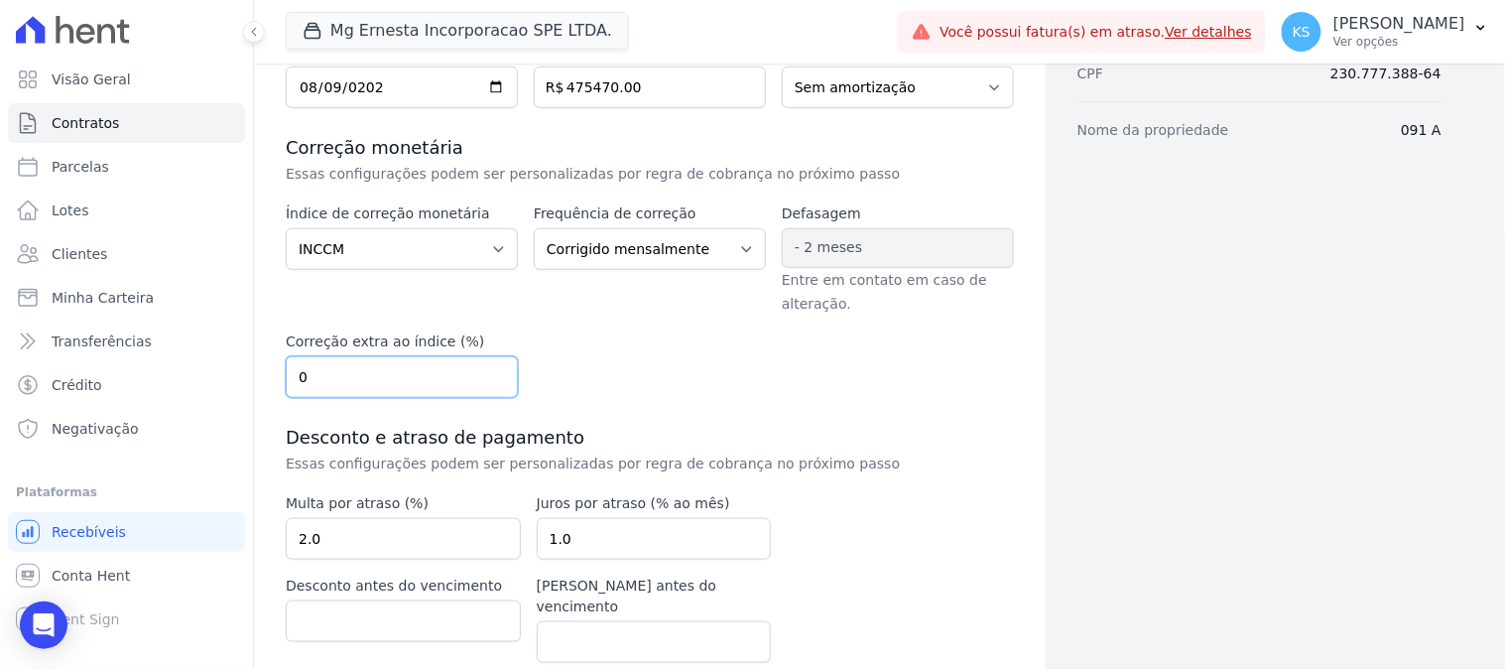
click at [490, 385] on input "0" at bounding box center [402, 377] width 232 height 42
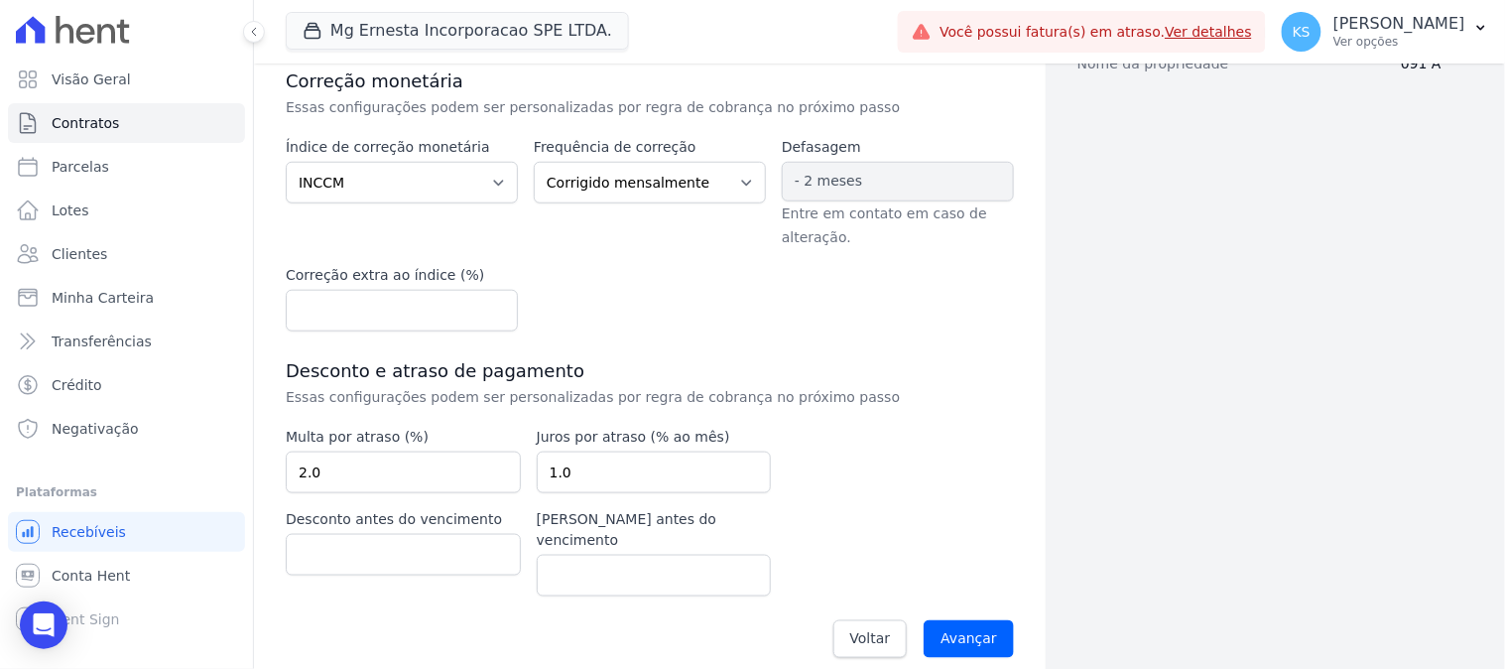
drag, startPoint x: 298, startPoint y: 374, endPoint x: 410, endPoint y: 375, distance: 112.1
click at [410, 375] on h3 "Desconto e atraso de pagamento" at bounding box center [650, 371] width 728 height 24
click at [313, 388] on p "Essas configurações podem ser personalizadas por regra de cobrança no próximo p…" at bounding box center [619, 397] width 667 height 20
drag, startPoint x: 302, startPoint y: 378, endPoint x: 424, endPoint y: 450, distance: 141.9
click at [503, 379] on h3 "Desconto e atraso de pagamento" at bounding box center [650, 371] width 728 height 24
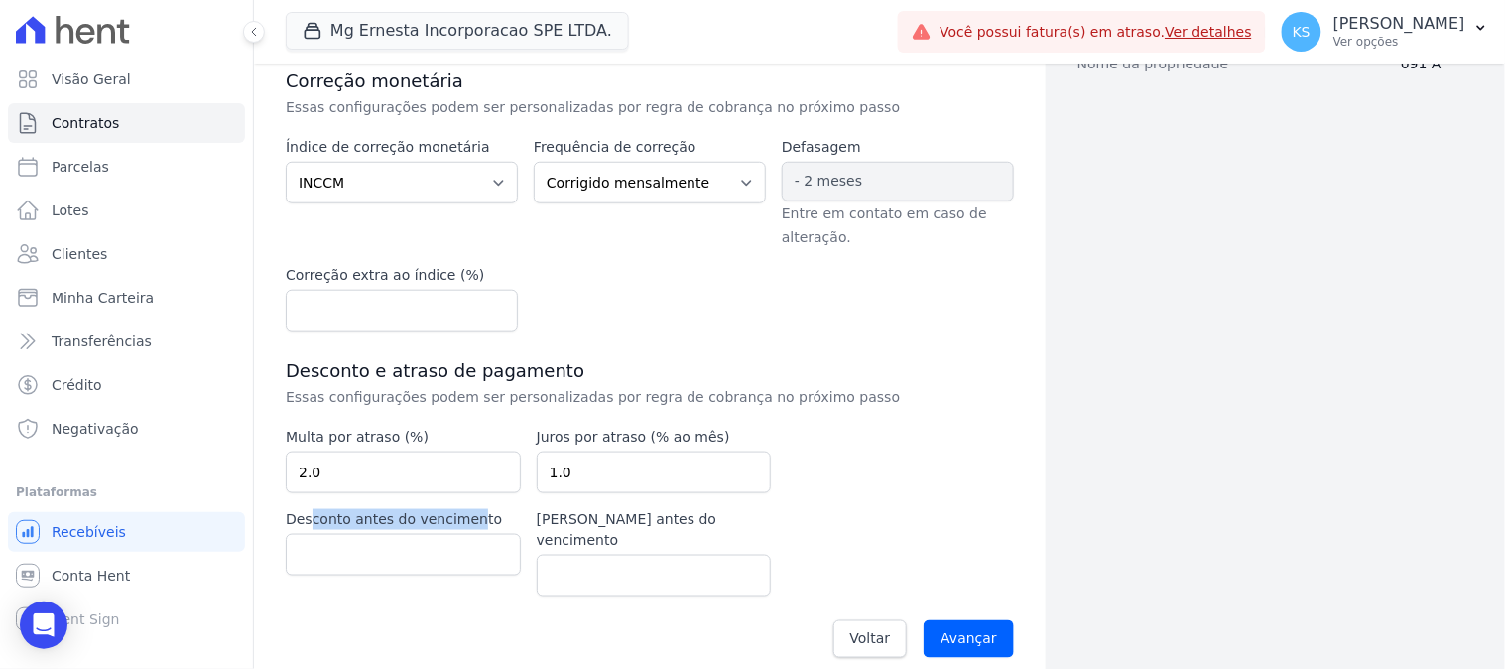
drag, startPoint x: 316, startPoint y: 516, endPoint x: 466, endPoint y: 513, distance: 150.9
click at [466, 513] on label "Desconto antes do vencimento" at bounding box center [403, 519] width 235 height 21
click at [534, 608] on div "Voltar Avançar" at bounding box center [650, 639] width 728 height 62
click at [972, 620] on input "Avançar" at bounding box center [969, 639] width 90 height 38
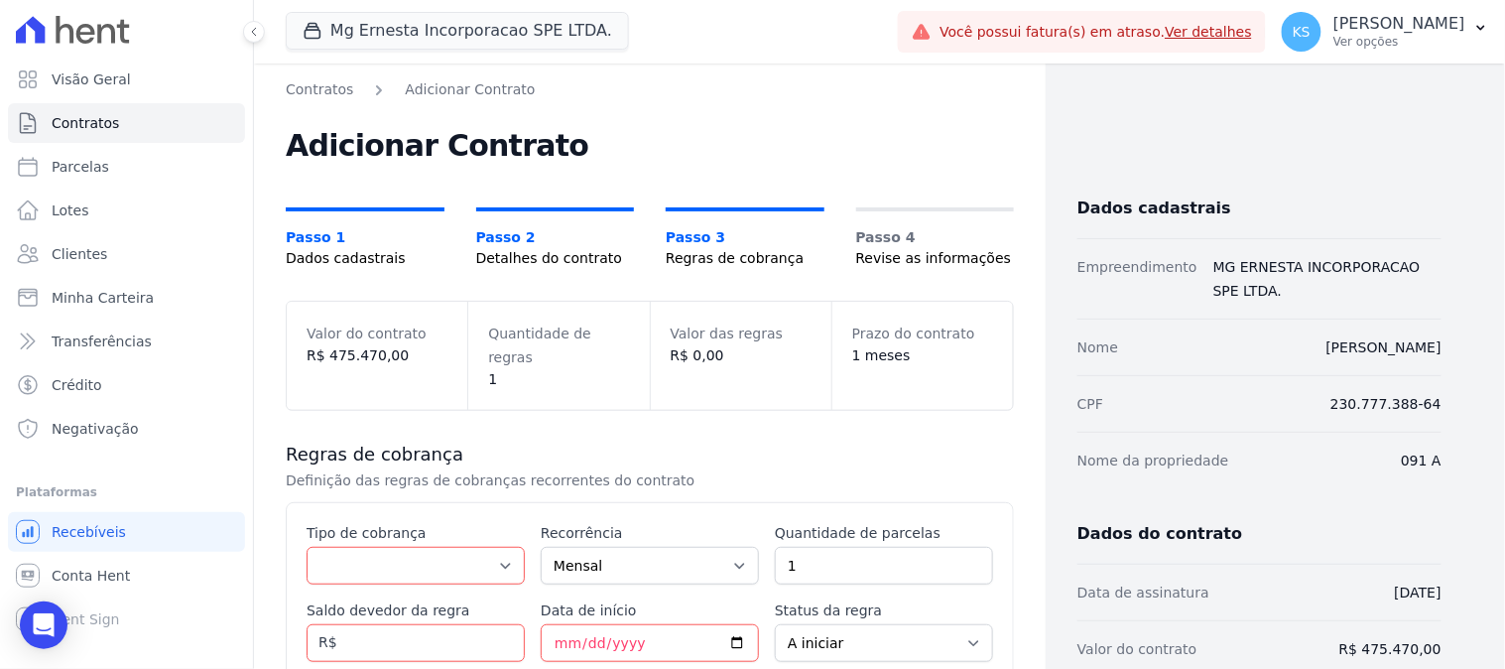
scroll to position [330, 0]
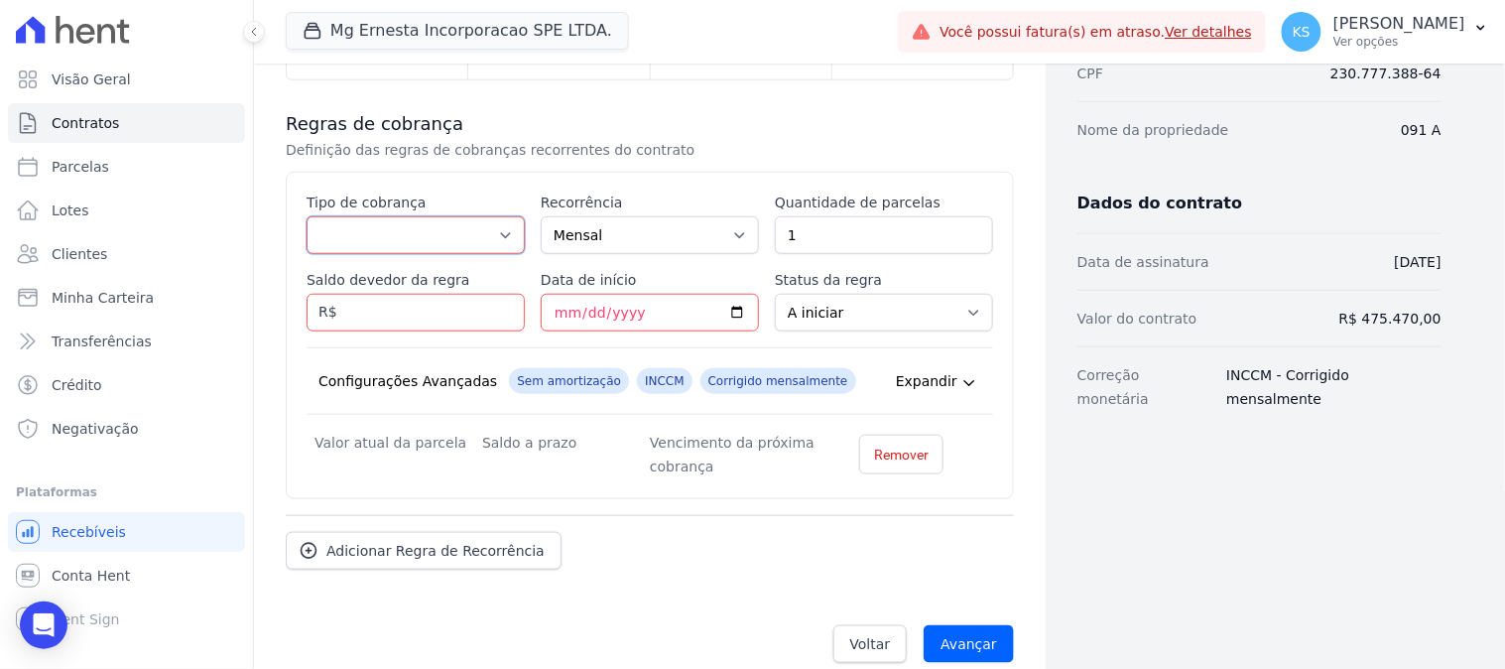
click at [405, 216] on select "Parcela Normal Entrada Sinal Intercalada Chaves Pré-chaves Pós-chaves Impostos …" at bounding box center [416, 235] width 218 height 38
click at [619, 140] on p "Definição das regras de cobranças recorrentes do contrato" at bounding box center [619, 150] width 667 height 20
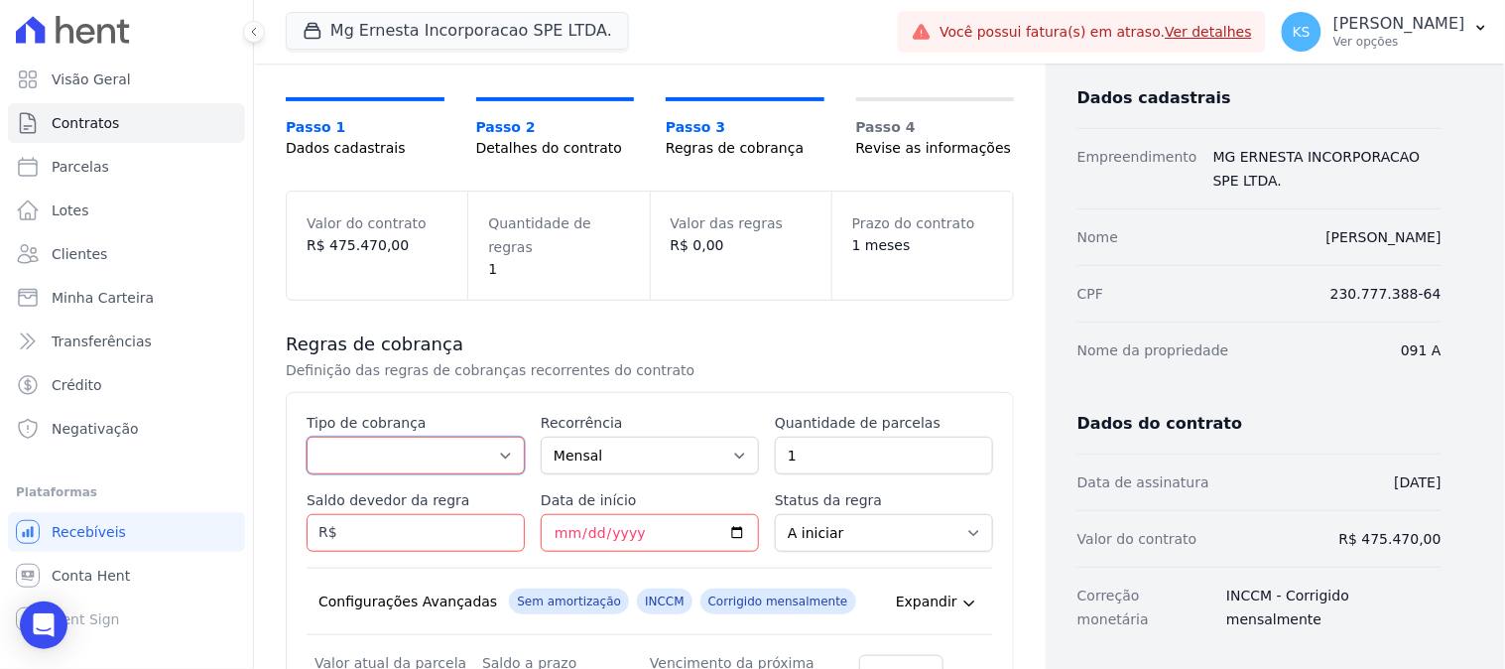
click at [439, 437] on select "Parcela Normal Entrada Sinal Intercalada Chaves Pré-chaves Pós-chaves Impostos …" at bounding box center [416, 456] width 218 height 38
select select "deposit"
click at [307, 437] on select "Parcela Normal Entrada Sinal Intercalada Chaves Pré-chaves Pós-chaves Impostos …" at bounding box center [416, 456] width 218 height 38
click at [617, 437] on select "Mensal Bimestral Trimestral Semestral Anual" at bounding box center [650, 456] width 218 height 38
click at [541, 437] on select "Mensal Bimestral Trimestral Semestral Anual" at bounding box center [650, 456] width 218 height 38
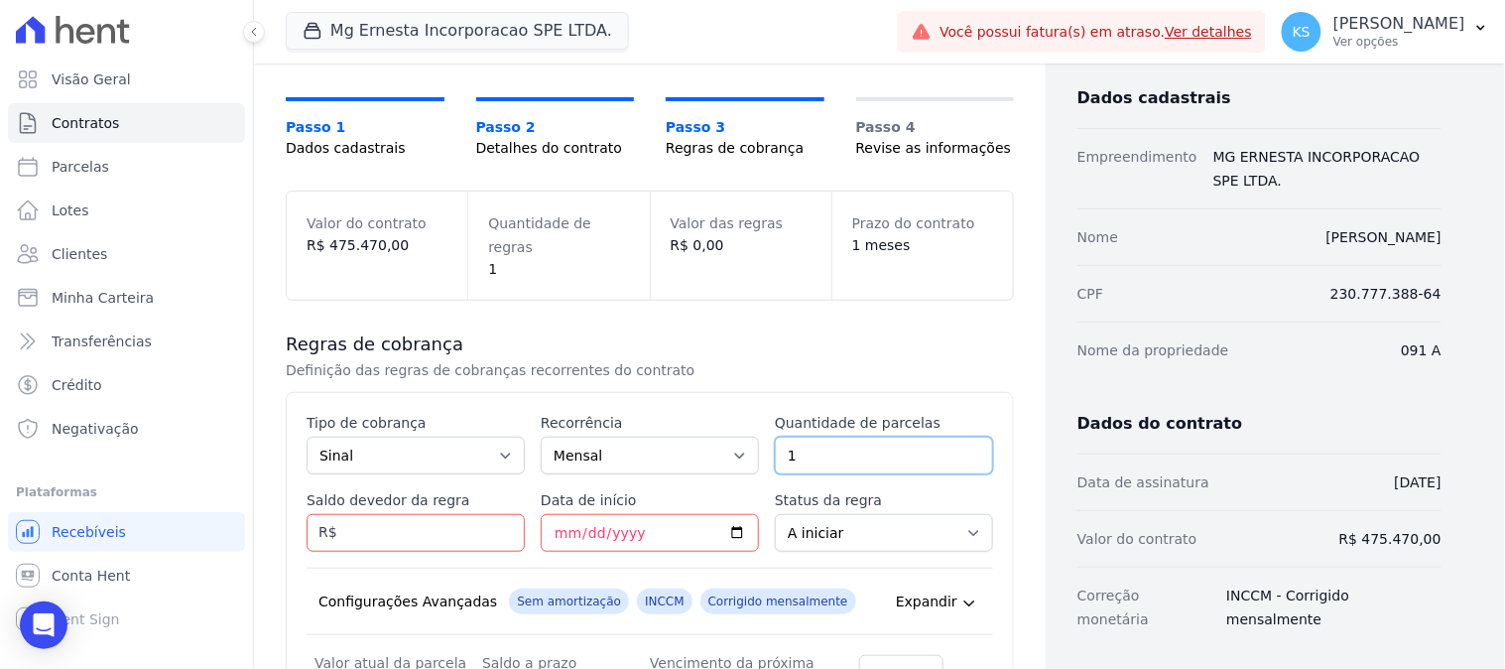
click at [848, 437] on input "1" at bounding box center [884, 456] width 218 height 38
click at [960, 437] on input "2" at bounding box center [884, 456] width 218 height 38
type input "3"
click at [960, 437] on input "3" at bounding box center [884, 456] width 218 height 38
click at [400, 514] on input "Saldo devedor da regra" at bounding box center [416, 533] width 218 height 38
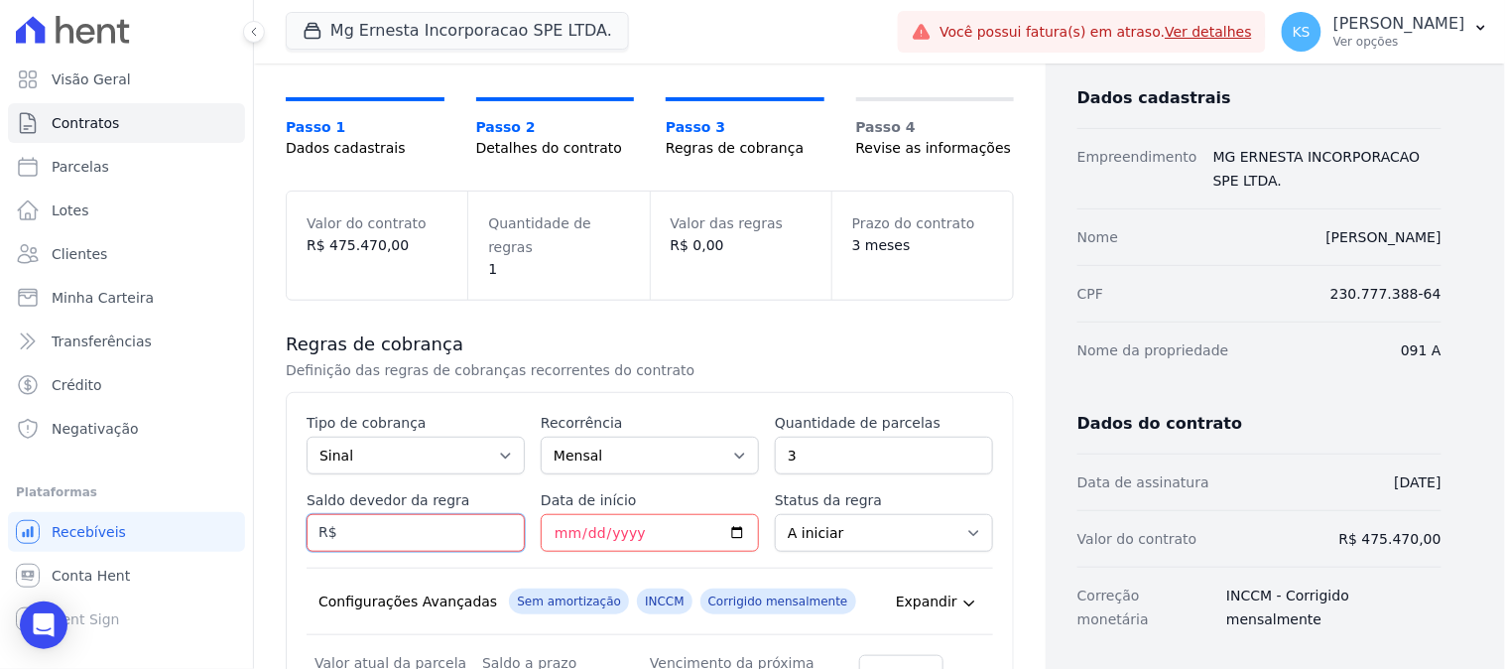
click at [448, 514] on input "Saldo devedor da regra" at bounding box center [416, 533] width 218 height 38
type input "6000"
type input "2025-09-10"
click at [836, 514] on select "A iniciar Em aberto" at bounding box center [884, 533] width 218 height 38
click at [775, 514] on select "A iniciar Em aberto" at bounding box center [884, 533] width 218 height 38
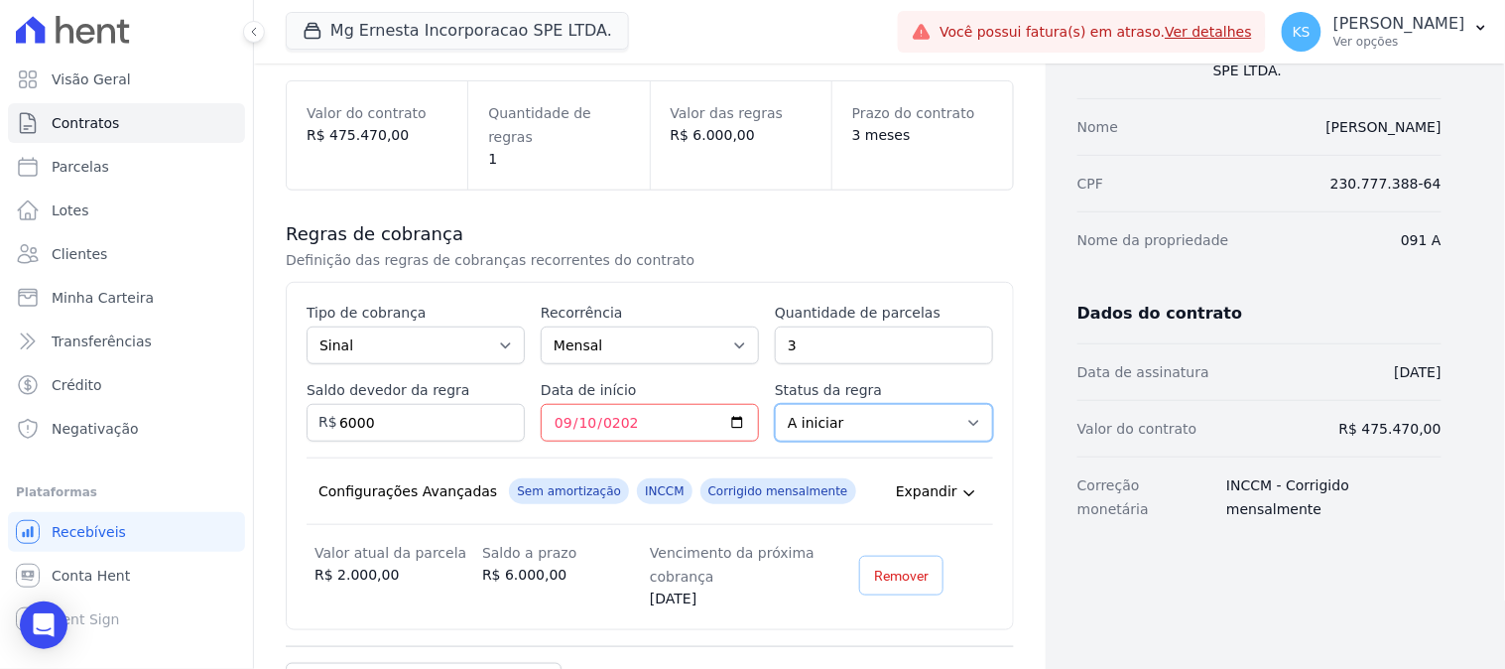
scroll to position [330, 0]
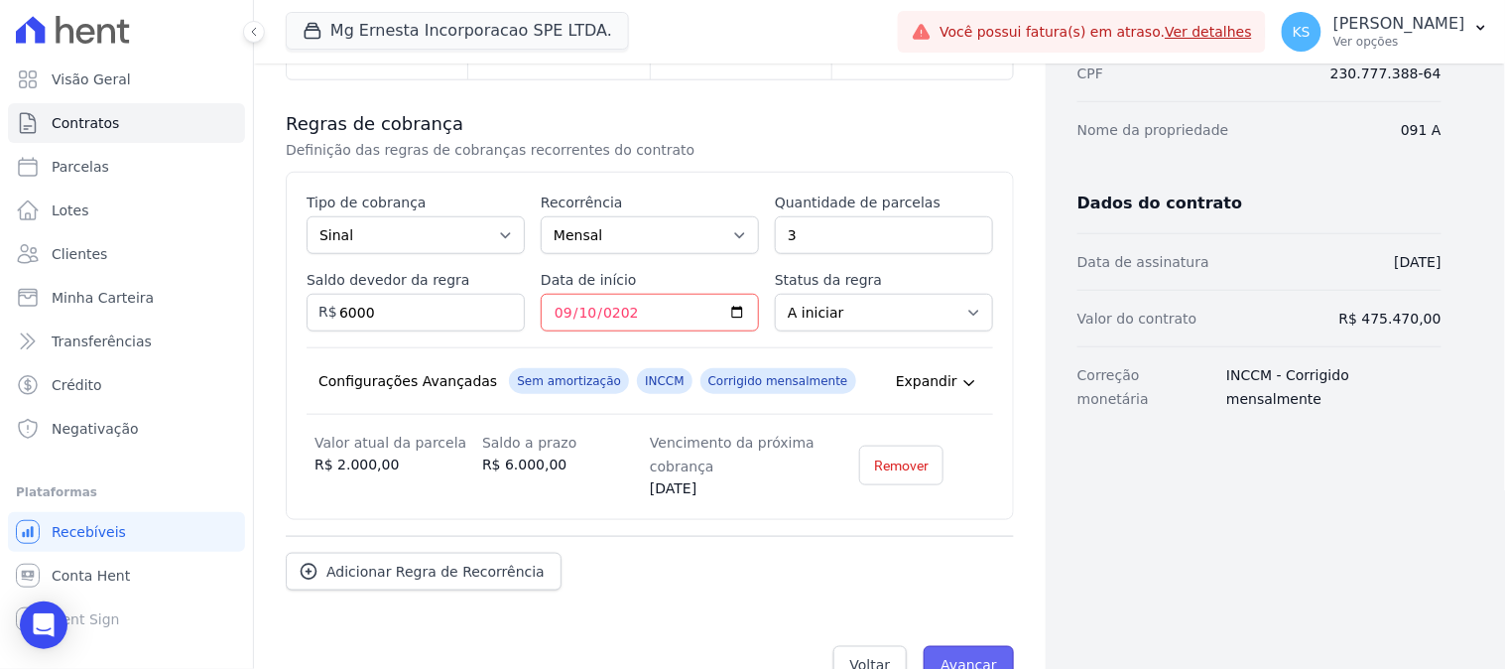
click at [977, 650] on input "Avançar" at bounding box center [969, 665] width 90 height 38
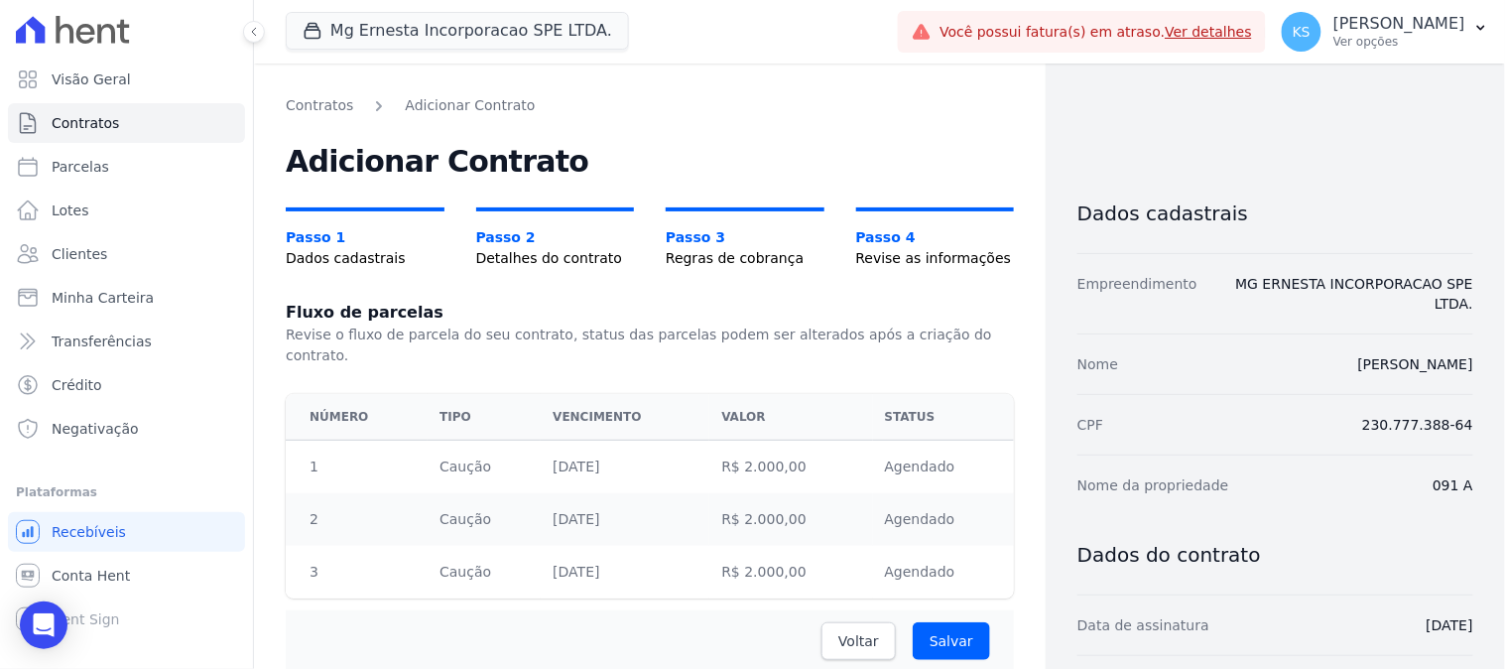
scroll to position [110, 0]
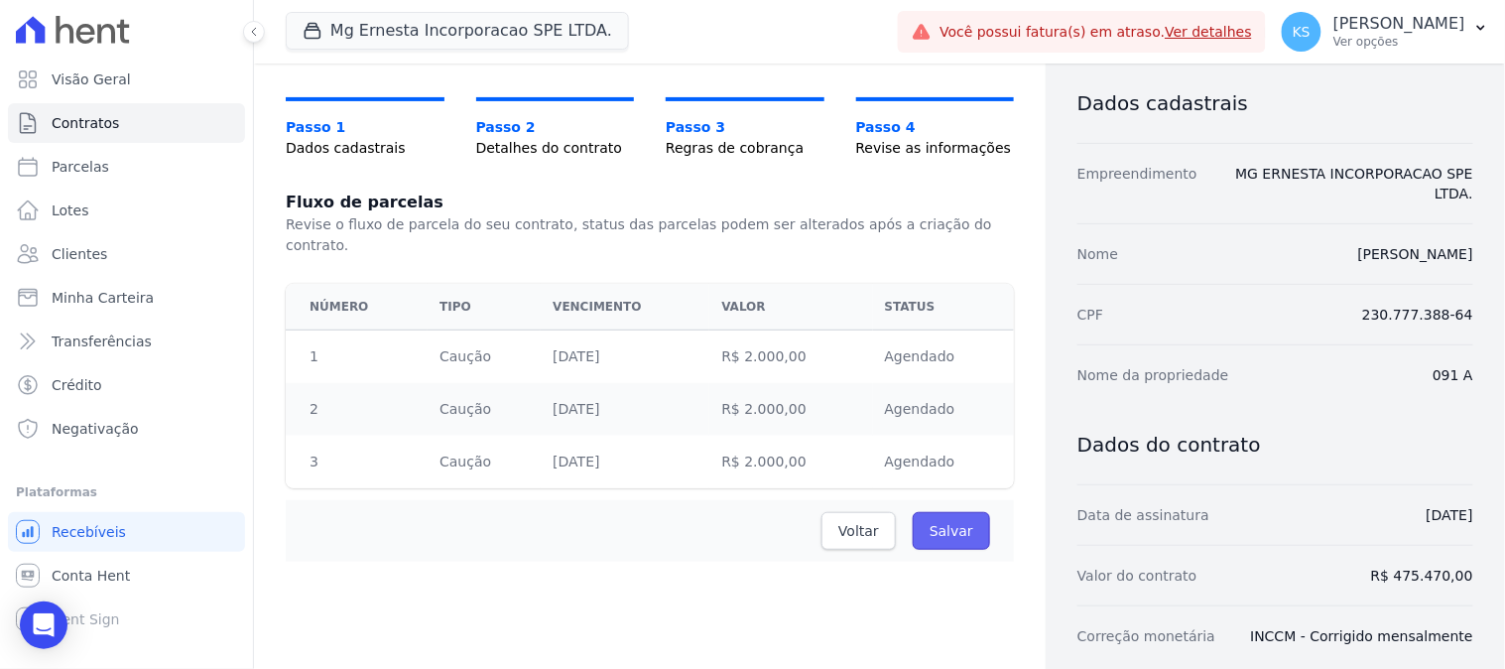
click at [948, 512] on input "Salvar" at bounding box center [951, 531] width 77 height 38
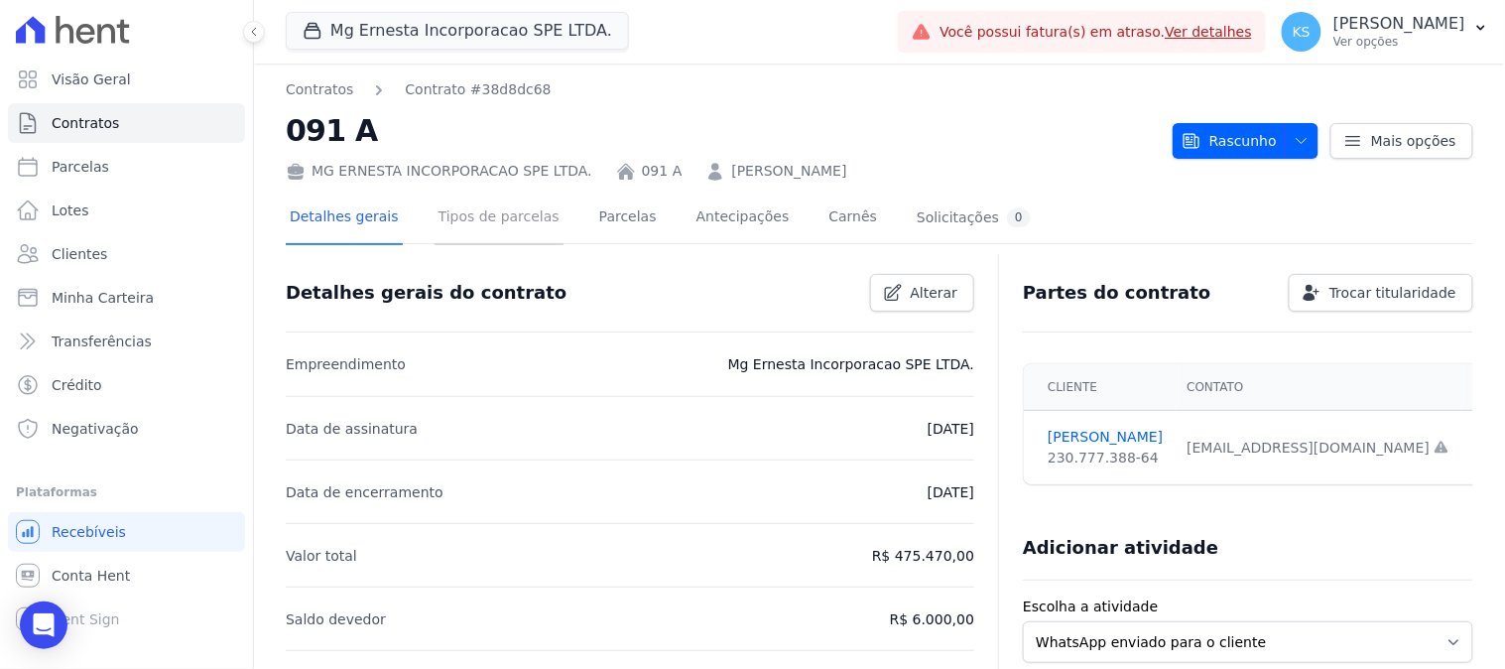
click at [467, 219] on link "Tipos de parcelas" at bounding box center [499, 219] width 129 height 53
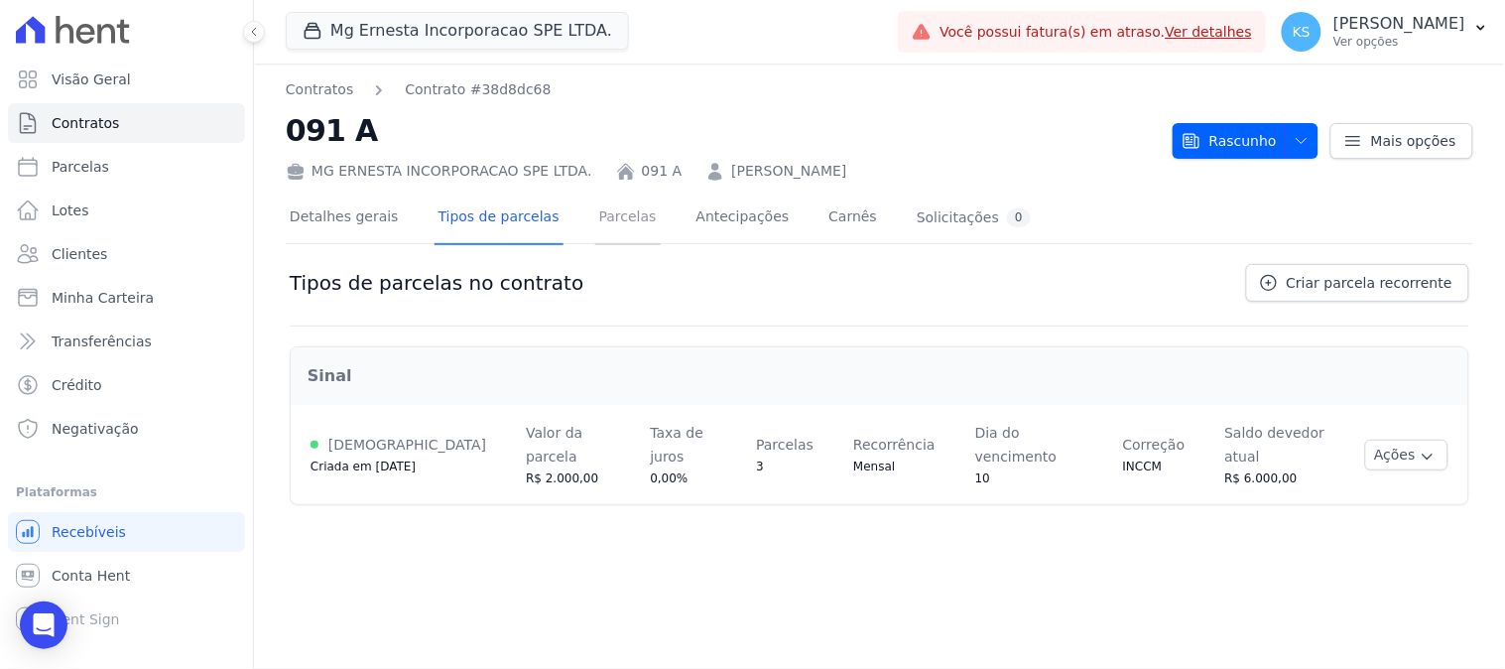
click at [600, 214] on link "Parcelas" at bounding box center [627, 219] width 65 height 53
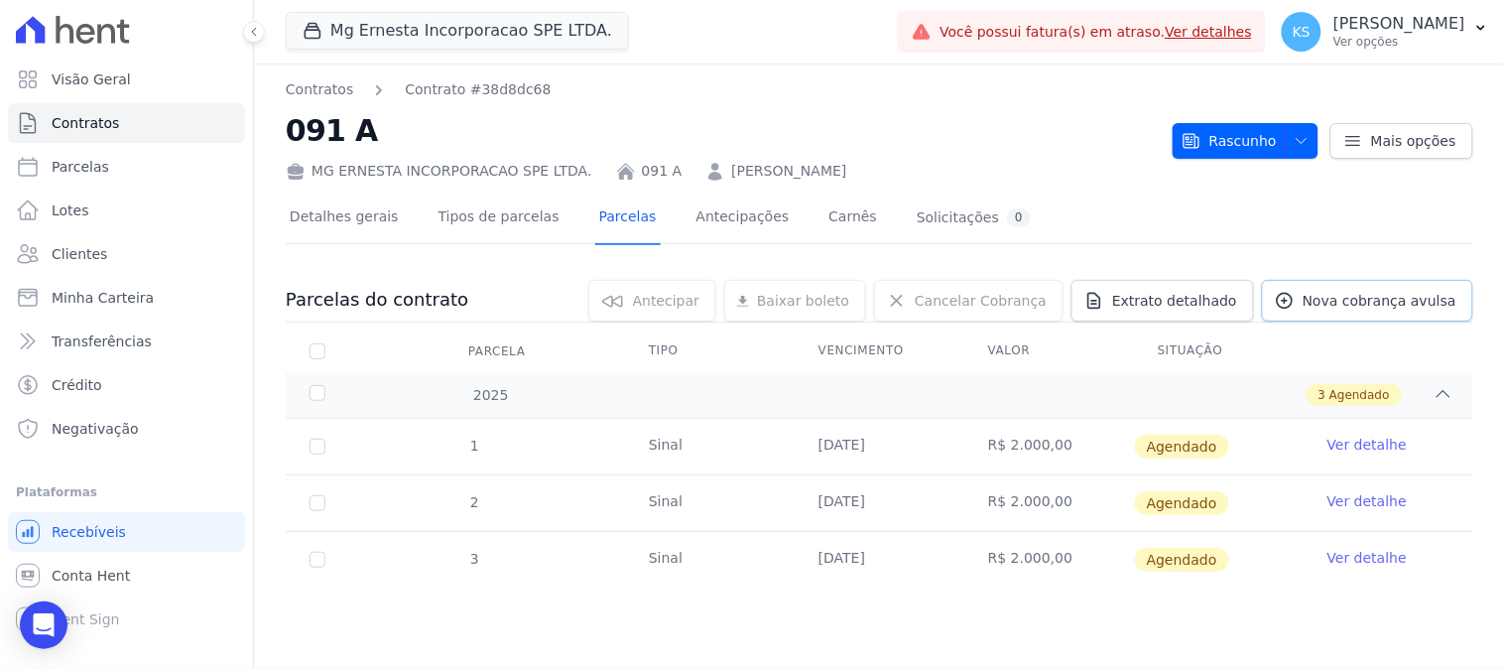
click at [1355, 308] on span "Nova cobrança avulsa" at bounding box center [1380, 301] width 154 height 20
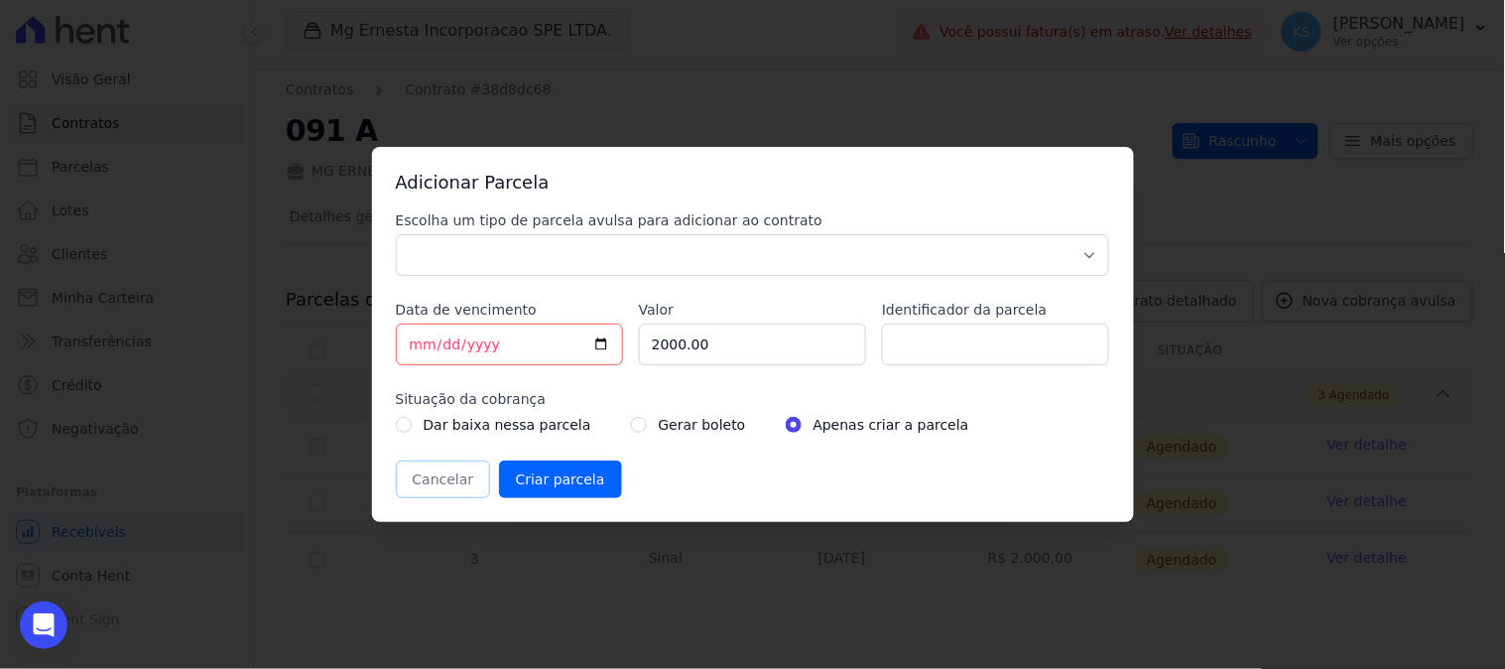
click at [435, 490] on button "Cancelar" at bounding box center [443, 479] width 95 height 38
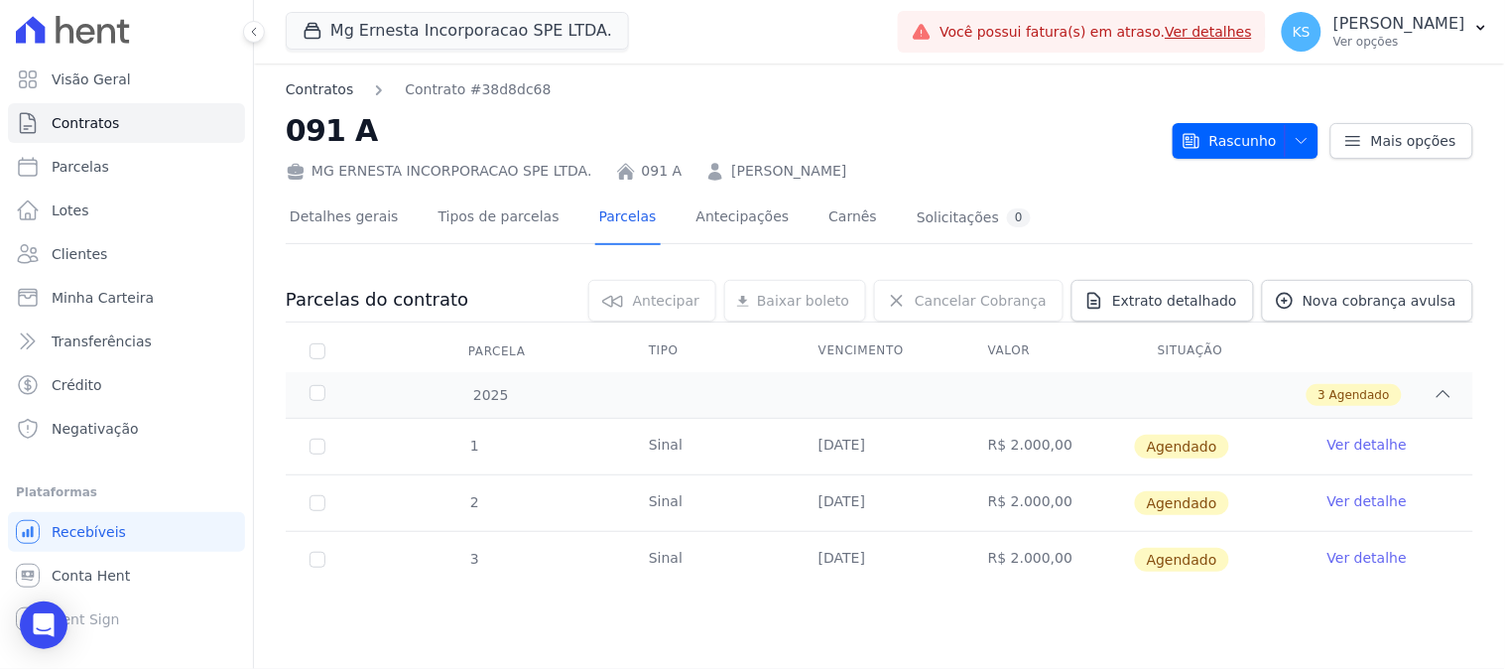
click at [305, 87] on link "Contratos" at bounding box center [319, 89] width 67 height 21
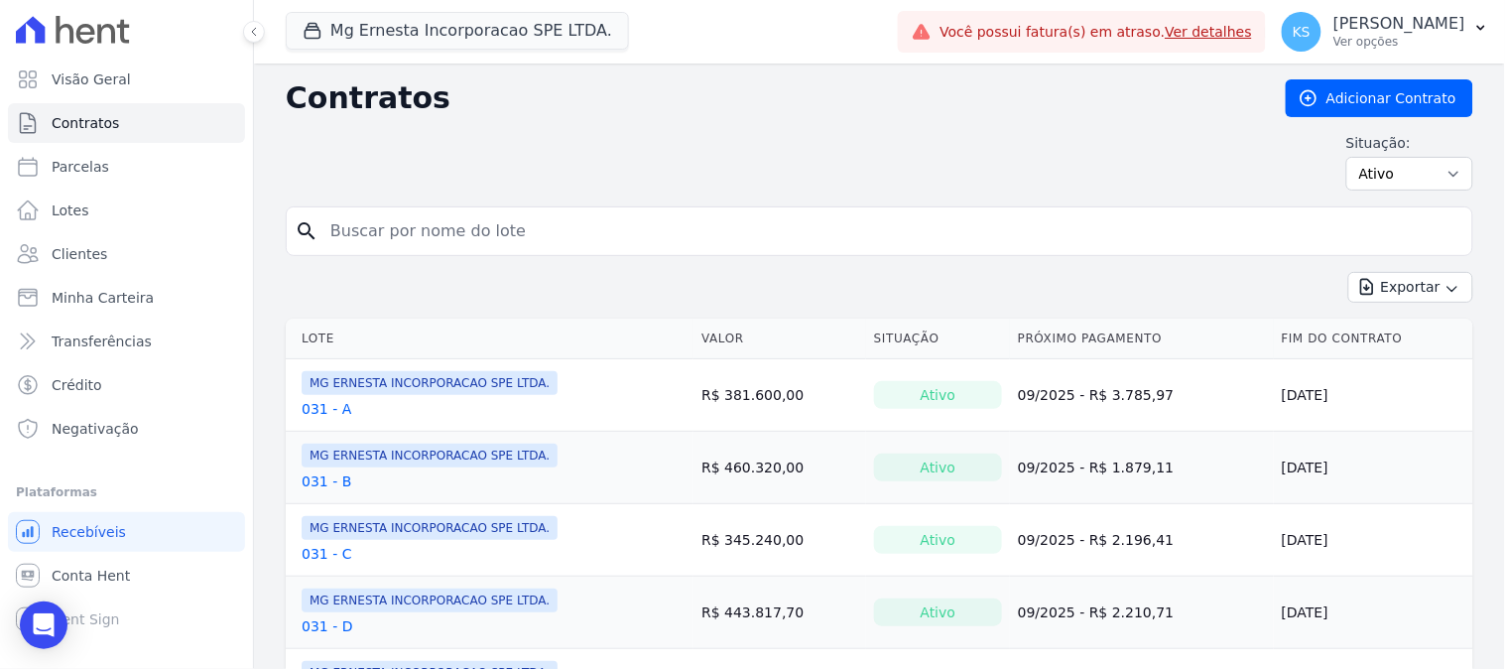
click at [468, 229] on input "search" at bounding box center [892, 231] width 1146 height 40
type input "091 A"
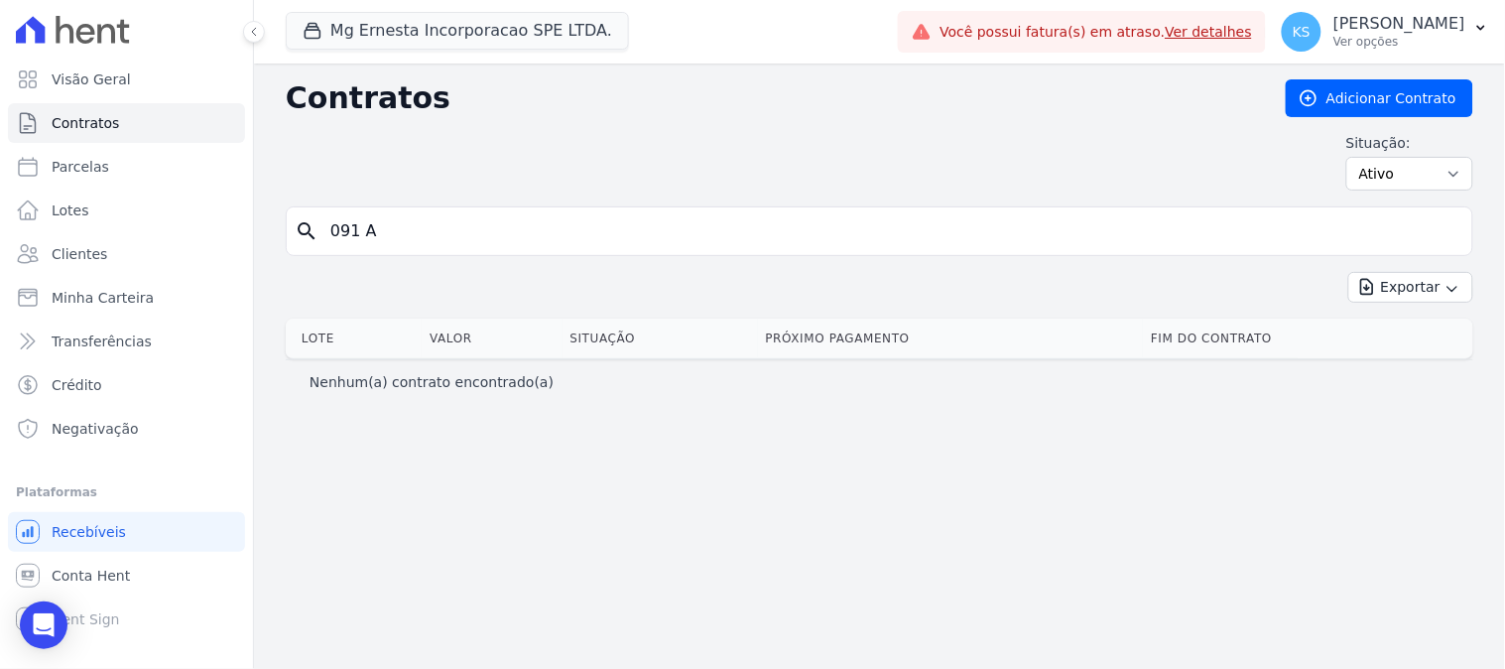
click at [425, 220] on input "091 A" at bounding box center [892, 231] width 1146 height 40
type input "091"
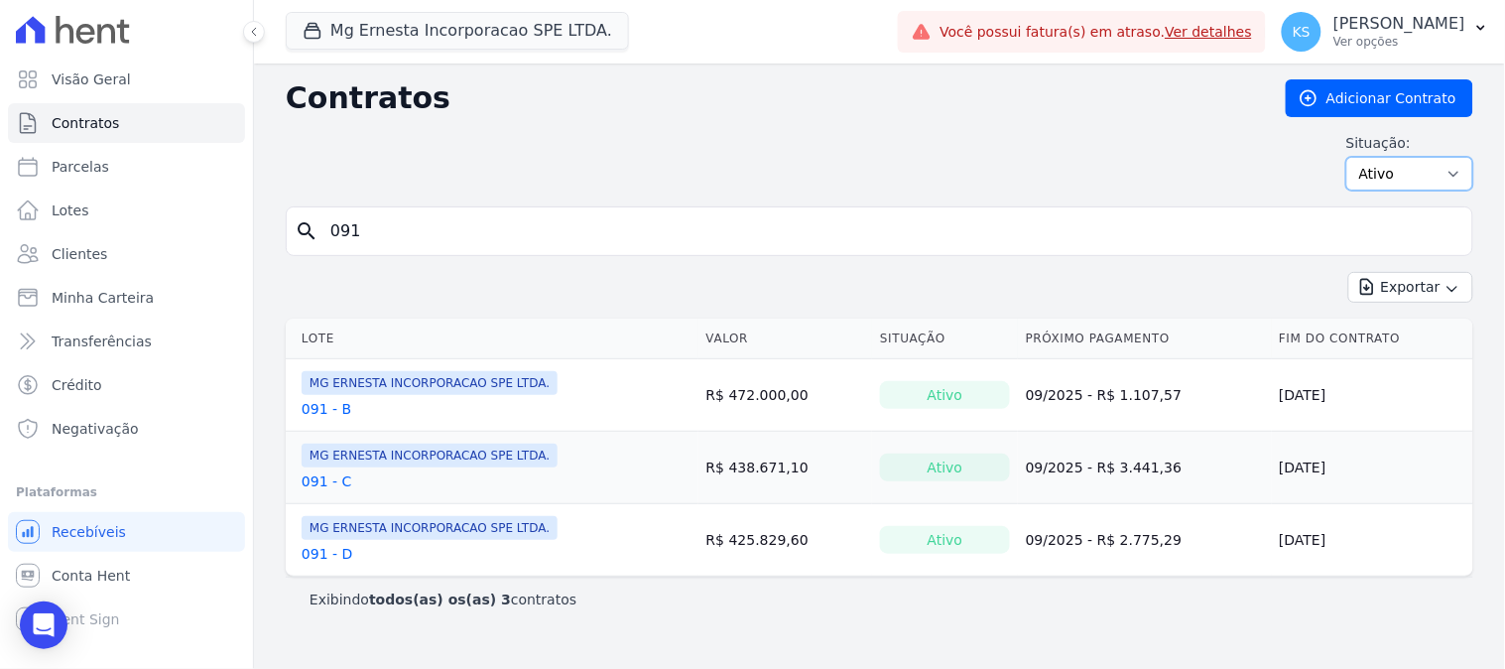
click at [1407, 182] on select "Ativo Todos Pausado Distratado Rascunho Expirado Encerrado" at bounding box center [1410, 174] width 127 height 34
select select "all"
click at [1356, 157] on select "Ativo Todos Pausado Distratado Rascunho Expirado Encerrado" at bounding box center [1410, 174] width 127 height 34
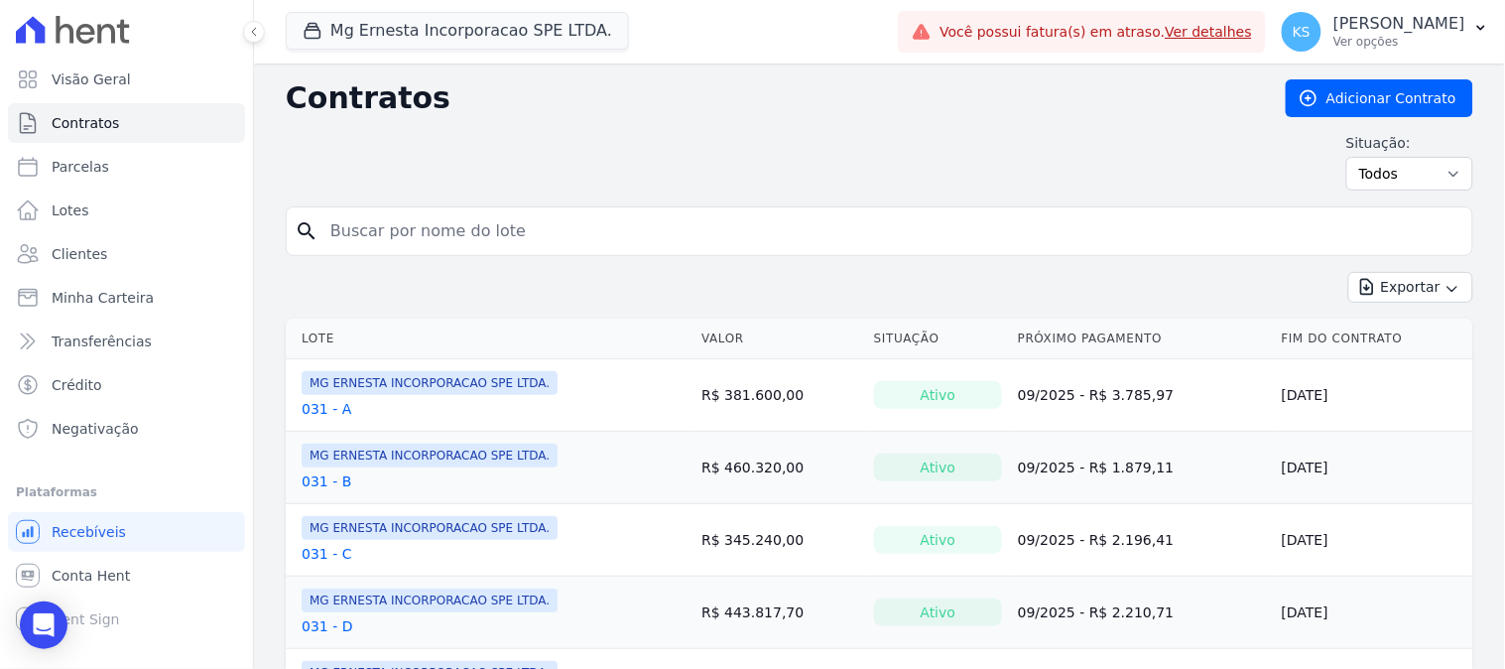
scroll to position [220, 0]
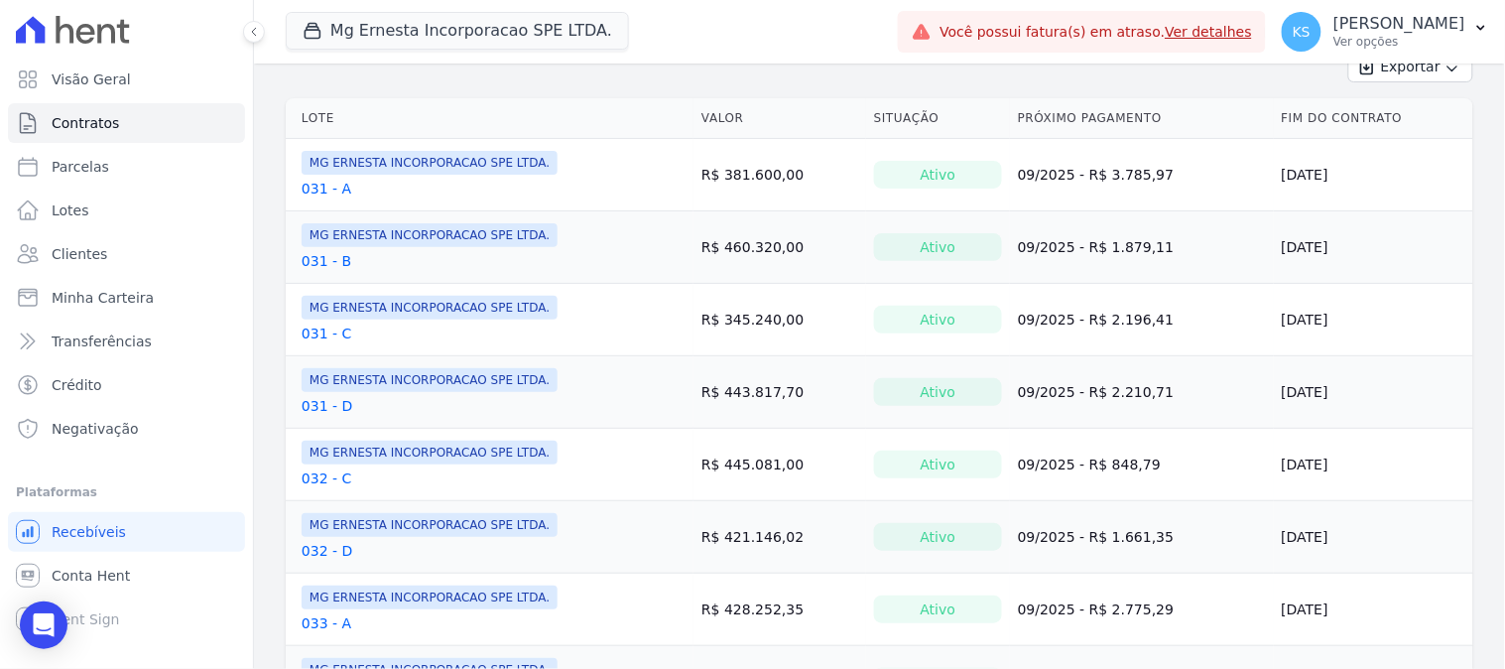
click at [374, 123] on th "Lote" at bounding box center [490, 118] width 408 height 41
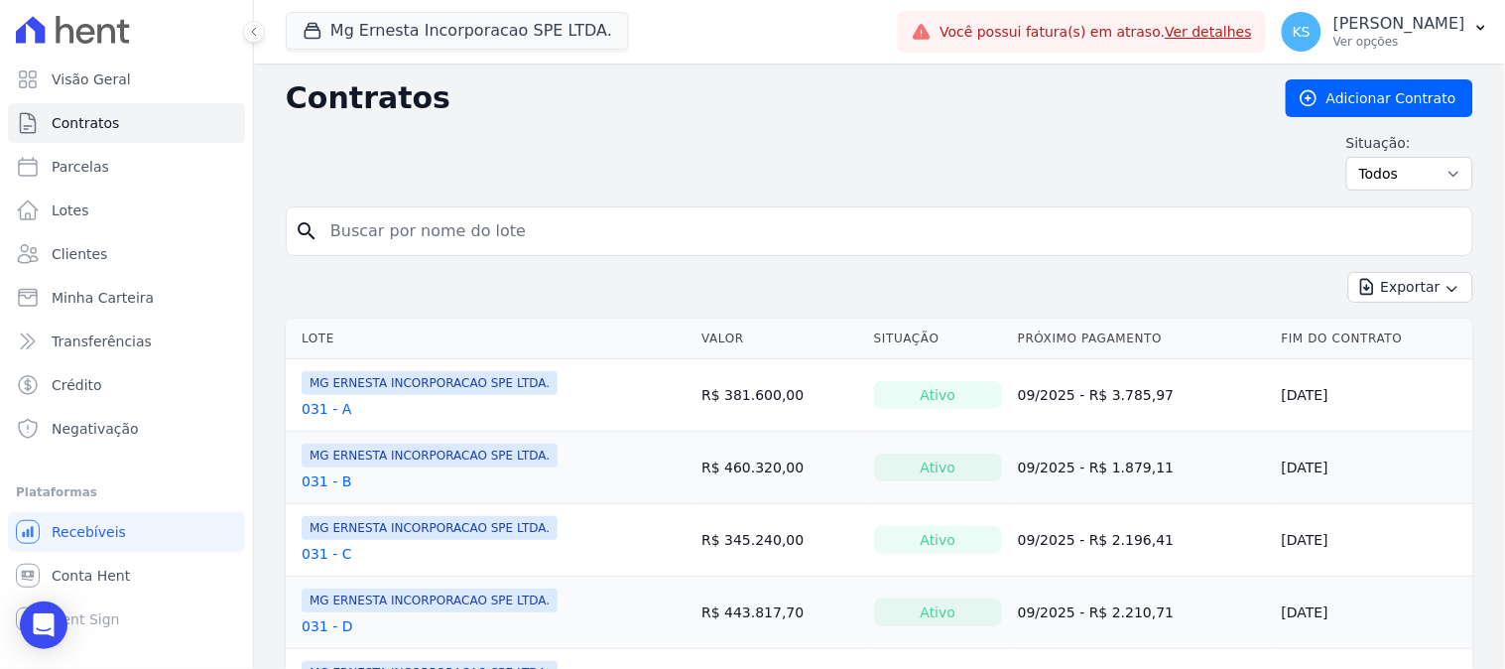
click at [385, 232] on input "search" at bounding box center [892, 231] width 1146 height 40
type input "91"
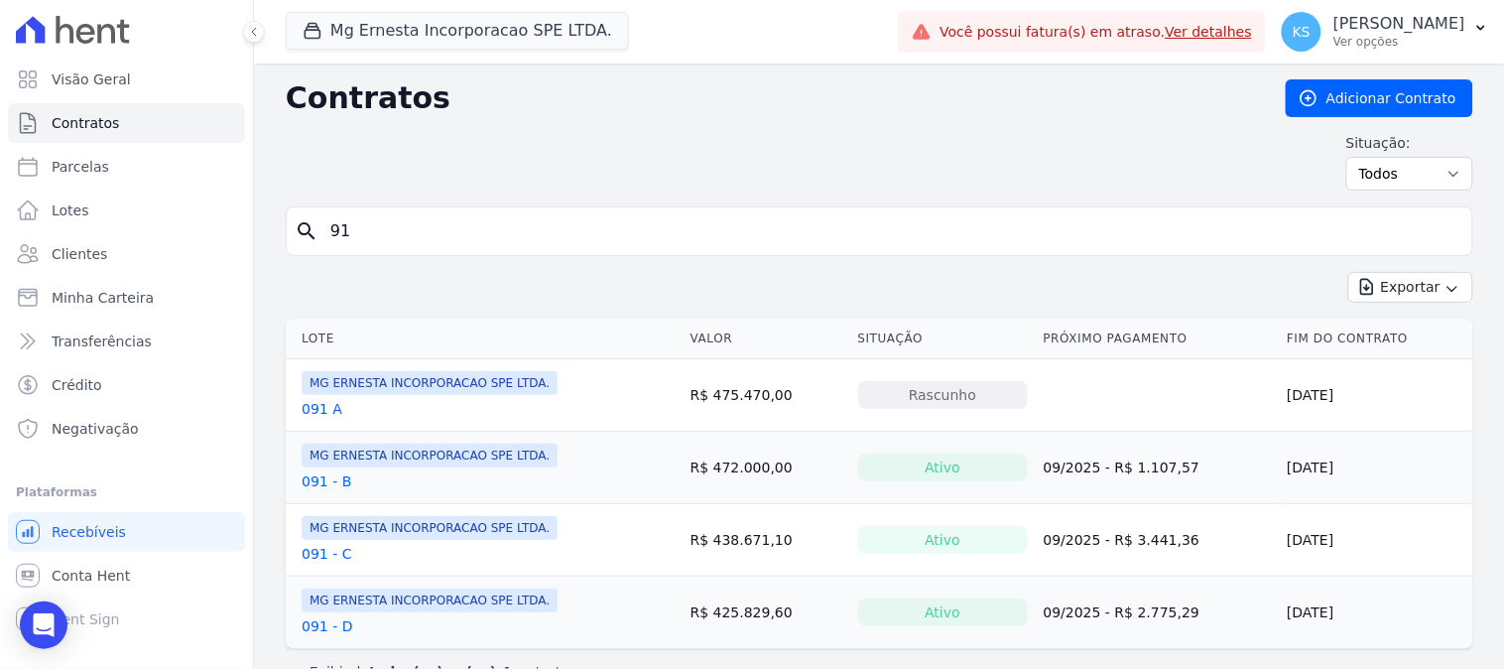
click at [332, 231] on input "91" at bounding box center [892, 231] width 1146 height 40
type input "091"
click at [316, 410] on link "091 A" at bounding box center [322, 409] width 41 height 20
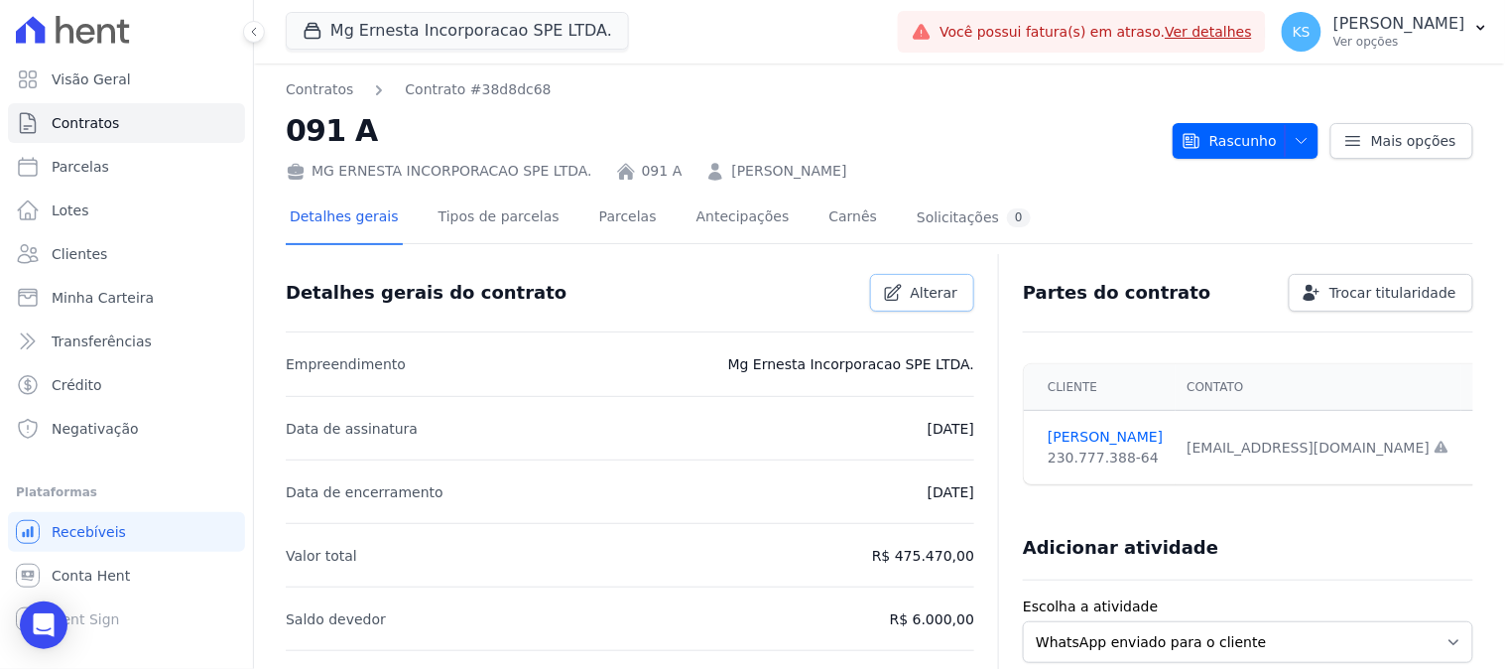
click at [938, 294] on span "Alterar" at bounding box center [935, 293] width 48 height 20
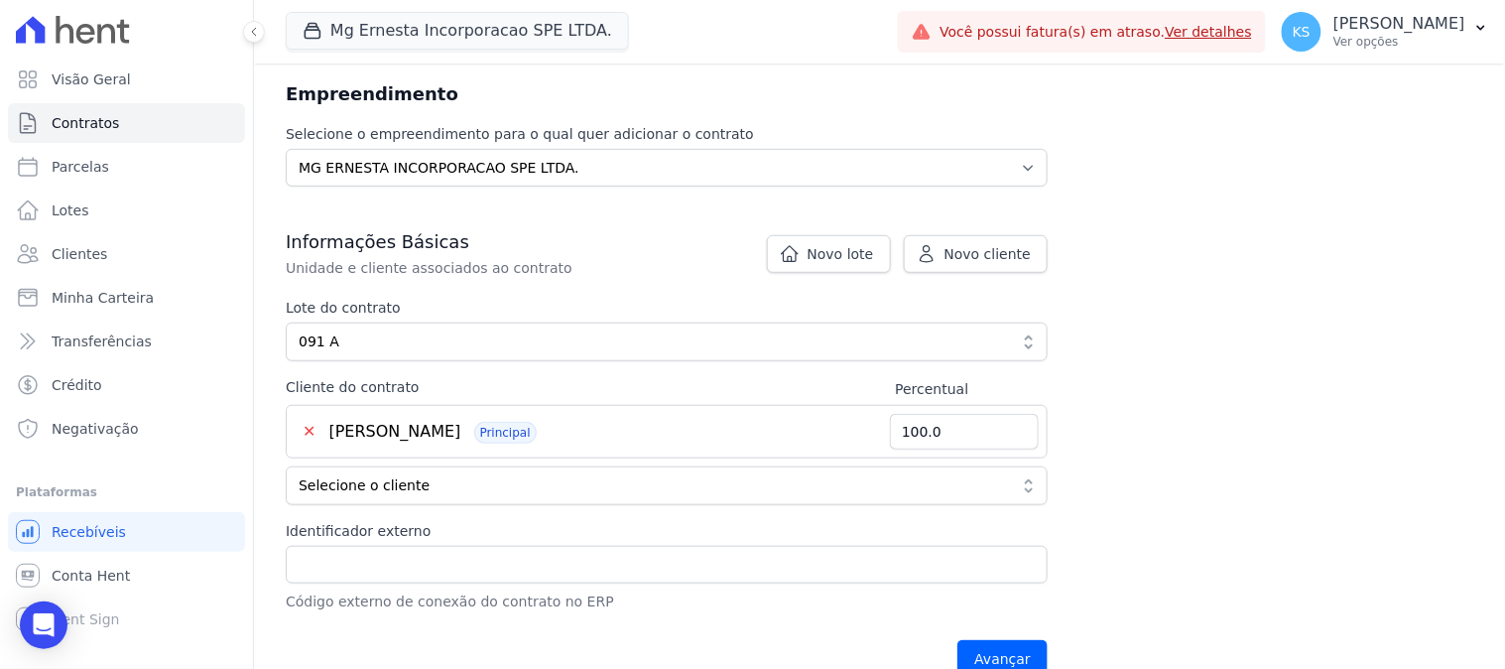
scroll to position [330, 0]
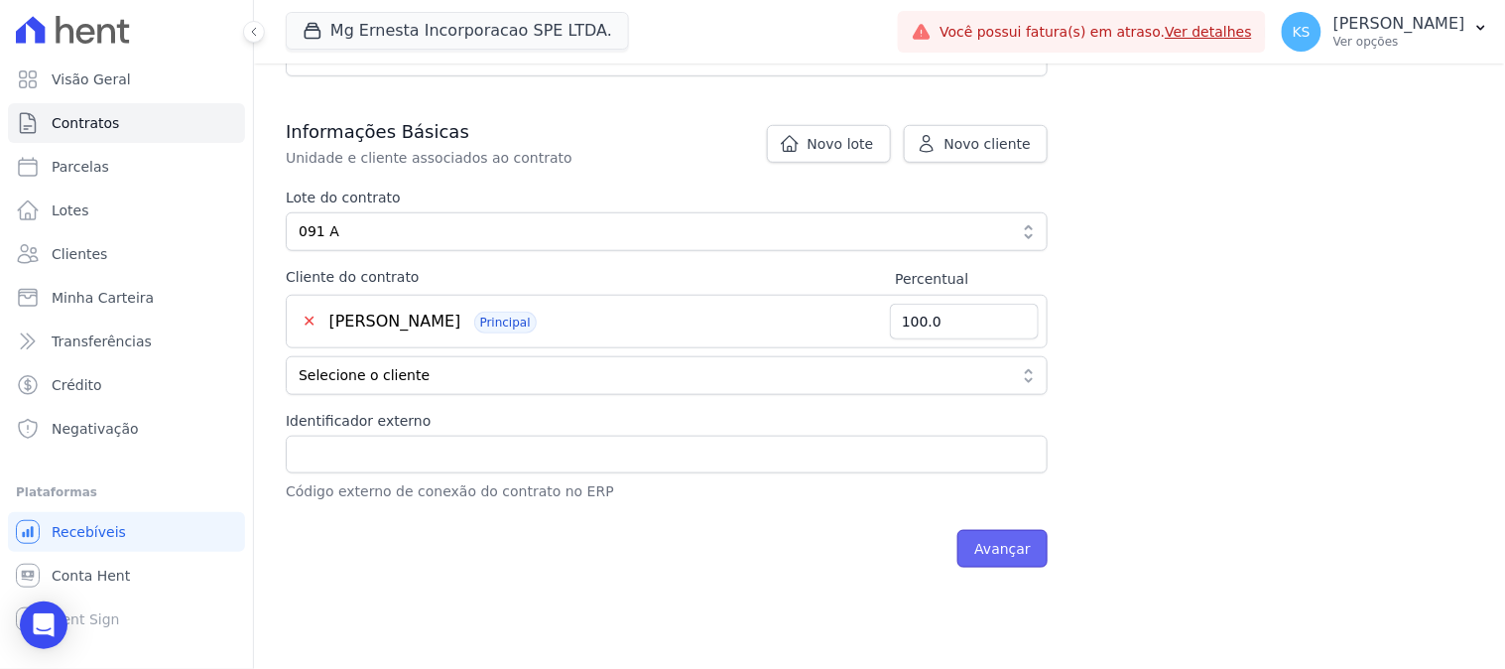
click at [989, 549] on input "Avançar" at bounding box center [1003, 549] width 90 height 38
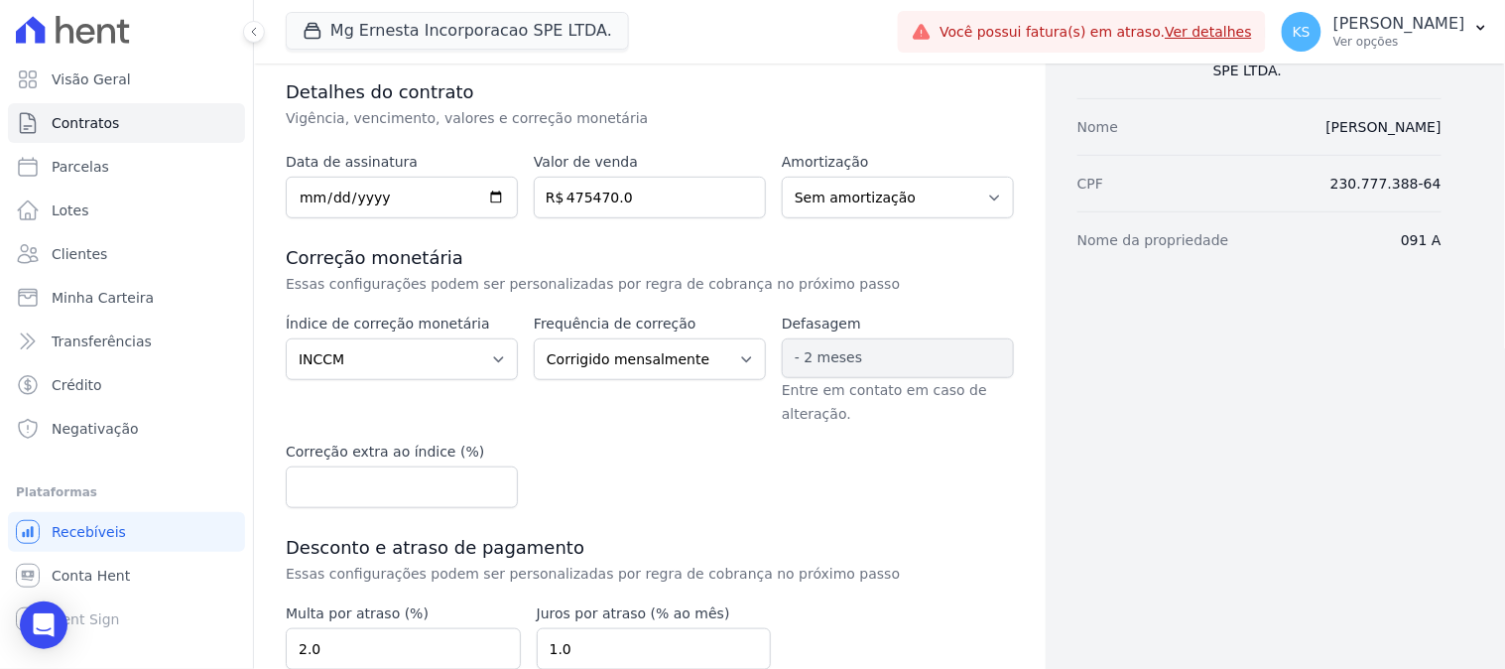
scroll to position [397, 0]
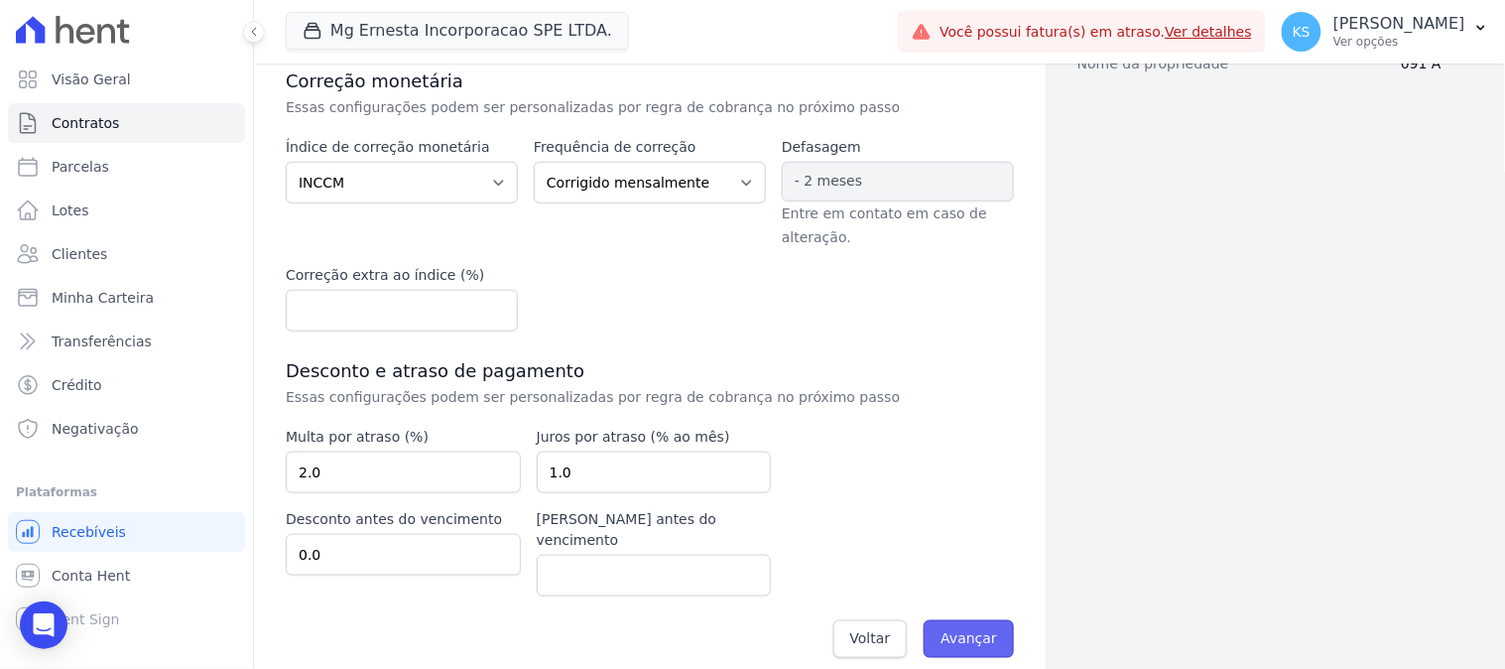
click at [973, 620] on input "Avançar" at bounding box center [969, 639] width 90 height 38
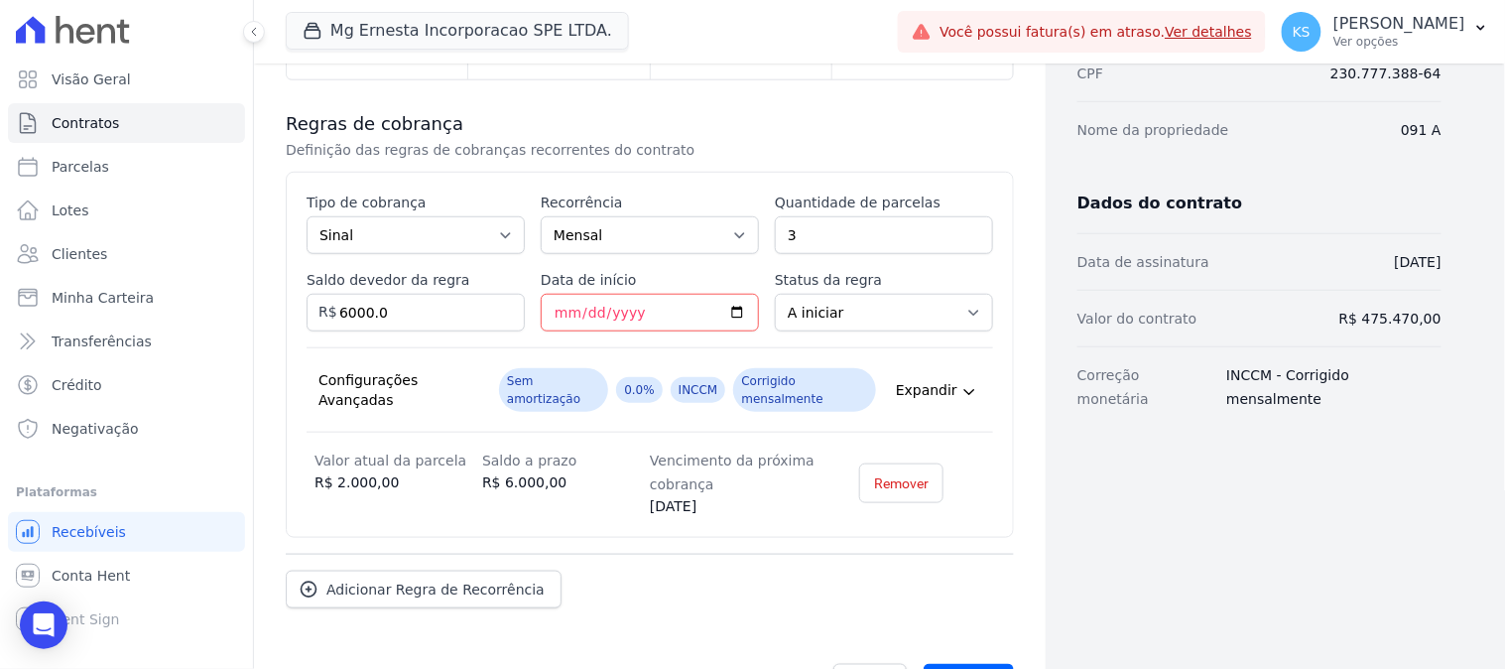
scroll to position [353, 0]
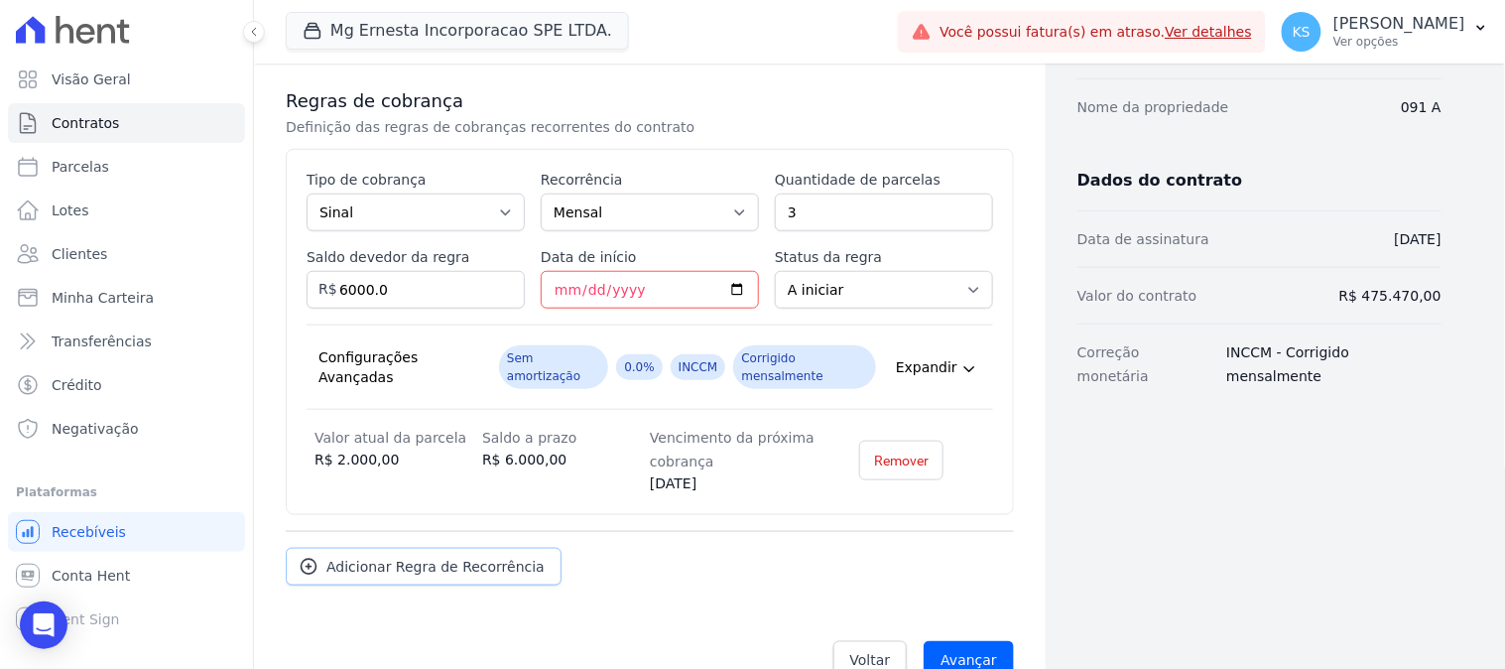
click at [425, 557] on span "Adicionar Regra de Recorrência" at bounding box center [435, 567] width 218 height 20
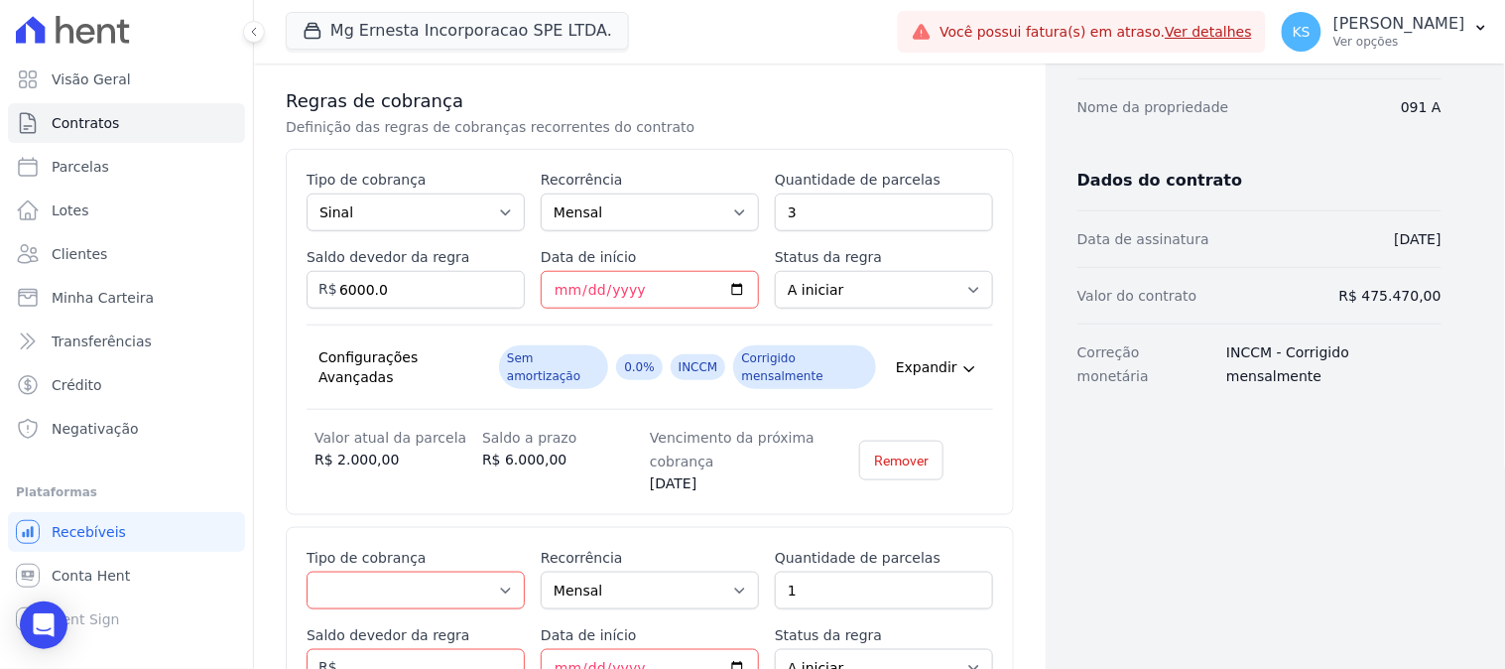
scroll to position [463, 0]
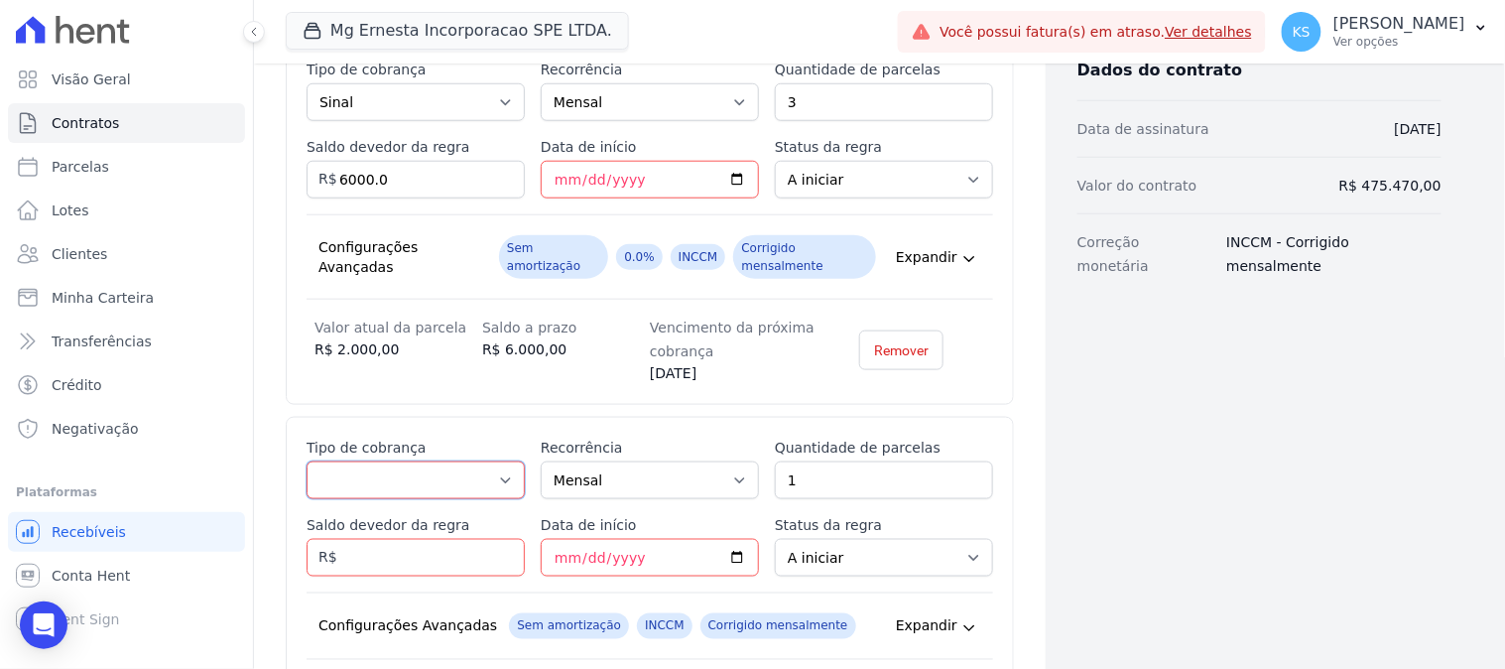
click at [432, 461] on select "Parcela Normal Entrada Sinal Intercalada Chaves Pré-chaves Pós-chaves Impostos …" at bounding box center [416, 480] width 218 height 38
click at [369, 539] on input "Saldo devedor da regra" at bounding box center [416, 558] width 218 height 38
click at [371, 461] on select "Parcela Normal Entrada Sinal Intercalada Chaves Pré-chaves Pós-chaves Impostos …" at bounding box center [416, 480] width 218 height 38
click at [613, 417] on div "Esse tipo de parcela não entra no saldo devedor do contrato. Tipo de cobrança P…" at bounding box center [650, 580] width 728 height 327
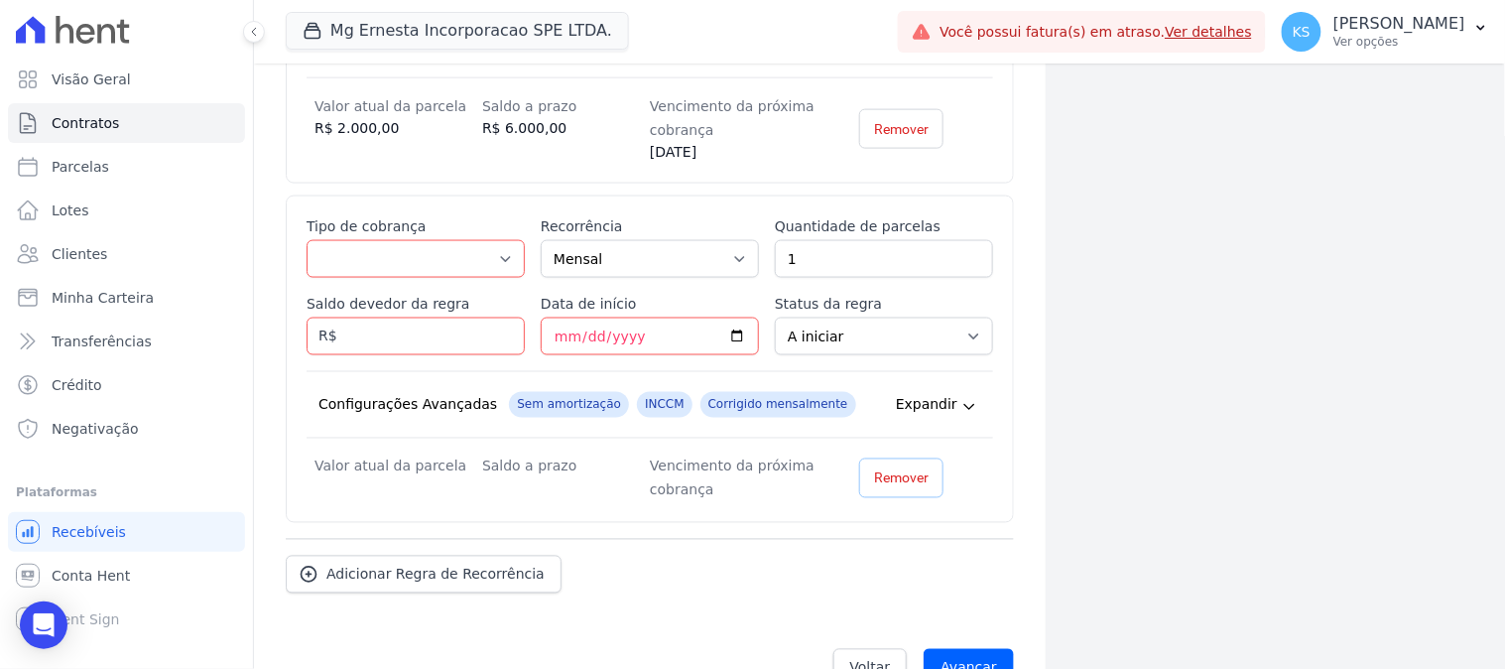
click at [890, 458] on link "Remover" at bounding box center [901, 478] width 84 height 40
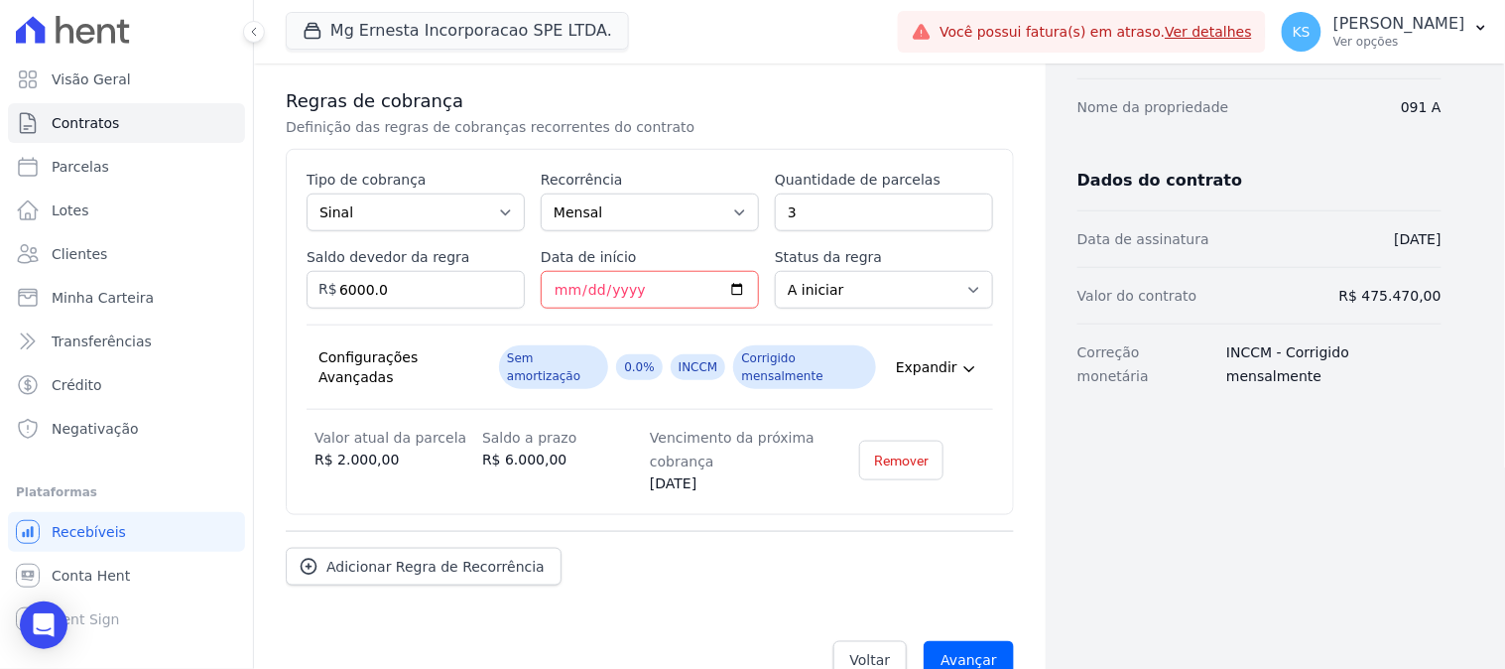
scroll to position [243, 0]
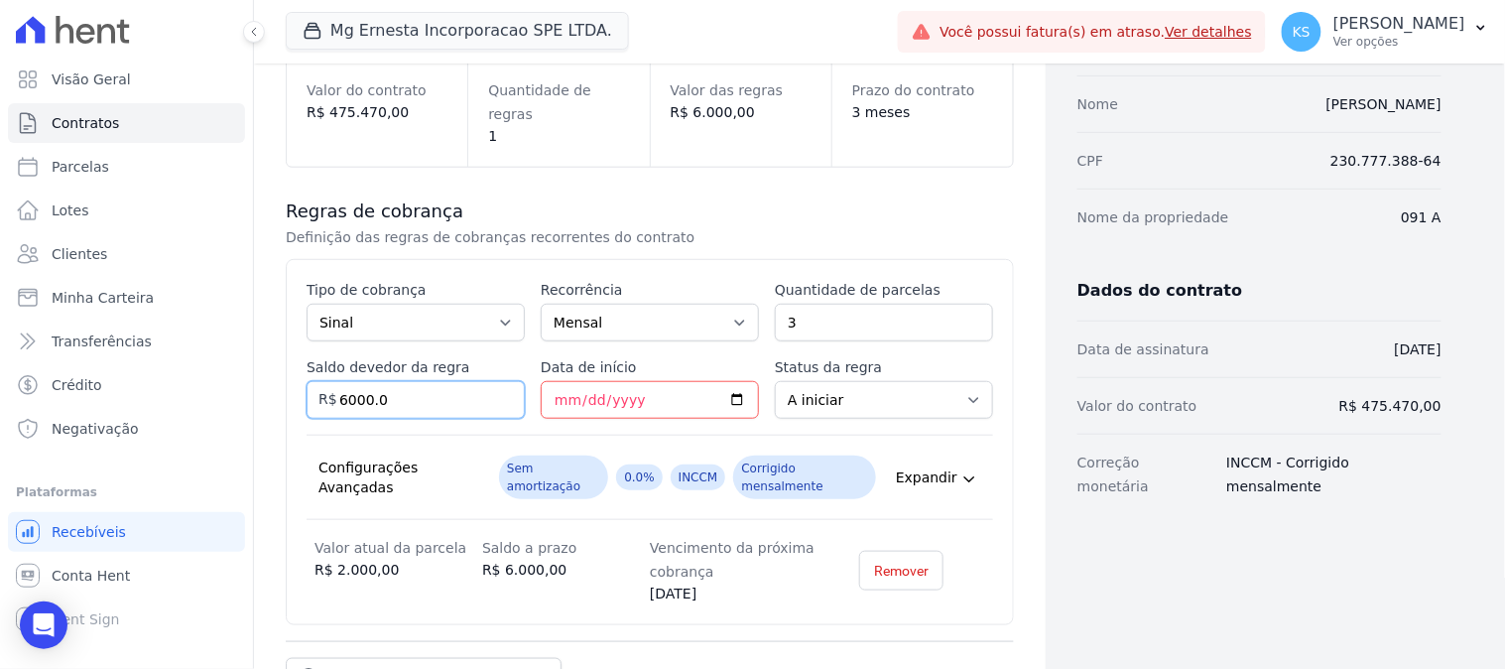
click at [385, 381] on input "6000.0" at bounding box center [416, 400] width 218 height 38
drag, startPoint x: 385, startPoint y: 372, endPoint x: 333, endPoint y: 372, distance: 51.6
click at [333, 372] on div "Saldo devedor da regra 6000.0 R$" at bounding box center [416, 388] width 218 height 62
click at [412, 381] on input "6000.0" at bounding box center [416, 400] width 218 height 38
drag, startPoint x: 412, startPoint y: 379, endPoint x: 320, endPoint y: 378, distance: 92.3
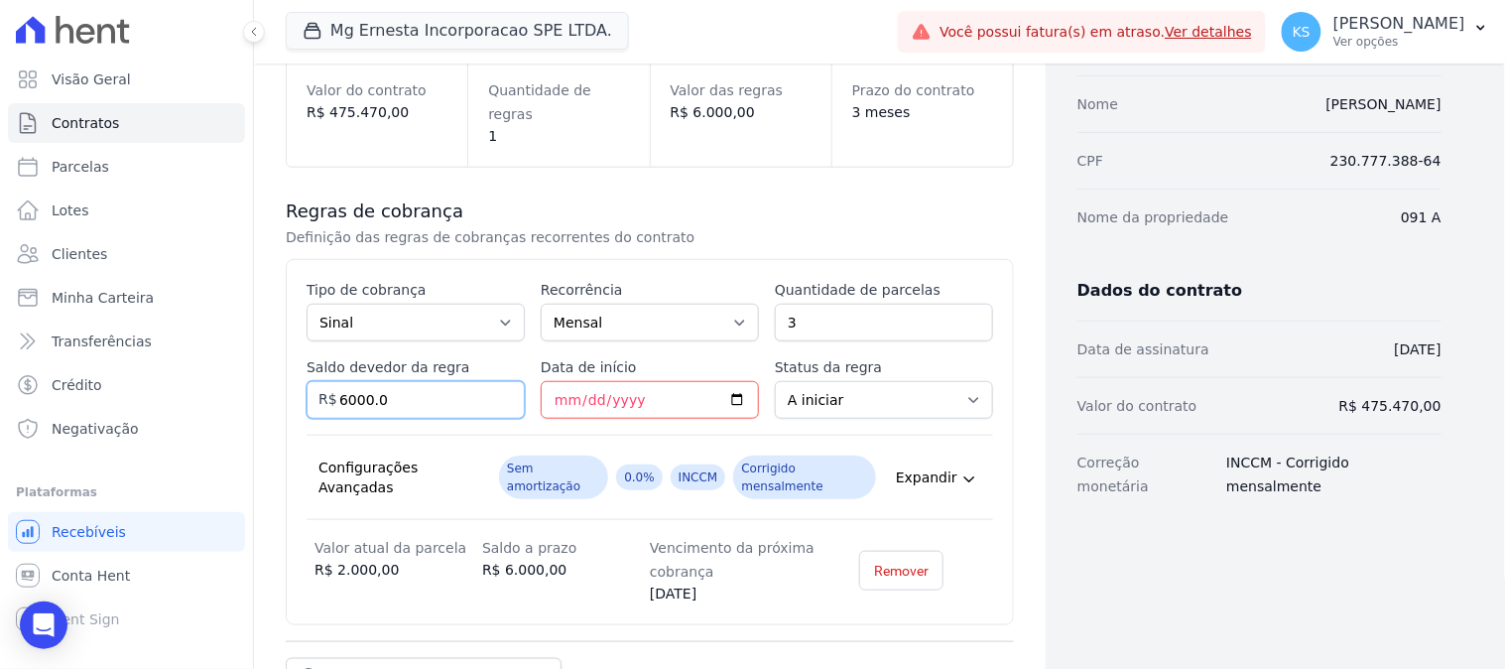
click at [295, 379] on div "Esse tipo de parcela não entra no saldo devedor do contrato. Tipo de cobrança P…" at bounding box center [650, 442] width 728 height 366
type input "46000"
drag, startPoint x: 809, startPoint y: 298, endPoint x: 755, endPoint y: 295, distance: 53.7
click at [755, 295] on div "Esse tipo de parcela não entra no saldo devedor do contrato. Tipo de cobrança P…" at bounding box center [650, 442] width 687 height 324
click at [808, 304] on input "3" at bounding box center [884, 323] width 218 height 38
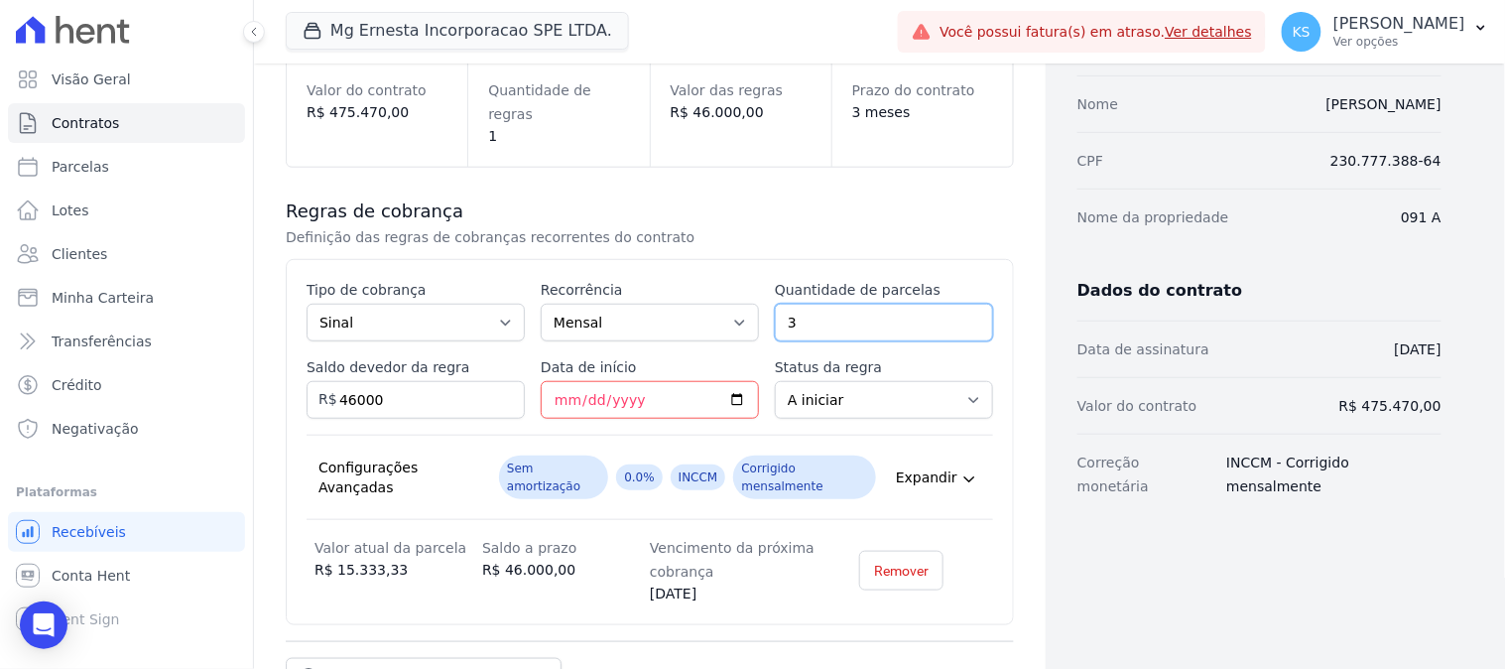
drag, startPoint x: 807, startPoint y: 295, endPoint x: 764, endPoint y: 296, distance: 42.7
click at [764, 296] on div "Esse tipo de parcela não entra no saldo devedor do contrato. Tipo de cobrança P…" at bounding box center [650, 442] width 687 height 324
type input "23"
click at [441, 304] on select "Parcela Normal Entrada Sinal Intercalada Chaves Pré-chaves Pós-chaves Impostos …" at bounding box center [416, 323] width 218 height 38
select select "standard"
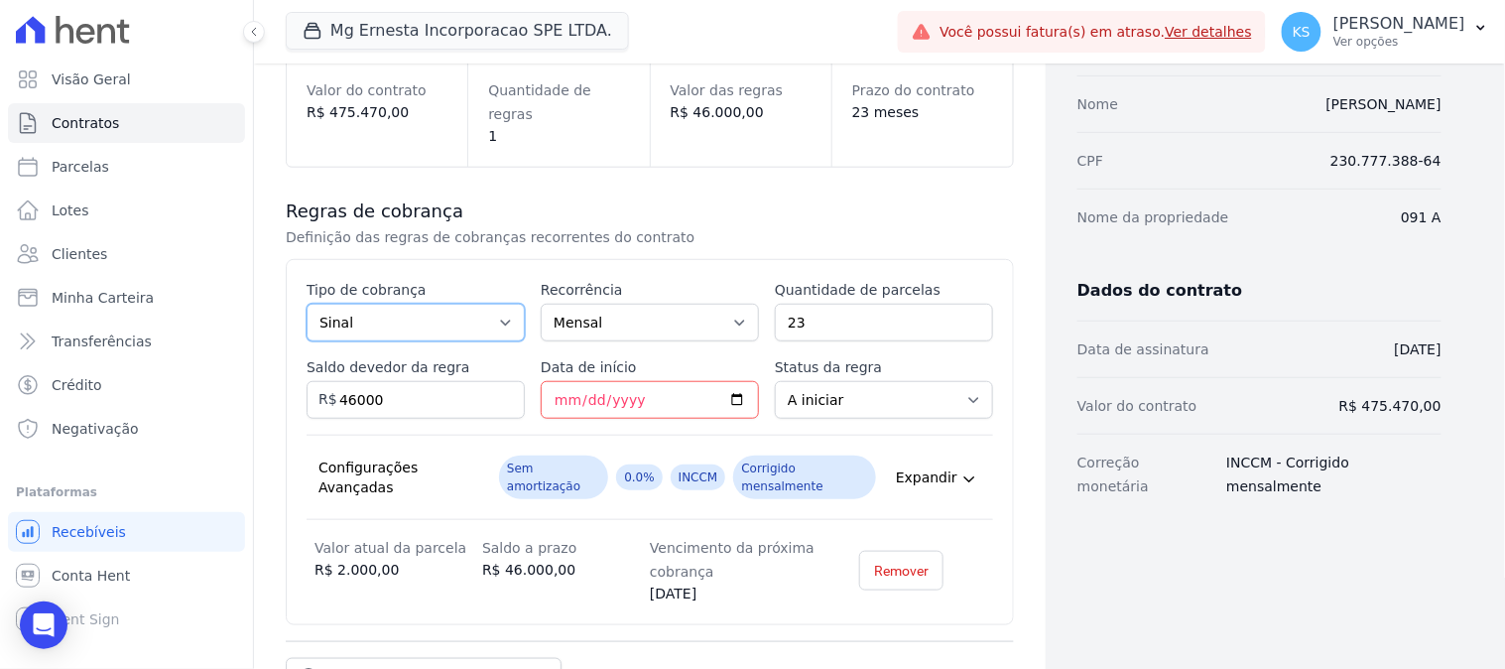
click at [307, 304] on select "Parcela Normal Entrada Sinal Intercalada Chaves Pré-chaves Pós-chaves Impostos …" at bounding box center [416, 323] width 218 height 38
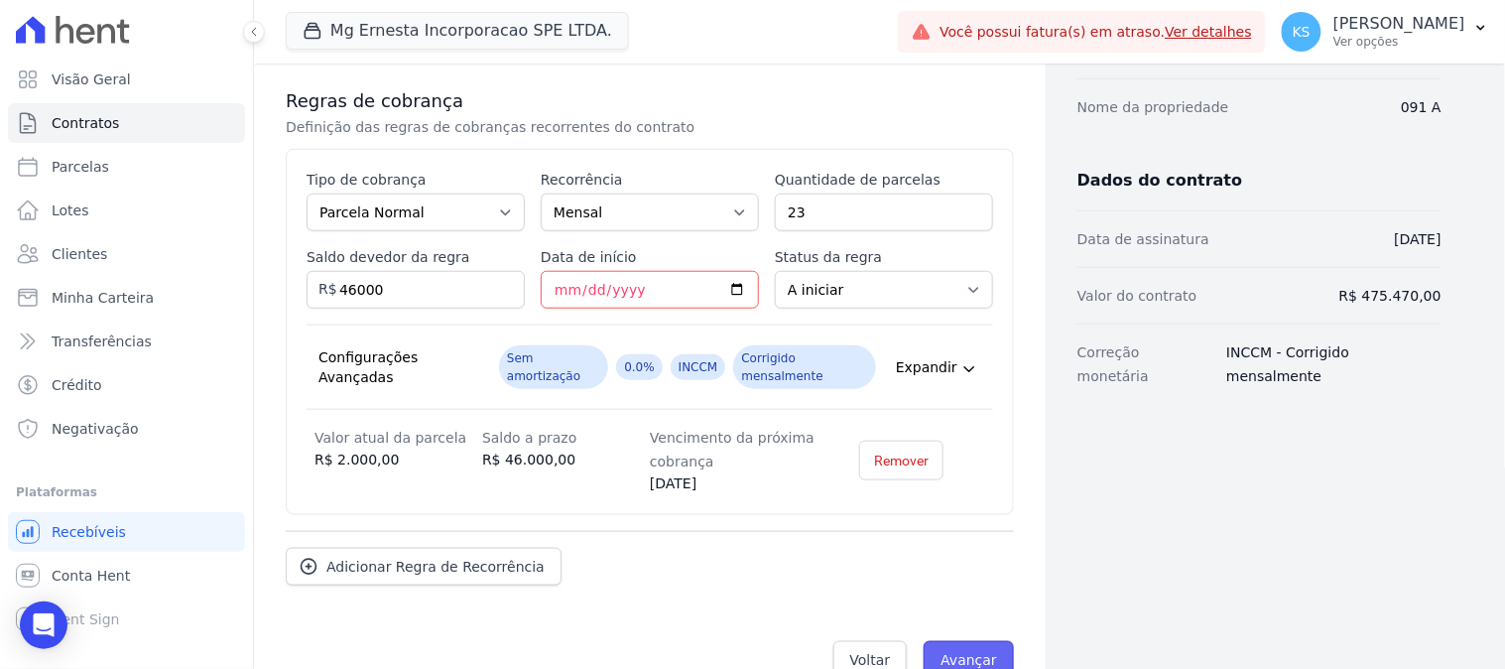
click at [957, 641] on input "Avançar" at bounding box center [969, 660] width 90 height 38
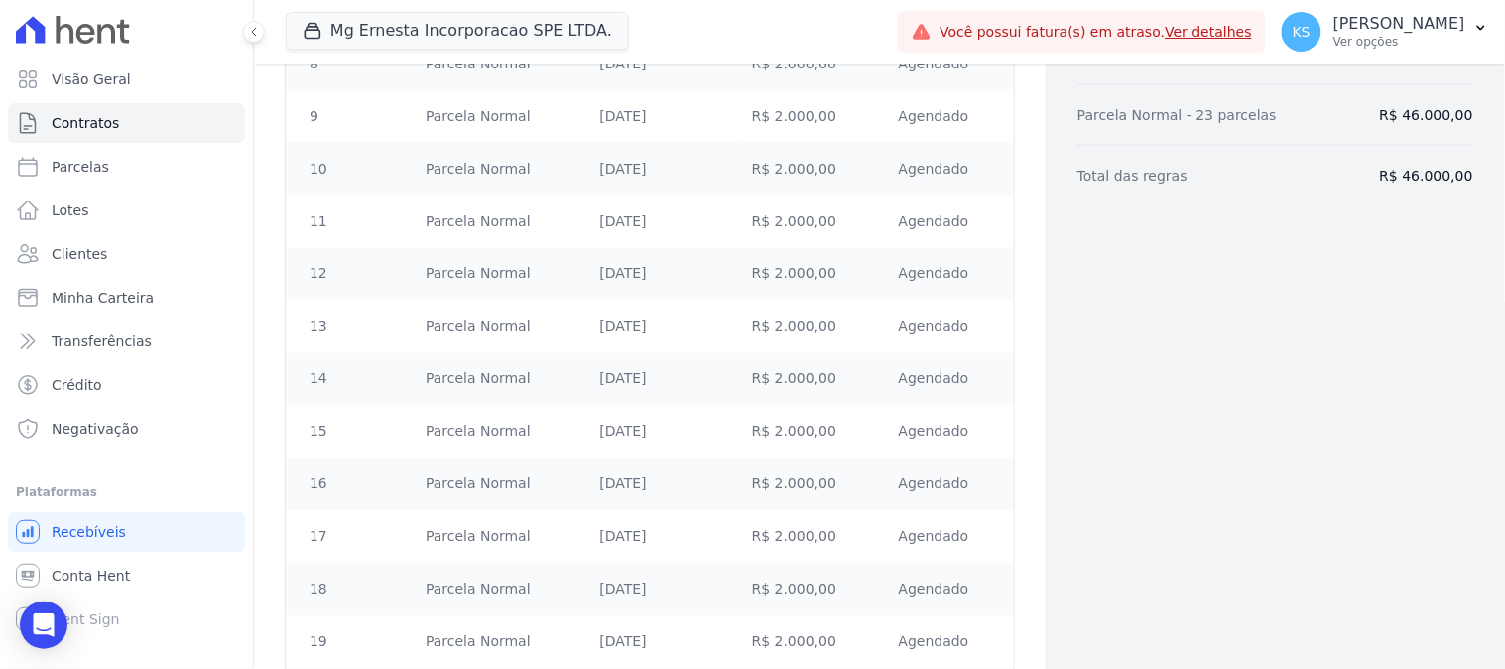
scroll to position [1095, 0]
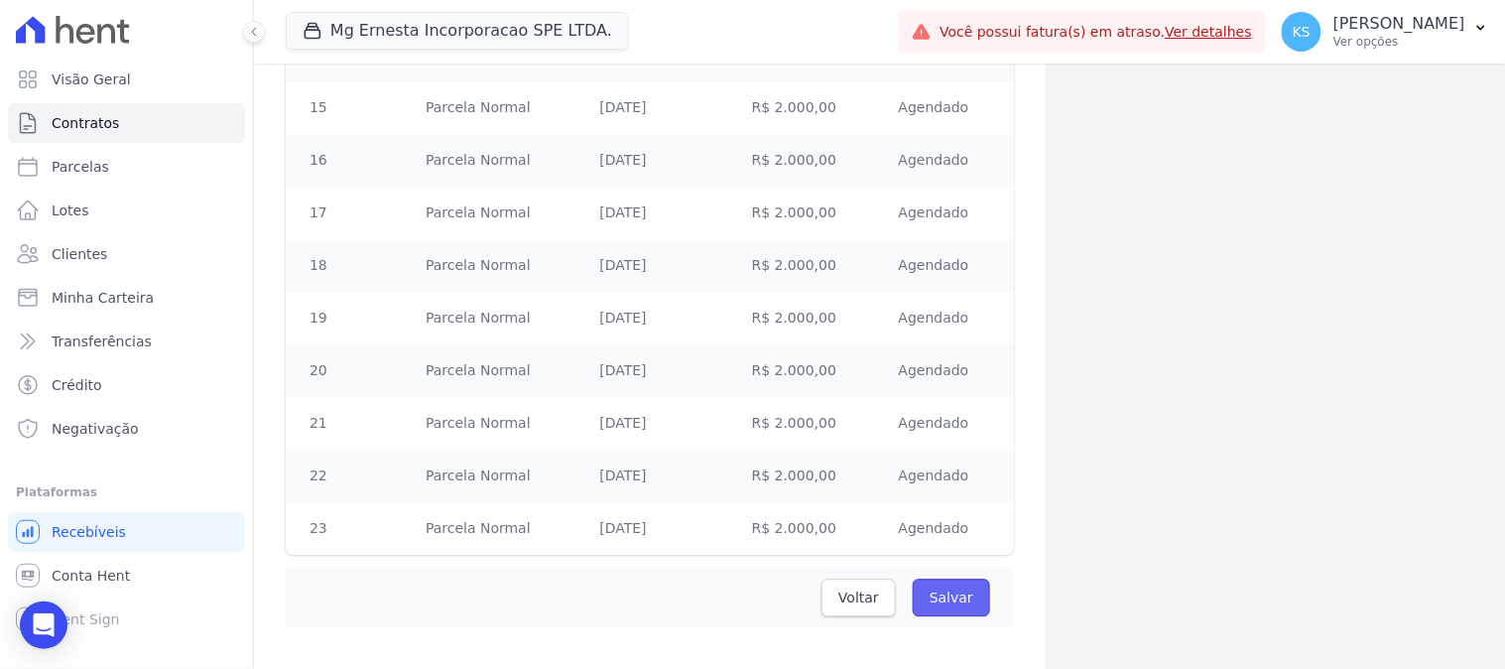
click at [939, 587] on input "Salvar" at bounding box center [951, 598] width 77 height 38
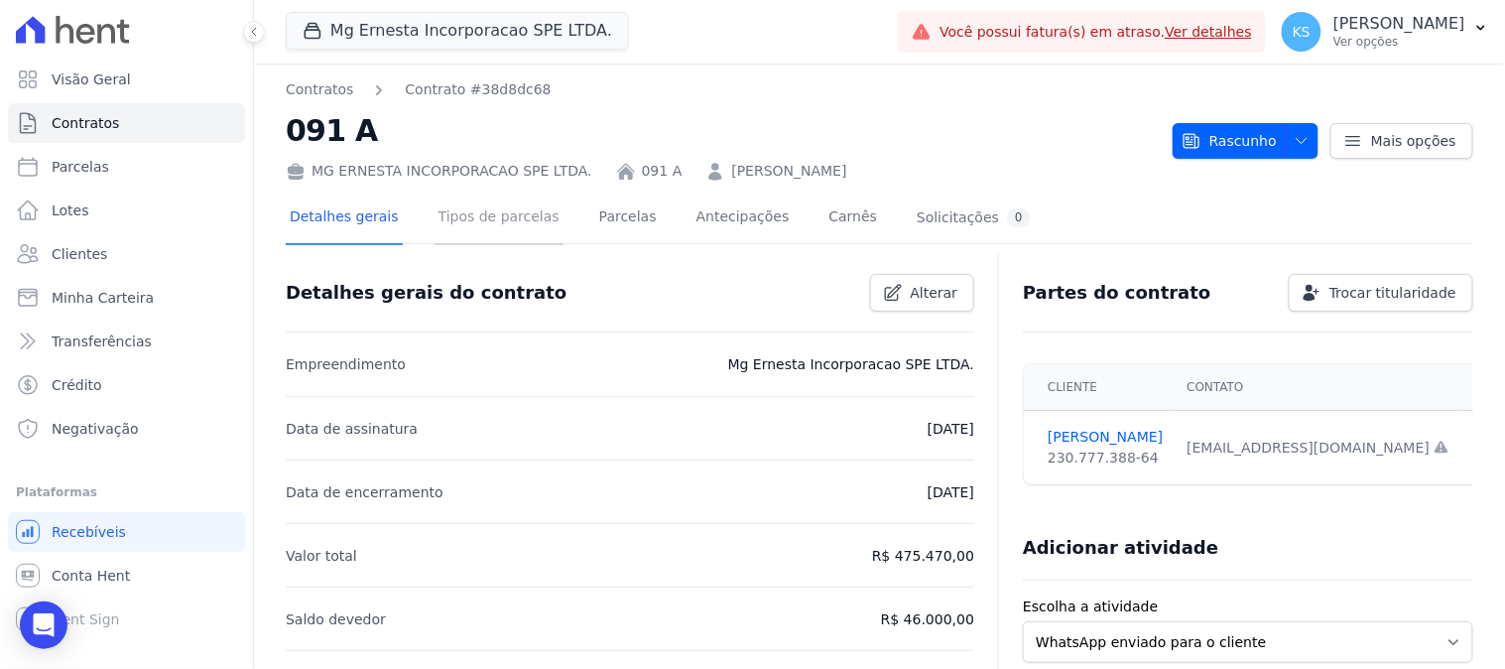
click at [501, 221] on link "Tipos de parcelas" at bounding box center [499, 219] width 129 height 53
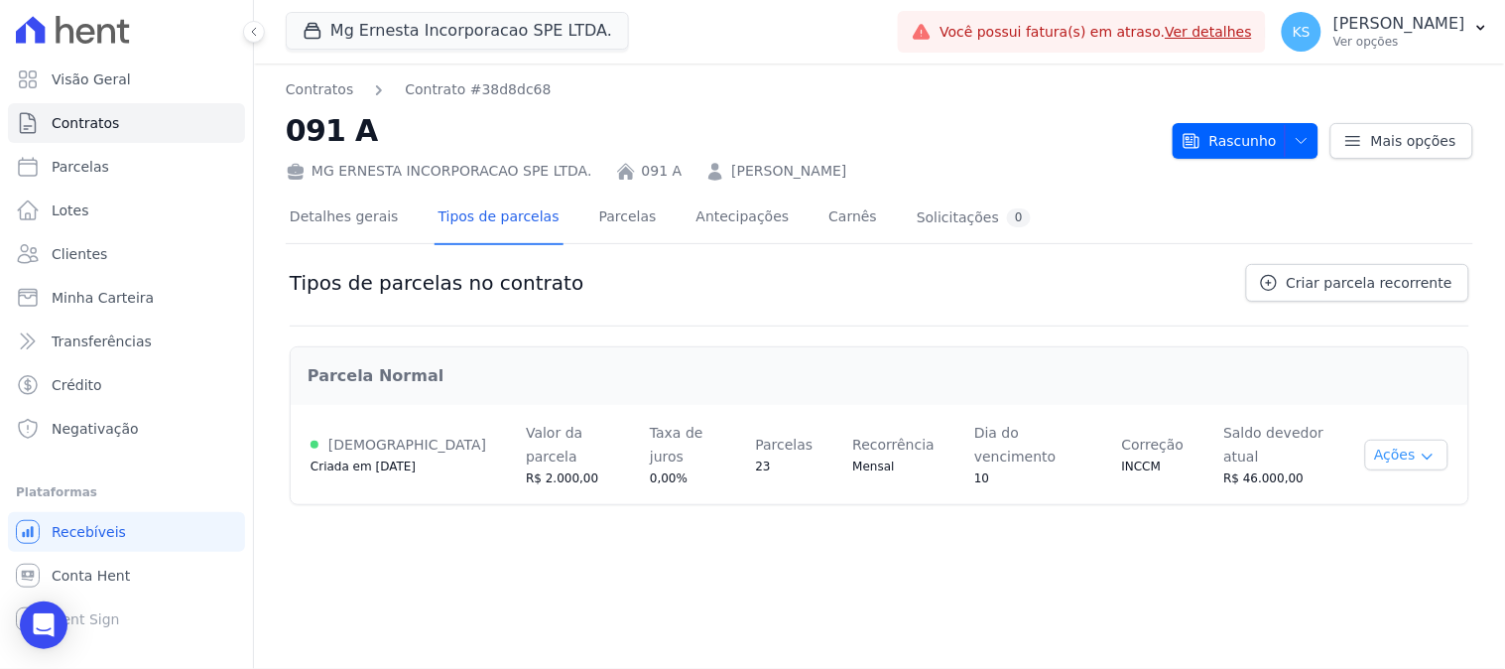
click at [1410, 449] on button "Ações" at bounding box center [1406, 455] width 83 height 31
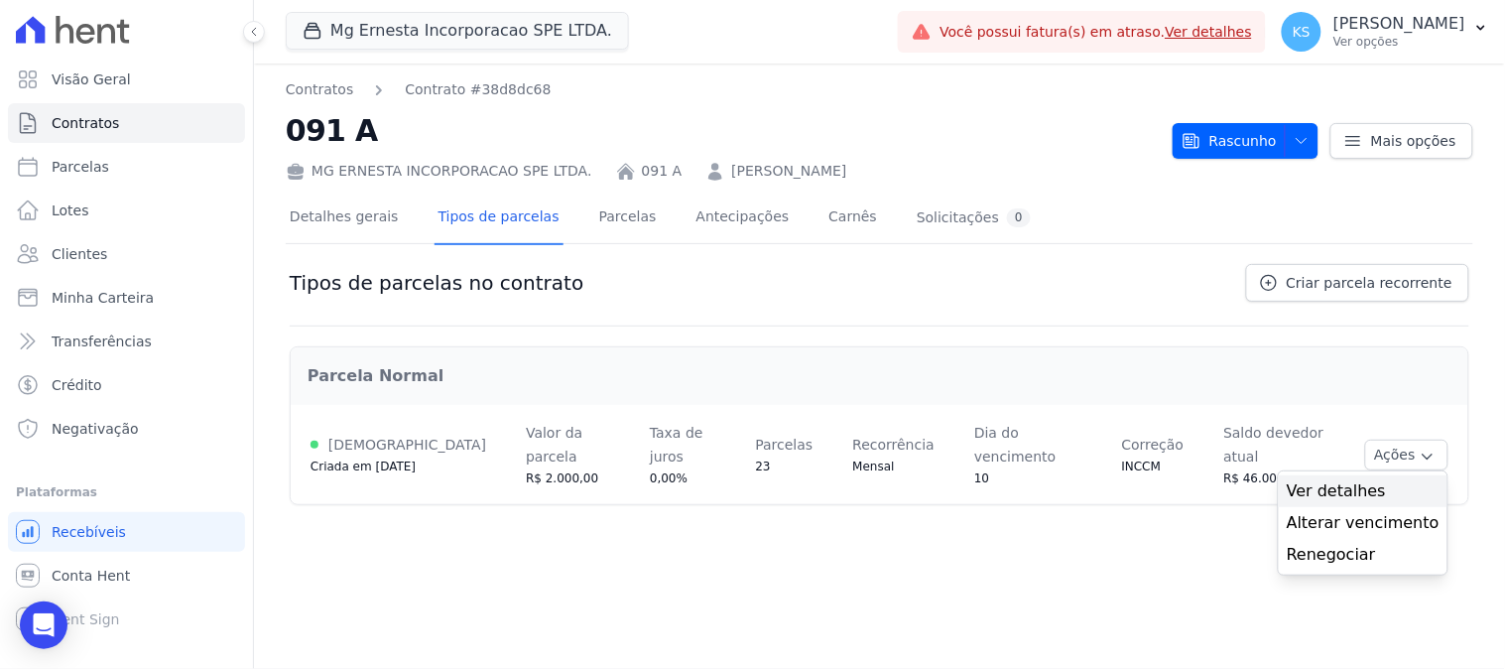
click at [1373, 479] on span "Ver detalhes" at bounding box center [1363, 491] width 153 height 24
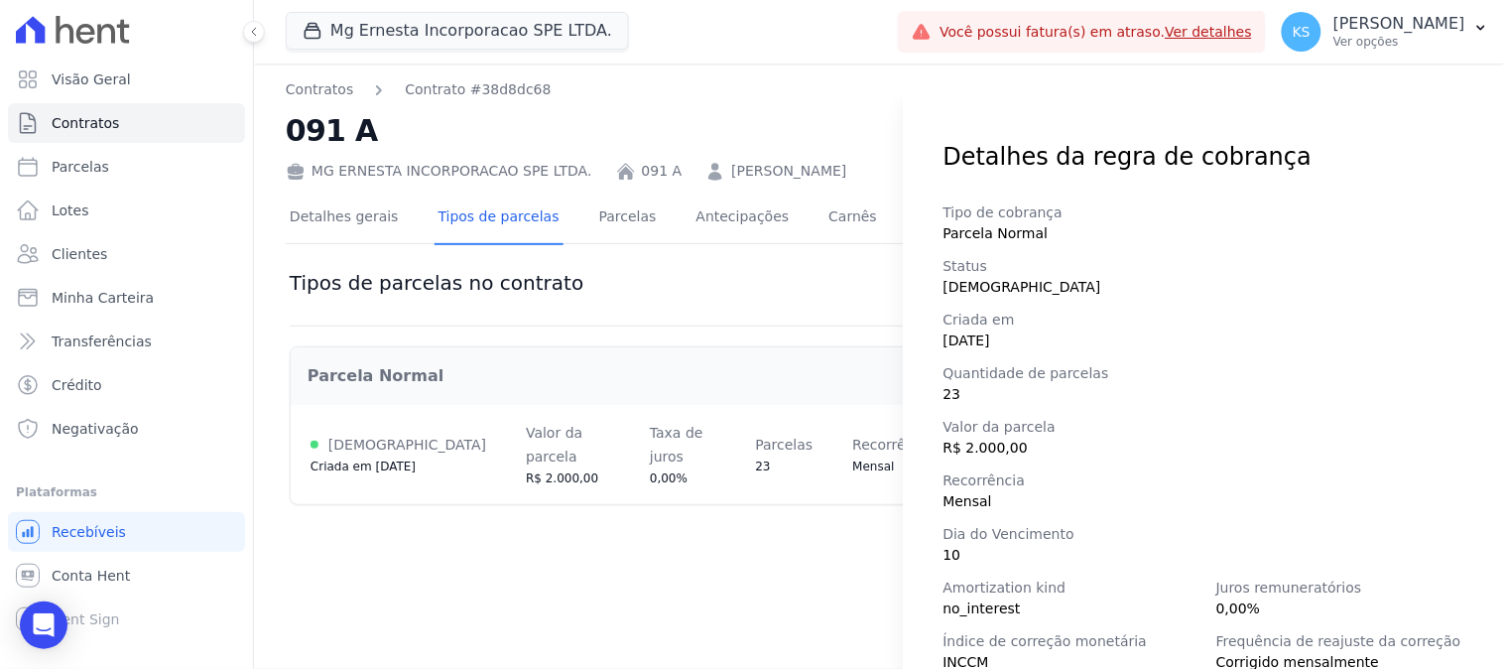
scroll to position [279, 0]
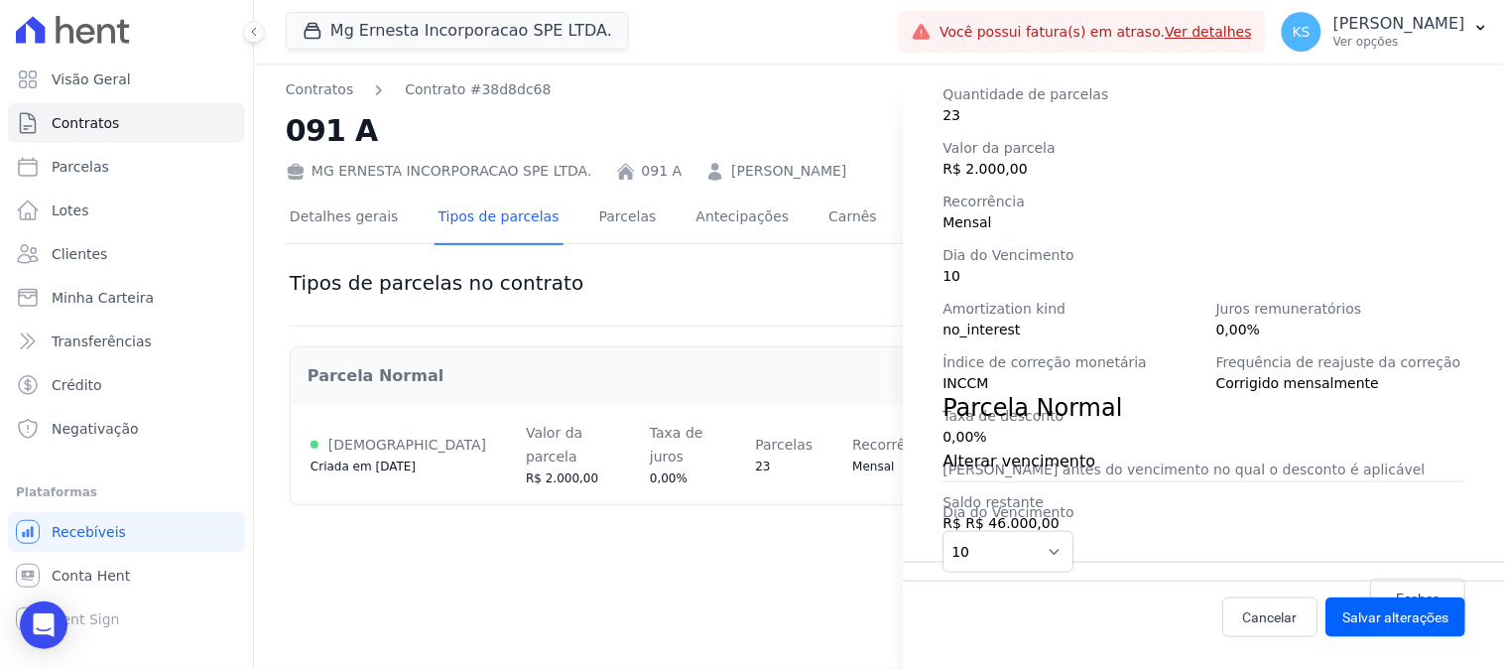
click at [714, 569] on div "Detalhes da regra de cobrança Tipo de cobrança Parcela Normal Status Ativa Cria…" at bounding box center [752, 334] width 1505 height 669
click at [1243, 622] on span "Cancelar" at bounding box center [1270, 617] width 55 height 20
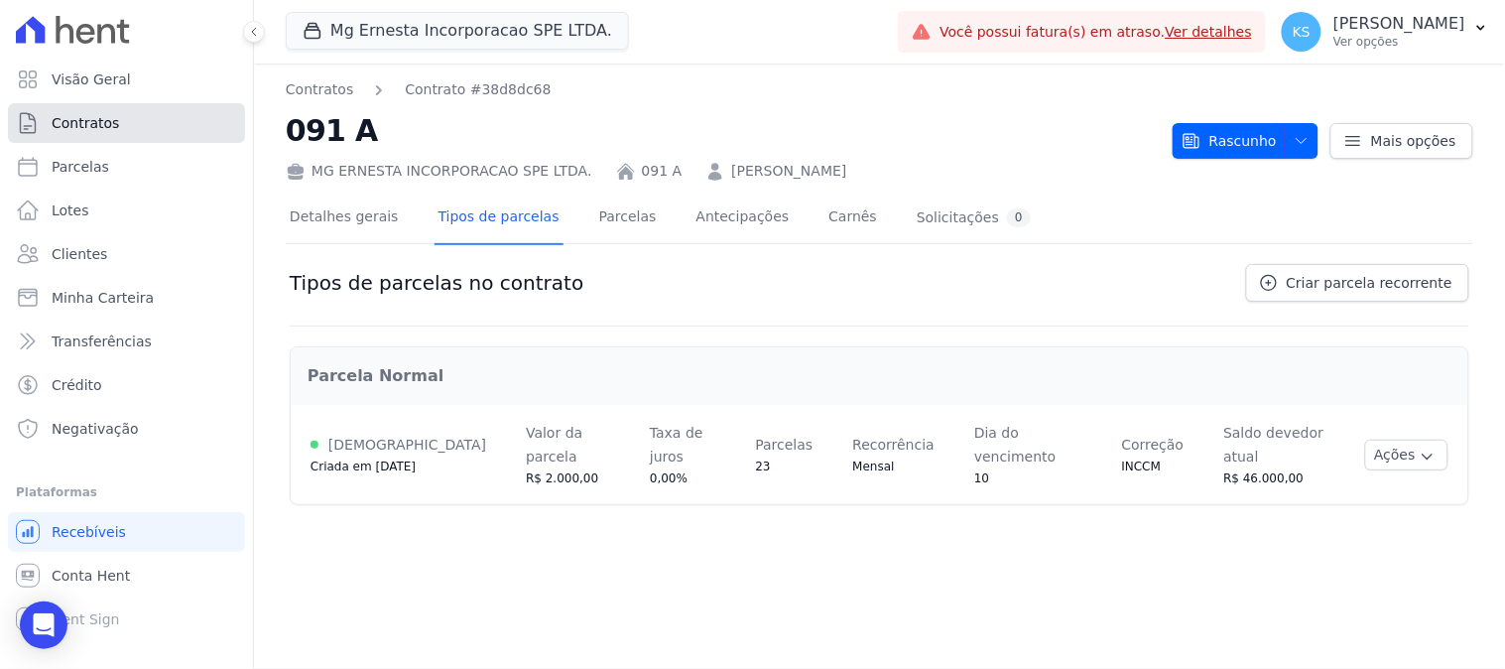
click at [73, 130] on span "Contratos" at bounding box center [85, 123] width 67 height 20
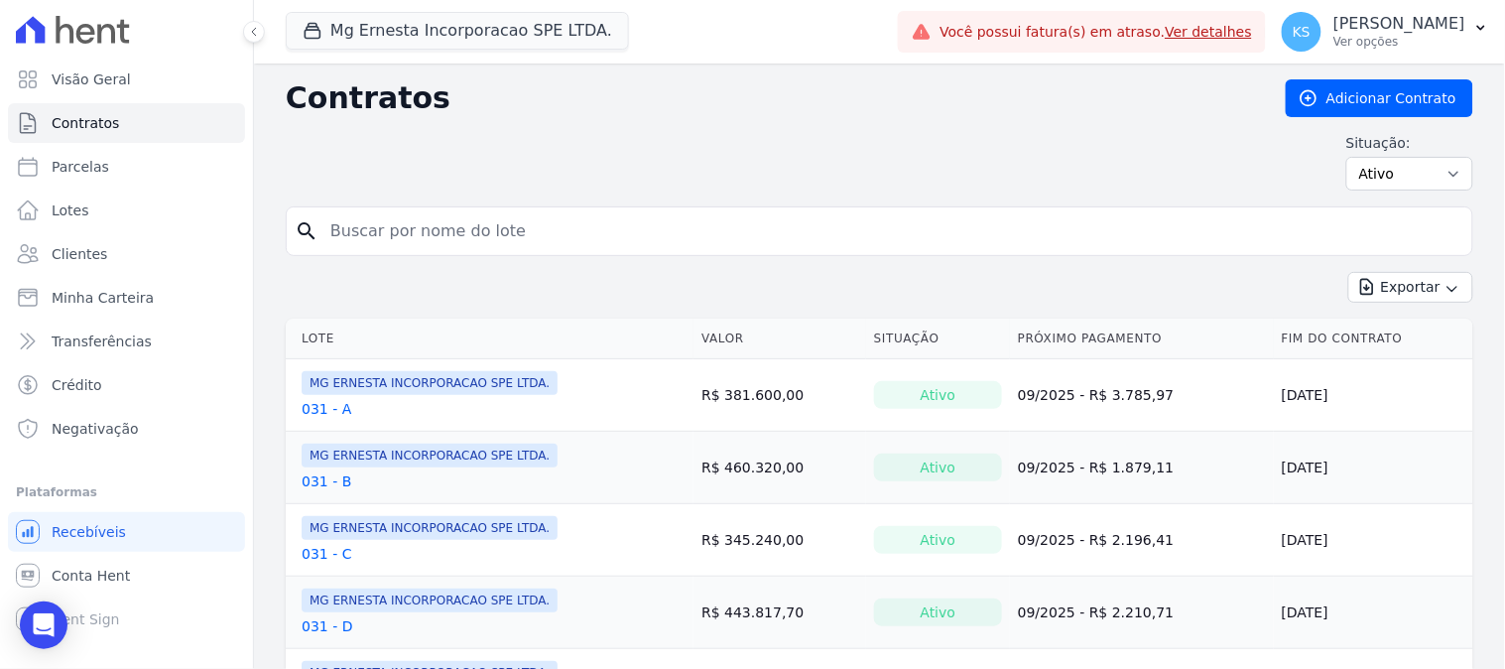
click at [456, 225] on input "search" at bounding box center [892, 231] width 1146 height 40
type input "91"
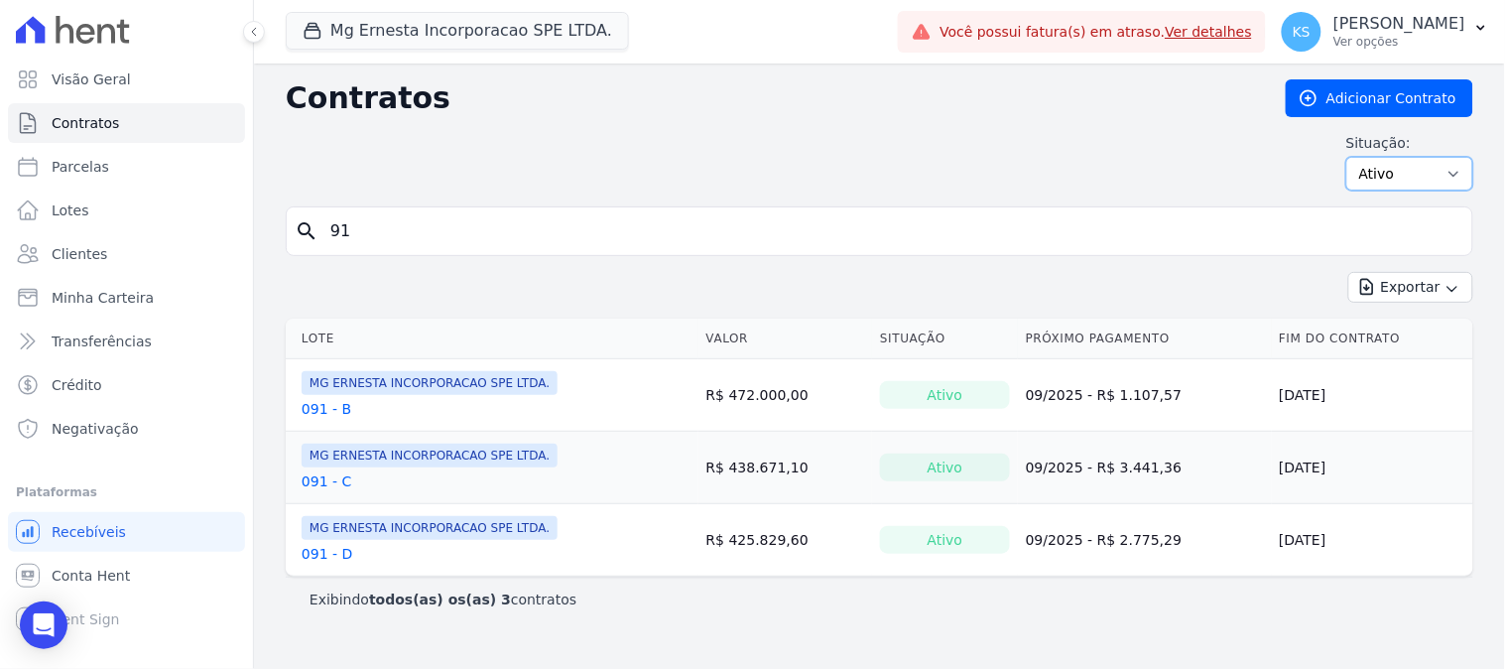
click at [1400, 172] on select "Ativo Todos Pausado Distratado Rascunho Expirado Encerrado" at bounding box center [1410, 174] width 127 height 34
select select "all"
click at [1356, 157] on select "Ativo Todos Pausado Distratado Rascunho Expirado Encerrado" at bounding box center [1410, 174] width 127 height 34
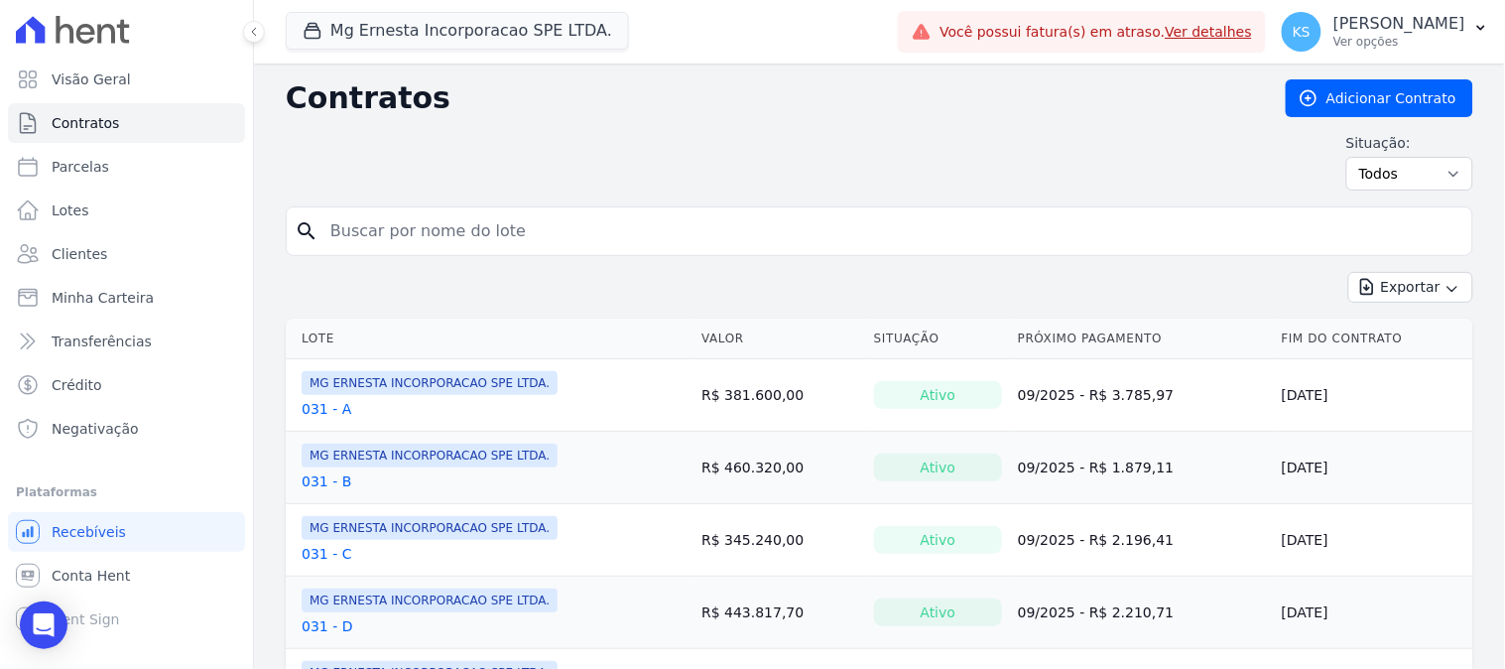
click at [480, 233] on input "search" at bounding box center [892, 231] width 1146 height 40
type input "91"
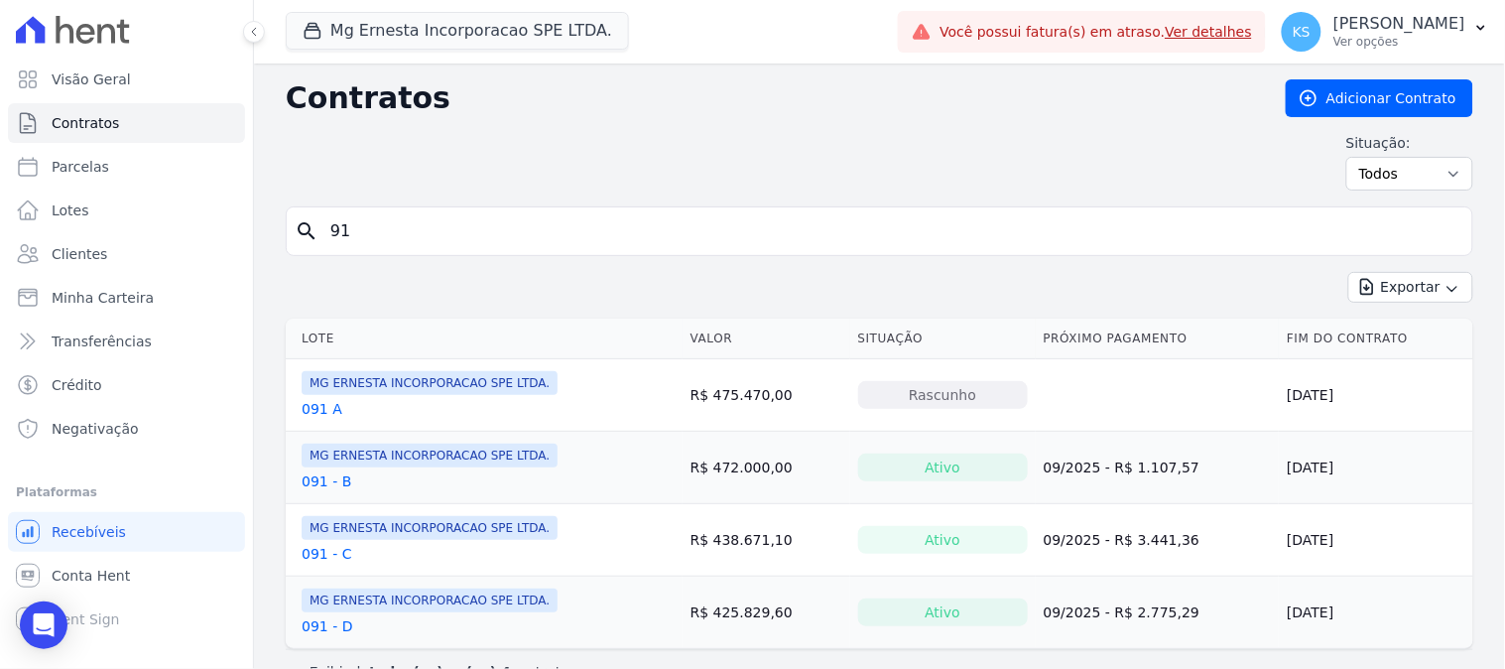
click at [322, 408] on link "091 A" at bounding box center [322, 409] width 41 height 20
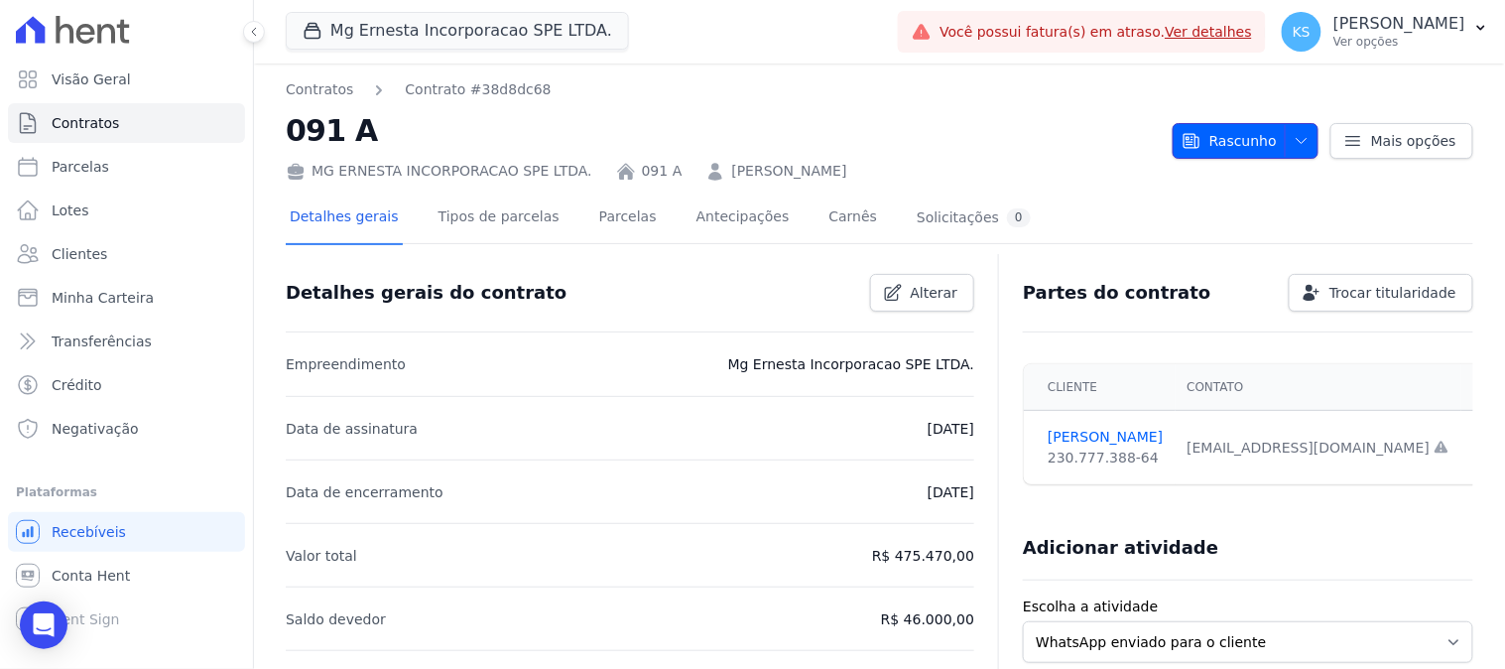
click at [1297, 142] on icon "button" at bounding box center [1302, 140] width 10 height 5
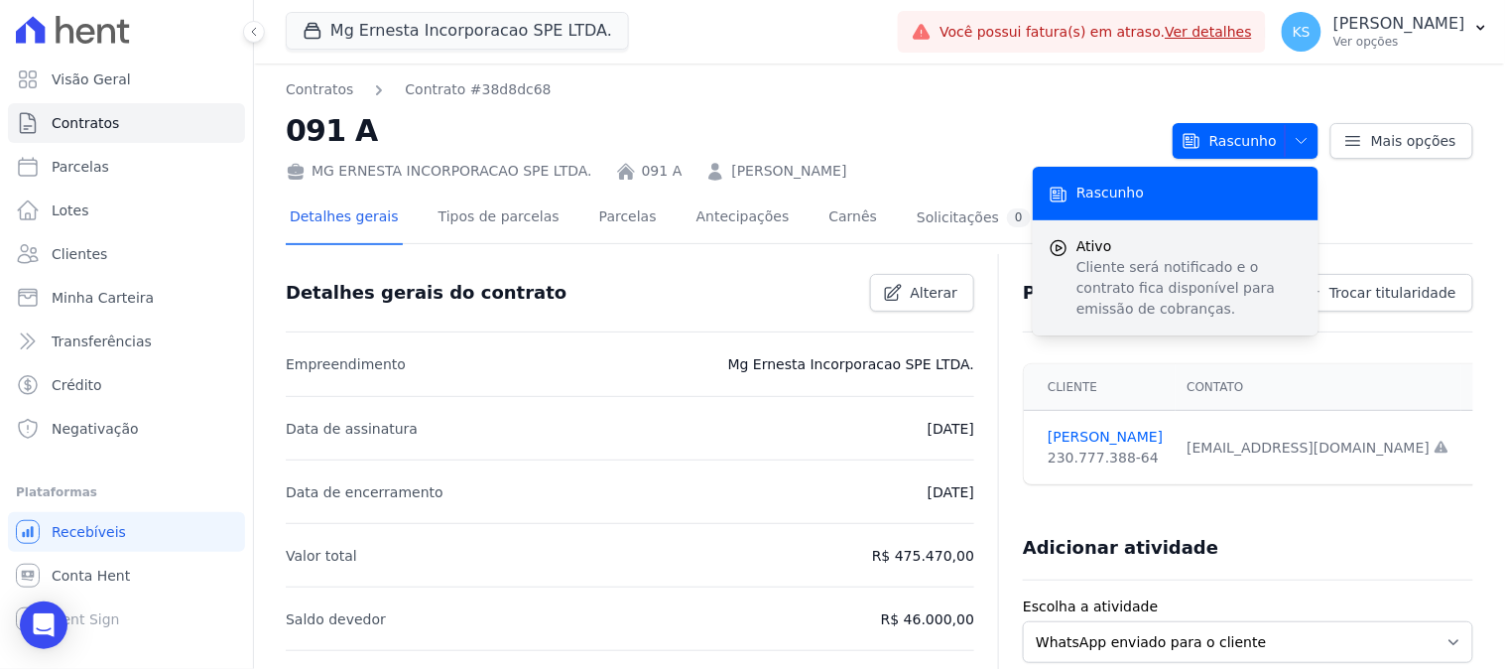
click at [1134, 259] on p "Cliente será notificado e o contrato fica disponível para emissão de cobranças." at bounding box center [1190, 288] width 226 height 63
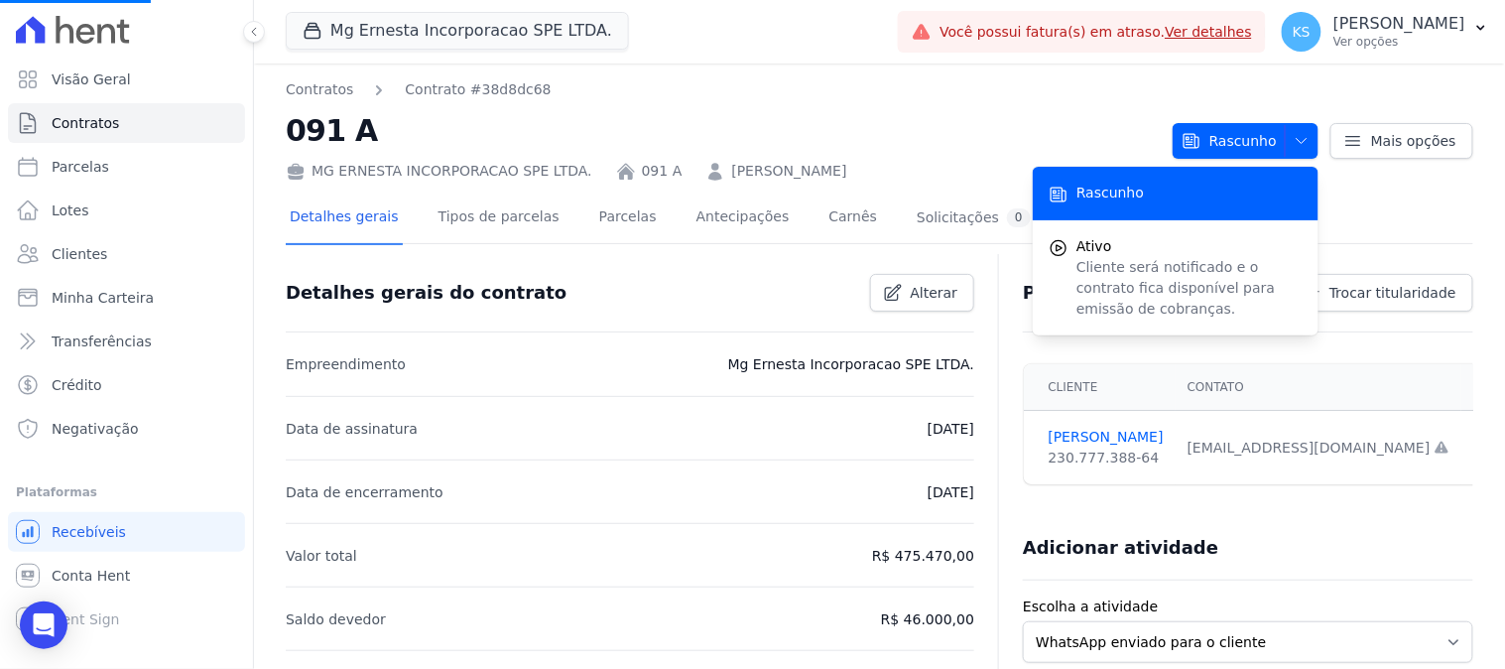
click at [1413, 216] on div "Detalhes gerais Tipos de parcelas [GEOGRAPHIC_DATA] Antecipações [PERSON_NAME] …" at bounding box center [880, 218] width 1188 height 50
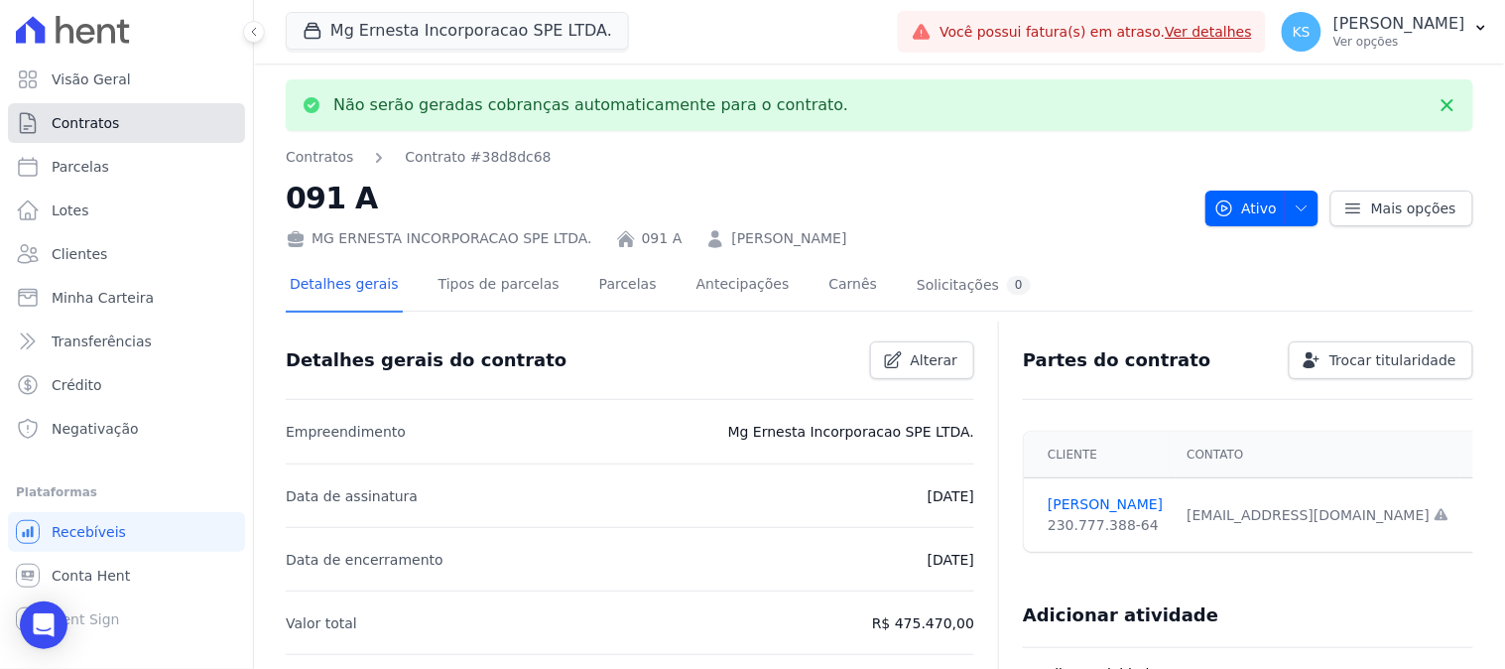
click at [90, 124] on span "Contratos" at bounding box center [85, 123] width 67 height 20
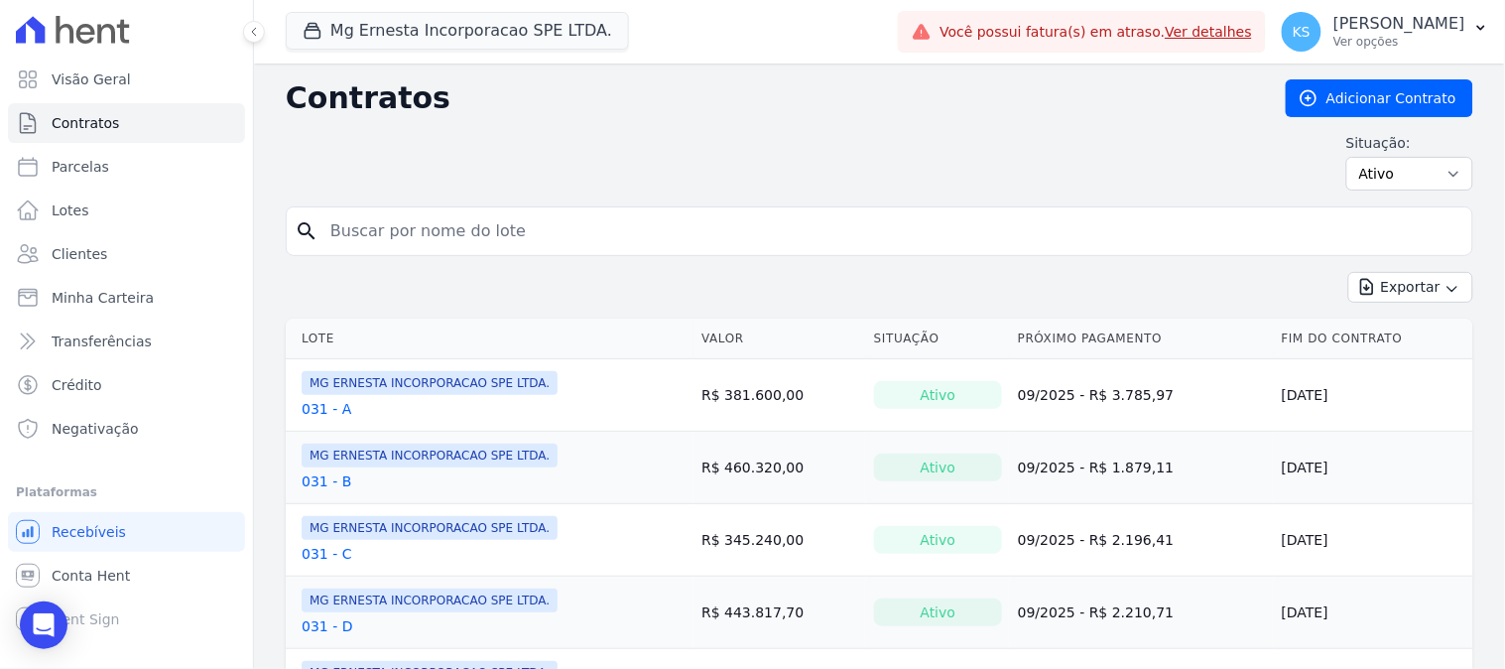
click at [450, 241] on input "search" at bounding box center [892, 231] width 1146 height 40
type input "91"
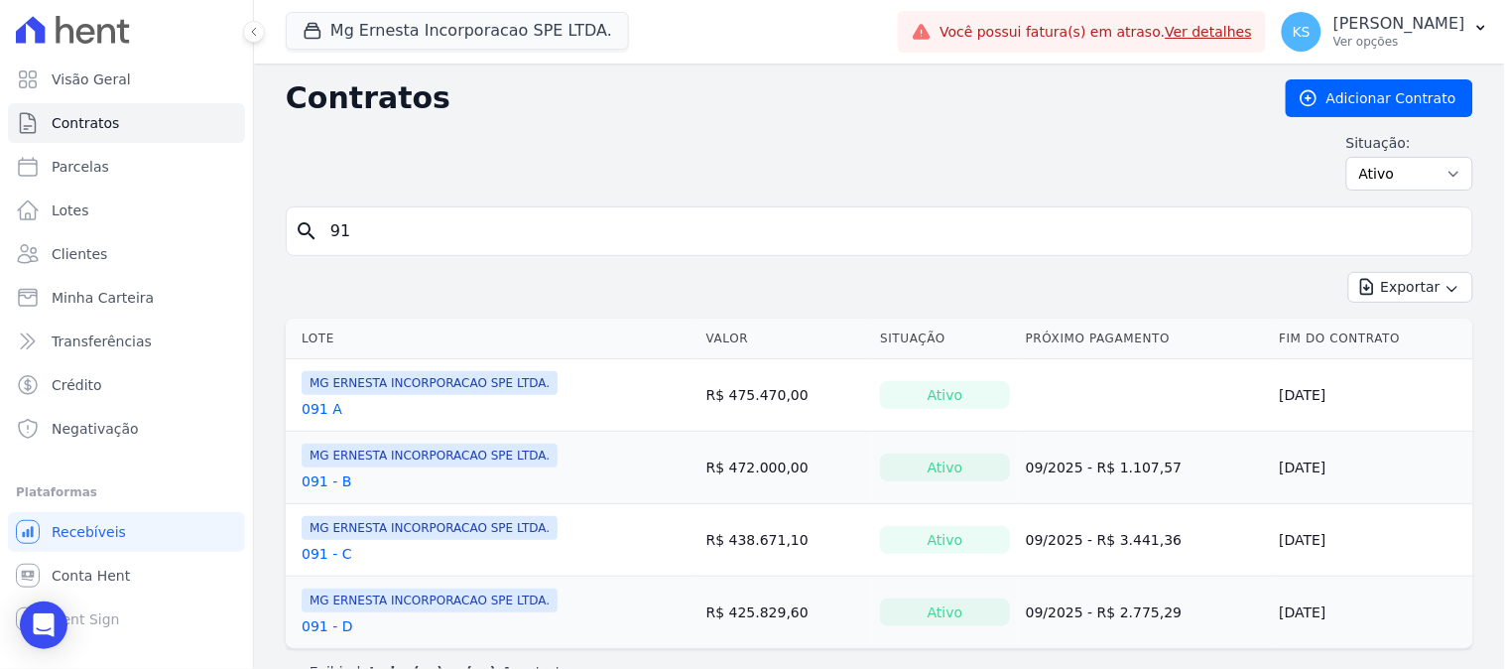
drag, startPoint x: 352, startPoint y: 239, endPoint x: 315, endPoint y: 235, distance: 37.9
click at [315, 235] on div "search 91" at bounding box center [880, 231] width 1188 height 50
type input "51"
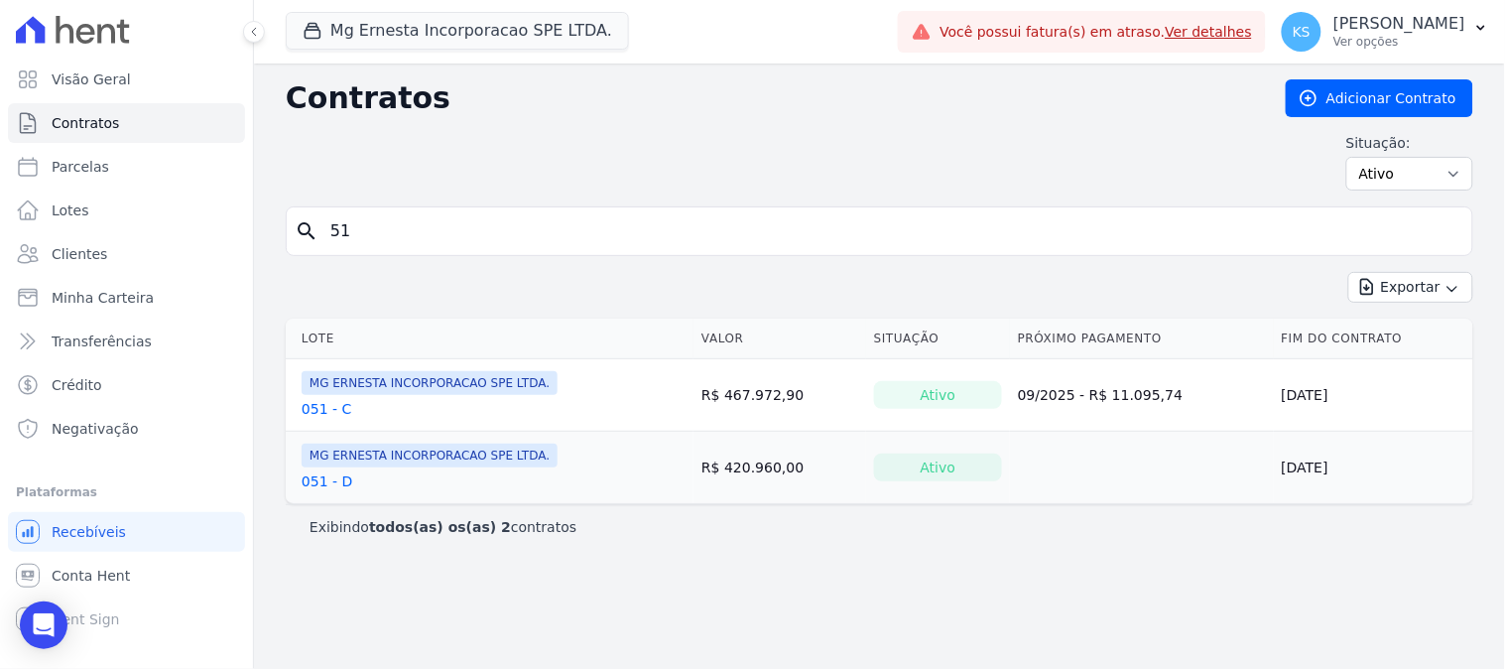
click at [313, 482] on link "051 - D" at bounding box center [327, 481] width 51 height 20
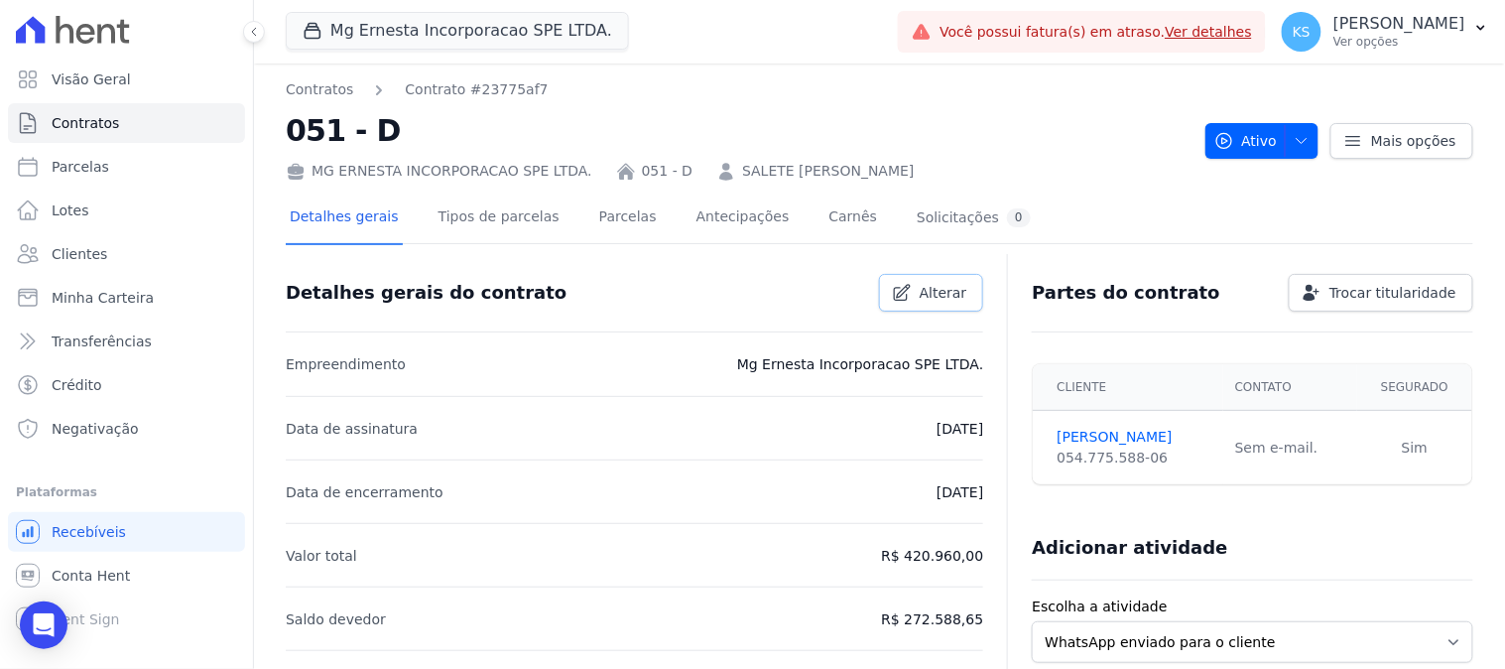
click at [920, 296] on span "Alterar" at bounding box center [944, 293] width 48 height 20
click at [809, 303] on link "Cancelar" at bounding box center [815, 293] width 119 height 38
click at [1296, 150] on span "button" at bounding box center [1297, 141] width 25 height 32
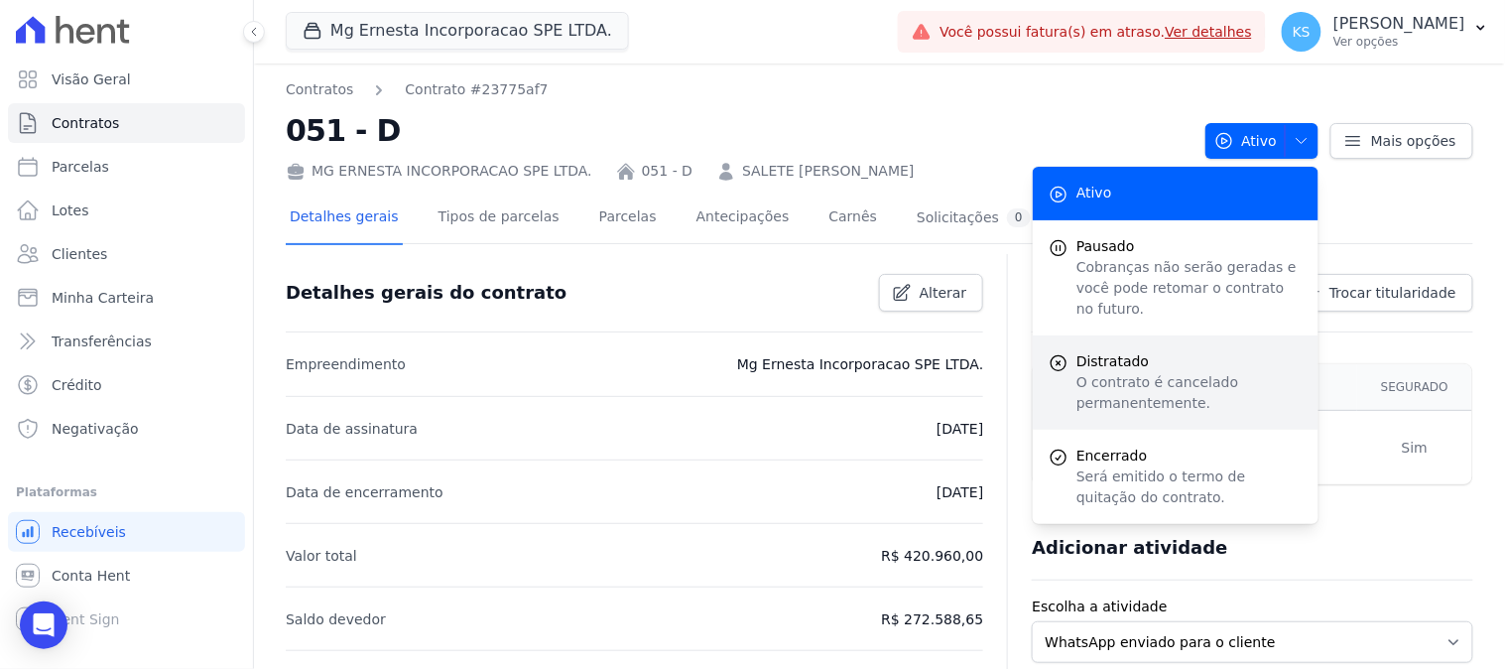
click at [1137, 372] on p "O contrato é cancelado permanentemente." at bounding box center [1190, 393] width 226 height 42
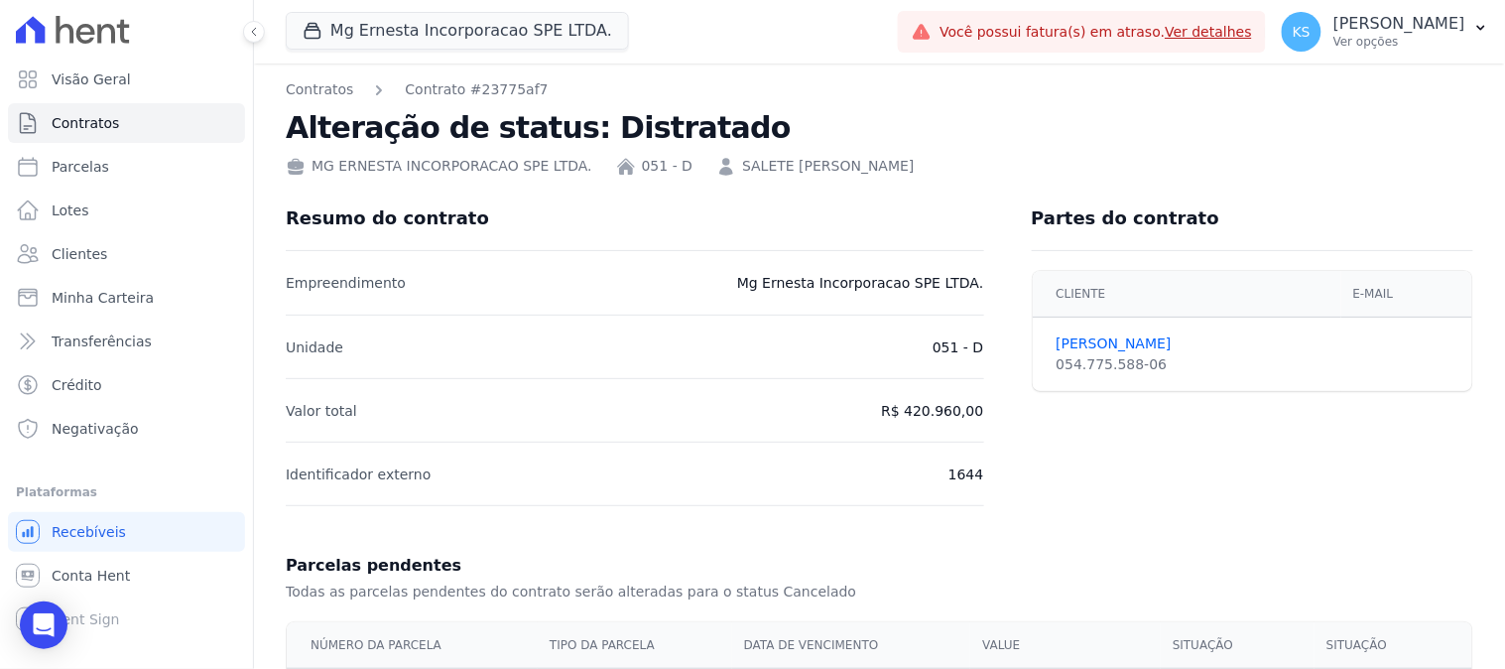
scroll to position [329, 0]
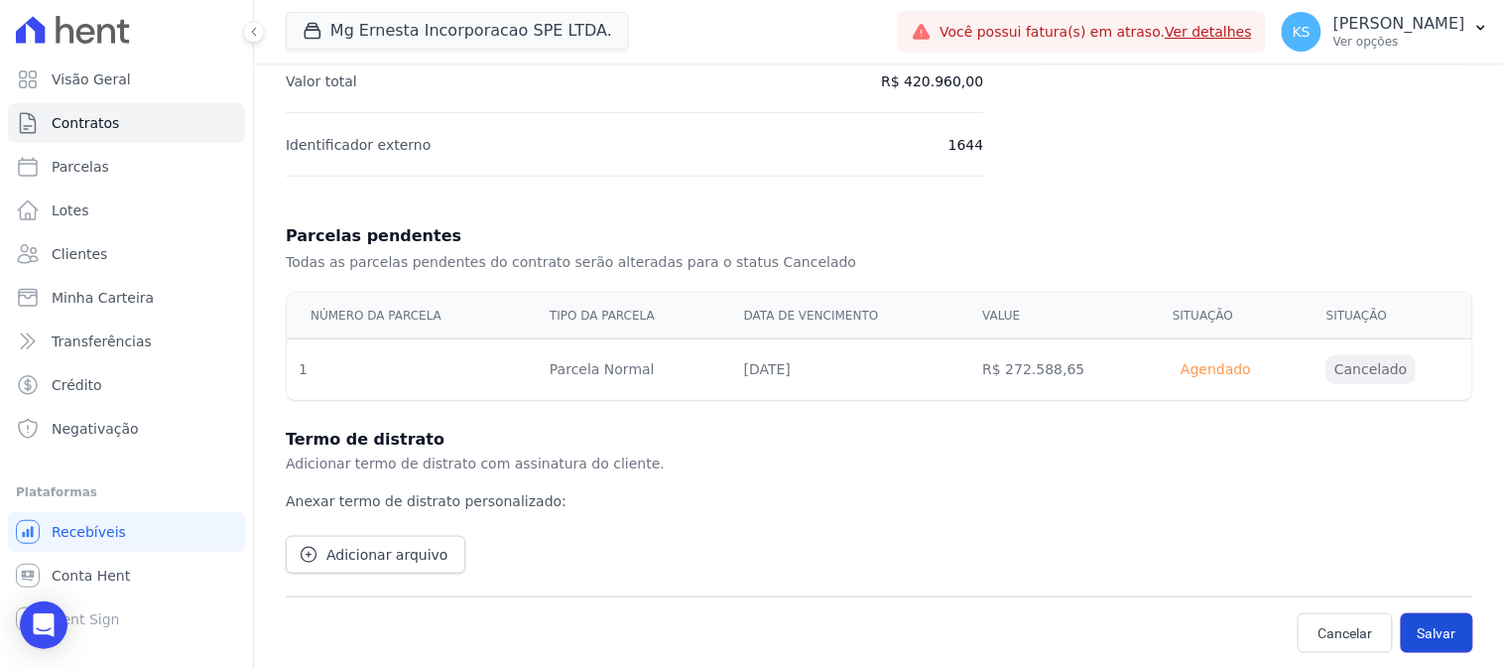
click at [1435, 630] on button "Salvar" at bounding box center [1437, 633] width 72 height 40
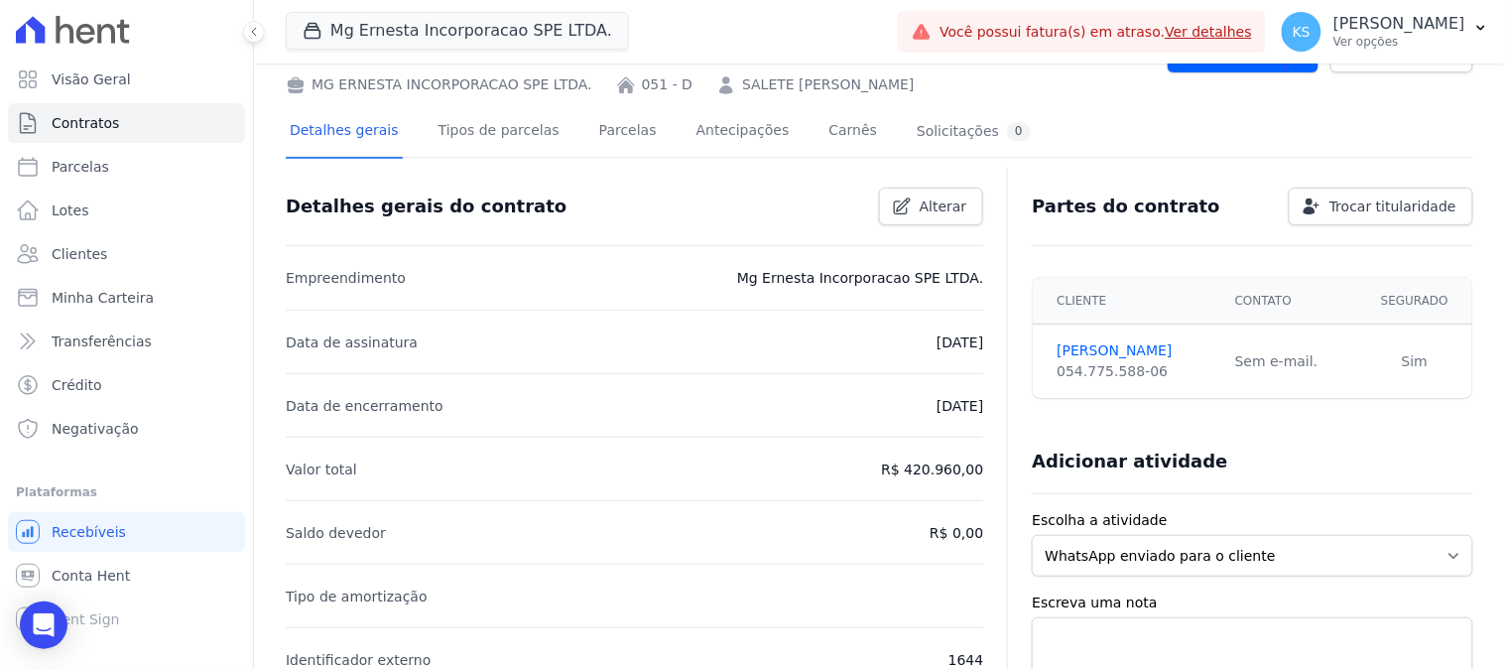
scroll to position [18, 0]
